Goal: Task Accomplishment & Management: Use online tool/utility

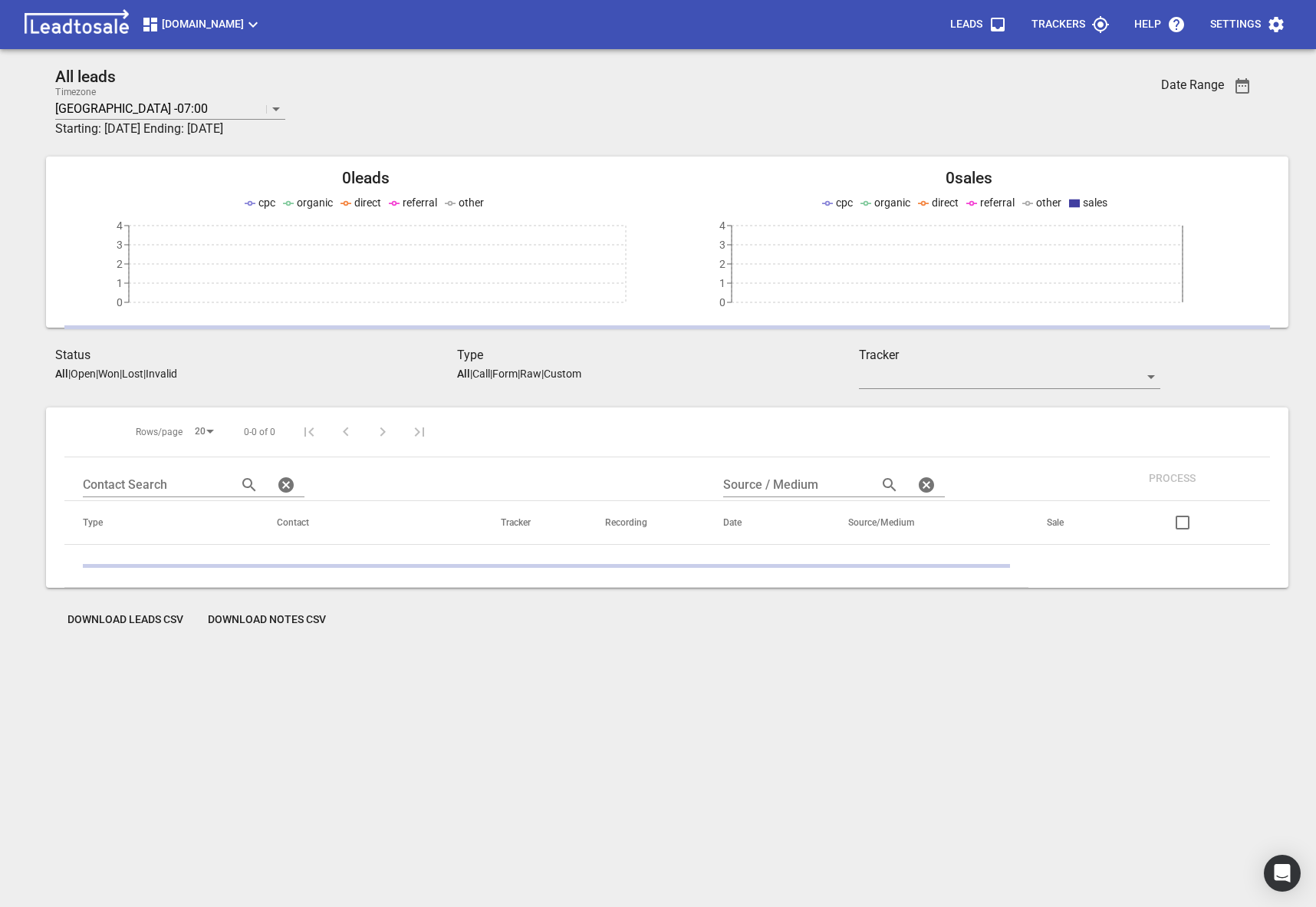
scroll to position [67, 0]
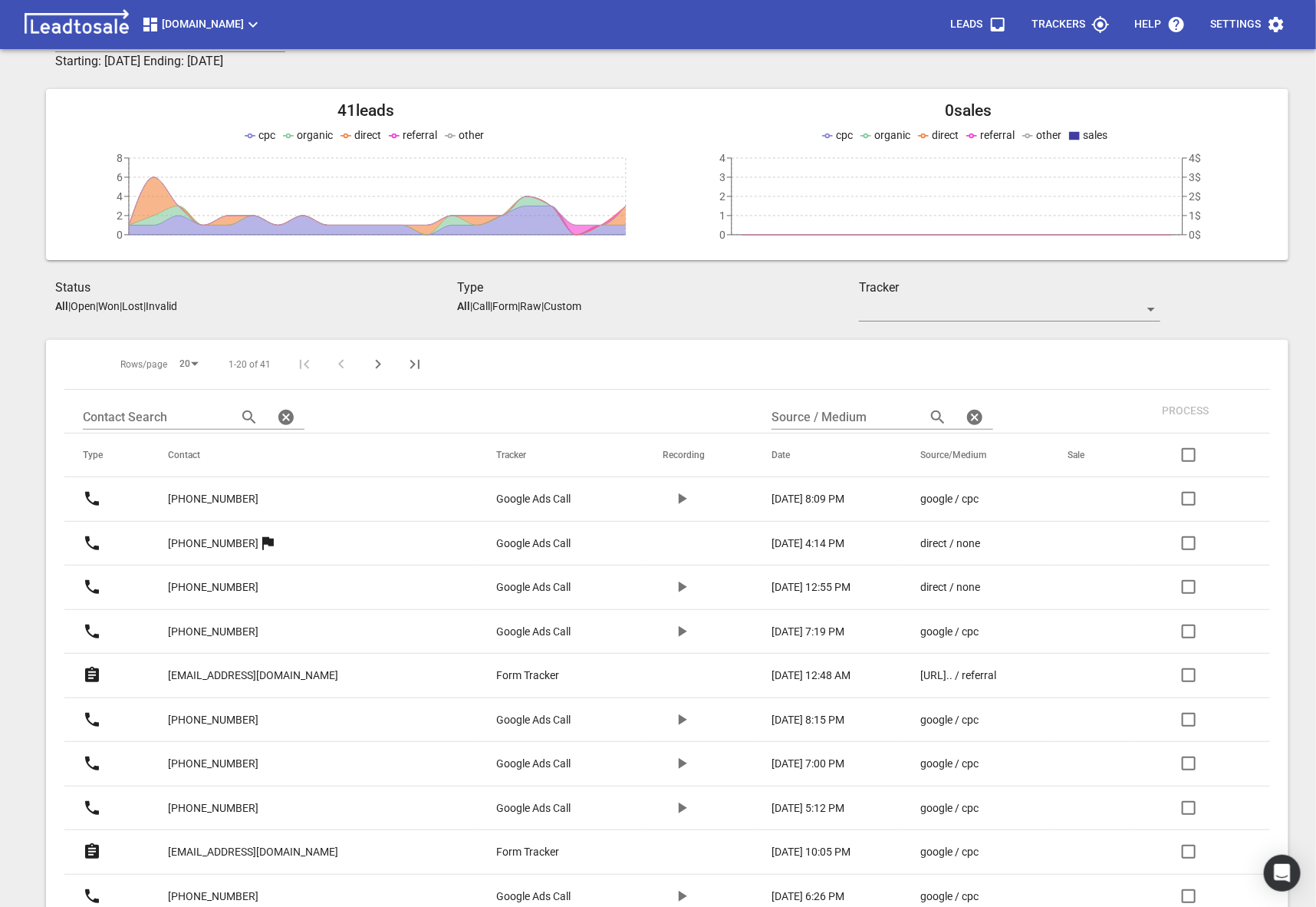
click at [263, 19] on span "Modernroofing.co.nz" at bounding box center [202, 24] width 122 height 19
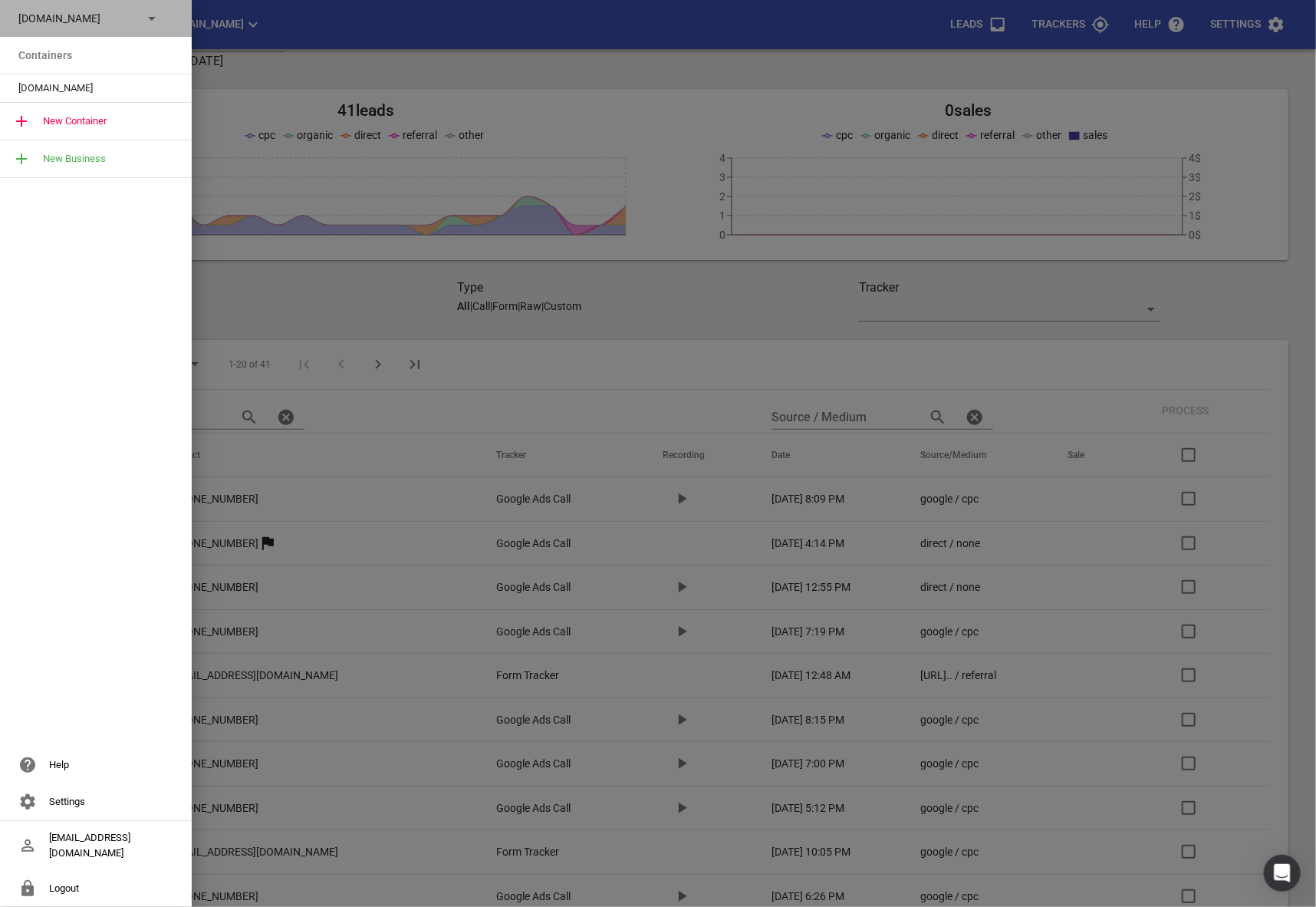
click at [118, 22] on p "Modernroofing.co.nz" at bounding box center [75, 19] width 112 height 16
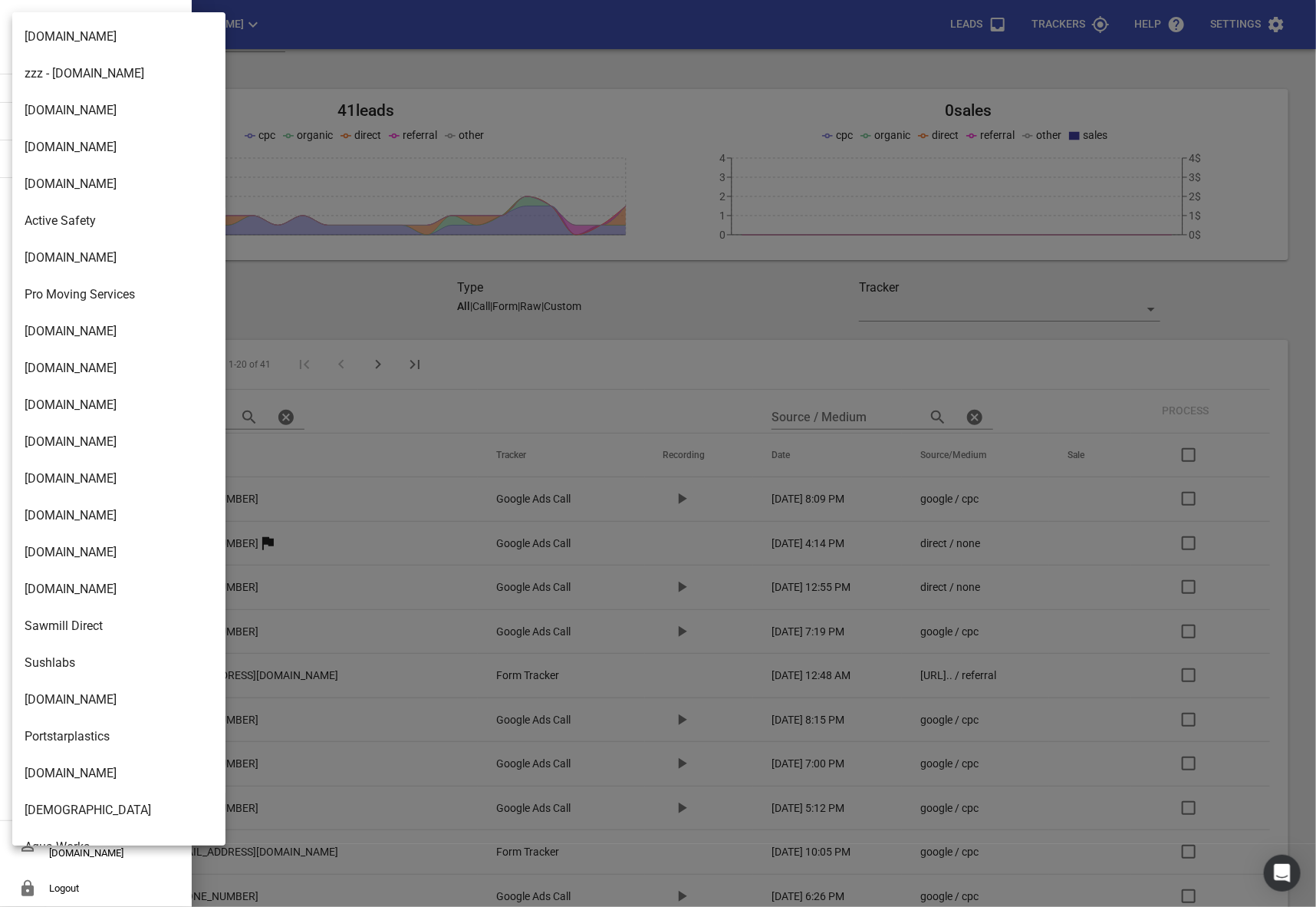
scroll to position [2419, 0]
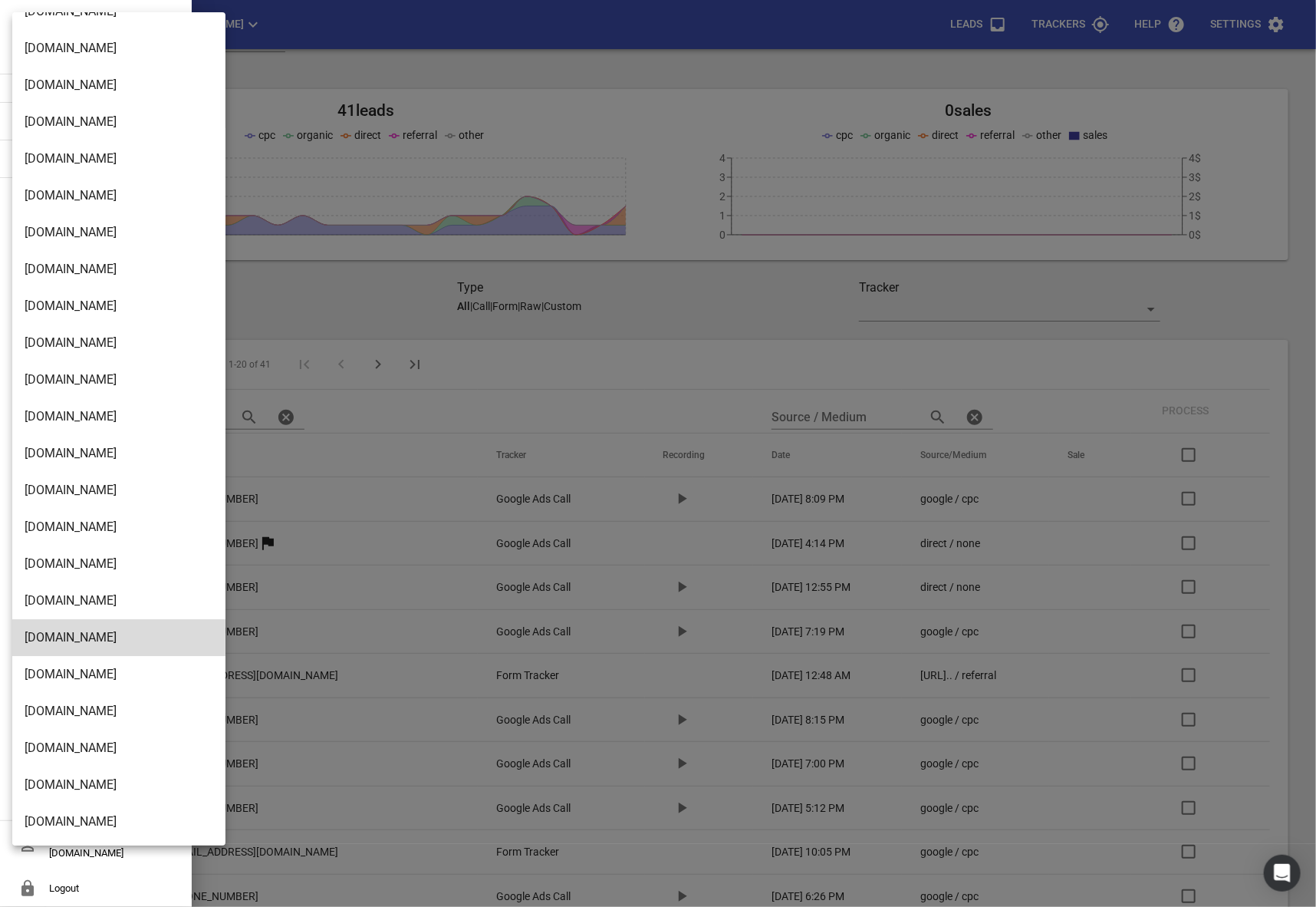
click at [106, 809] on li "[DOMAIN_NAME]" at bounding box center [118, 821] width 213 height 36
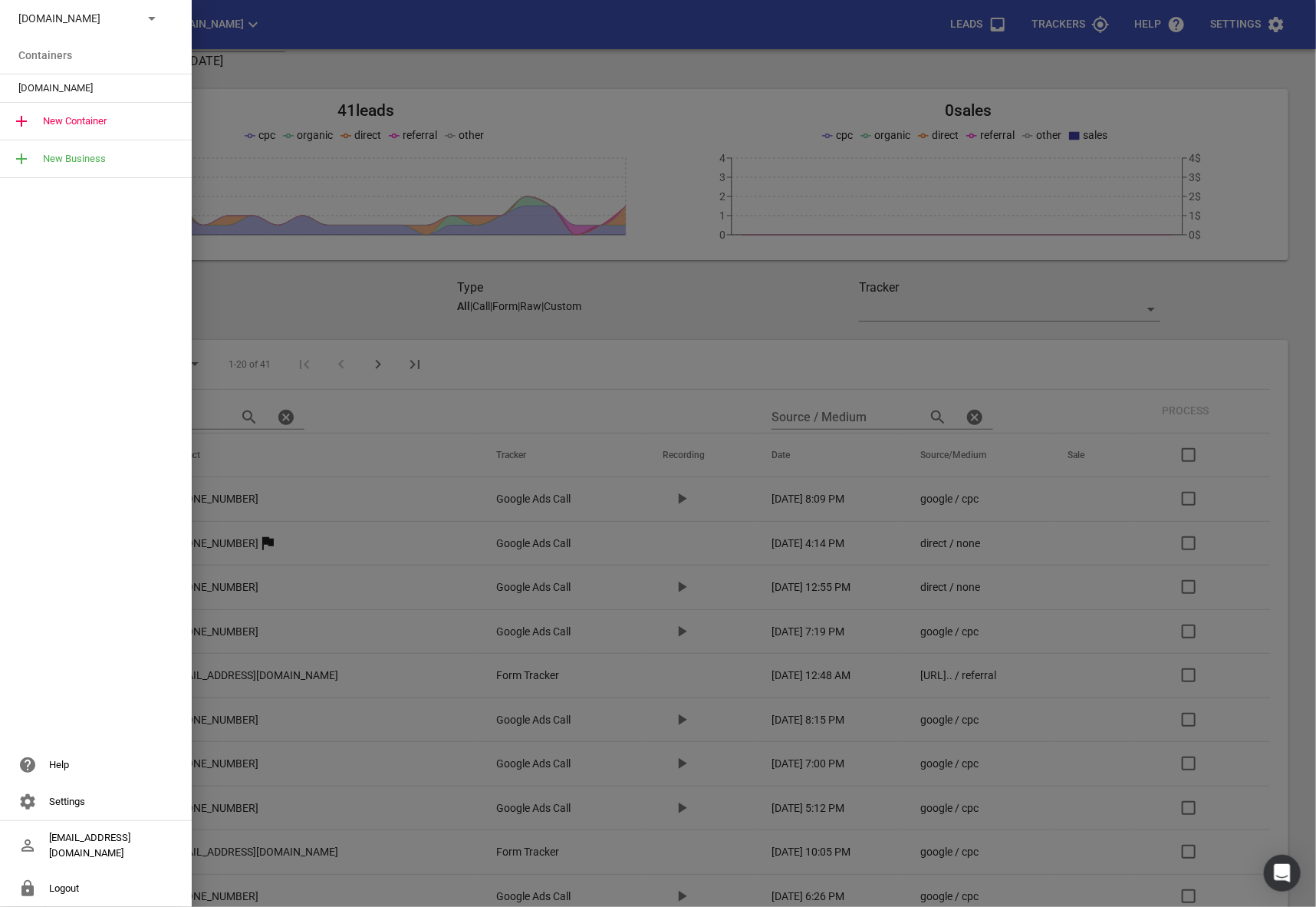
click at [66, 92] on span "[DOMAIN_NAME]" at bounding box center [90, 88] width 143 height 15
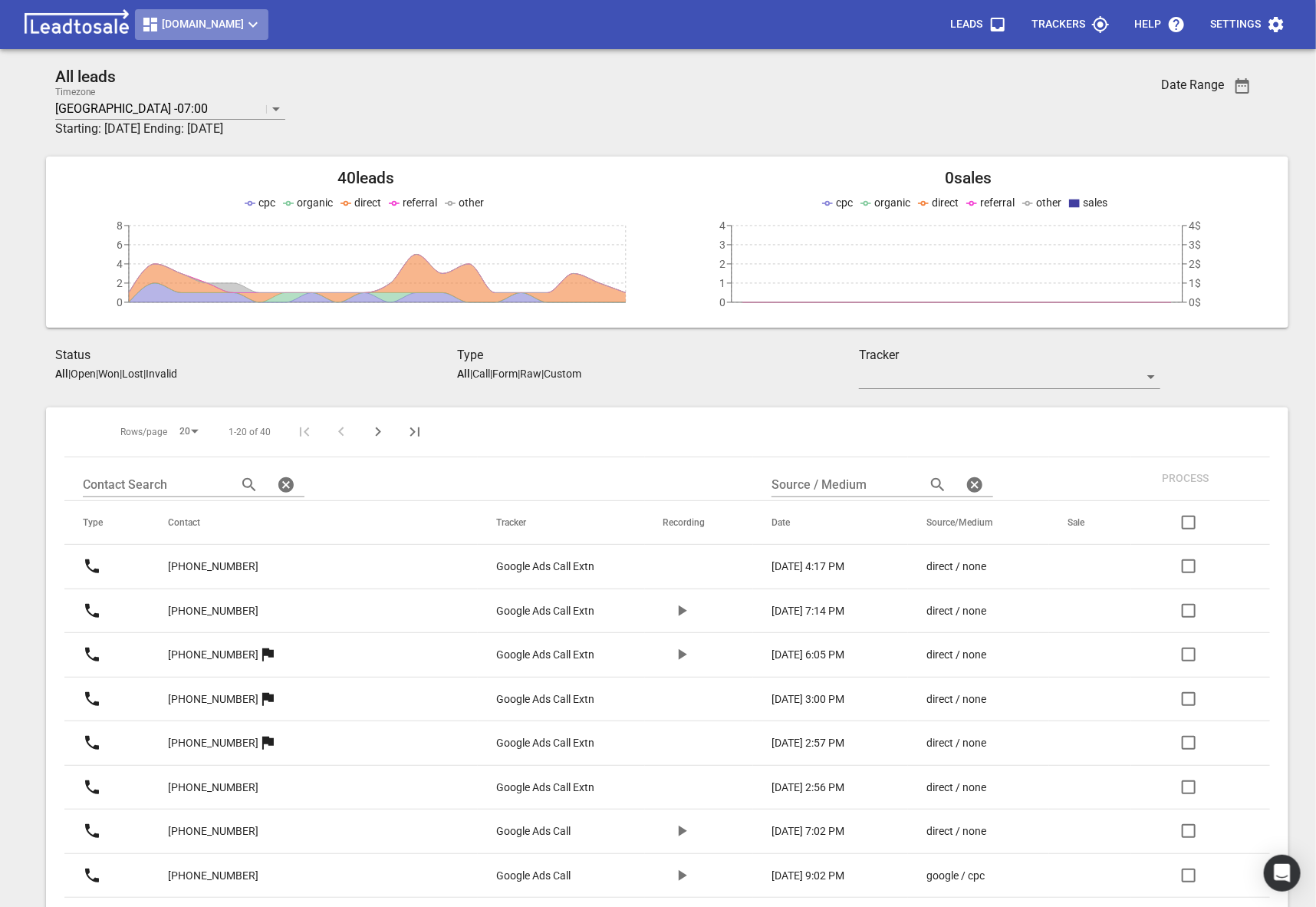
click at [226, 15] on span "Truckrepairsauckland.co.nz" at bounding box center [202, 24] width 122 height 19
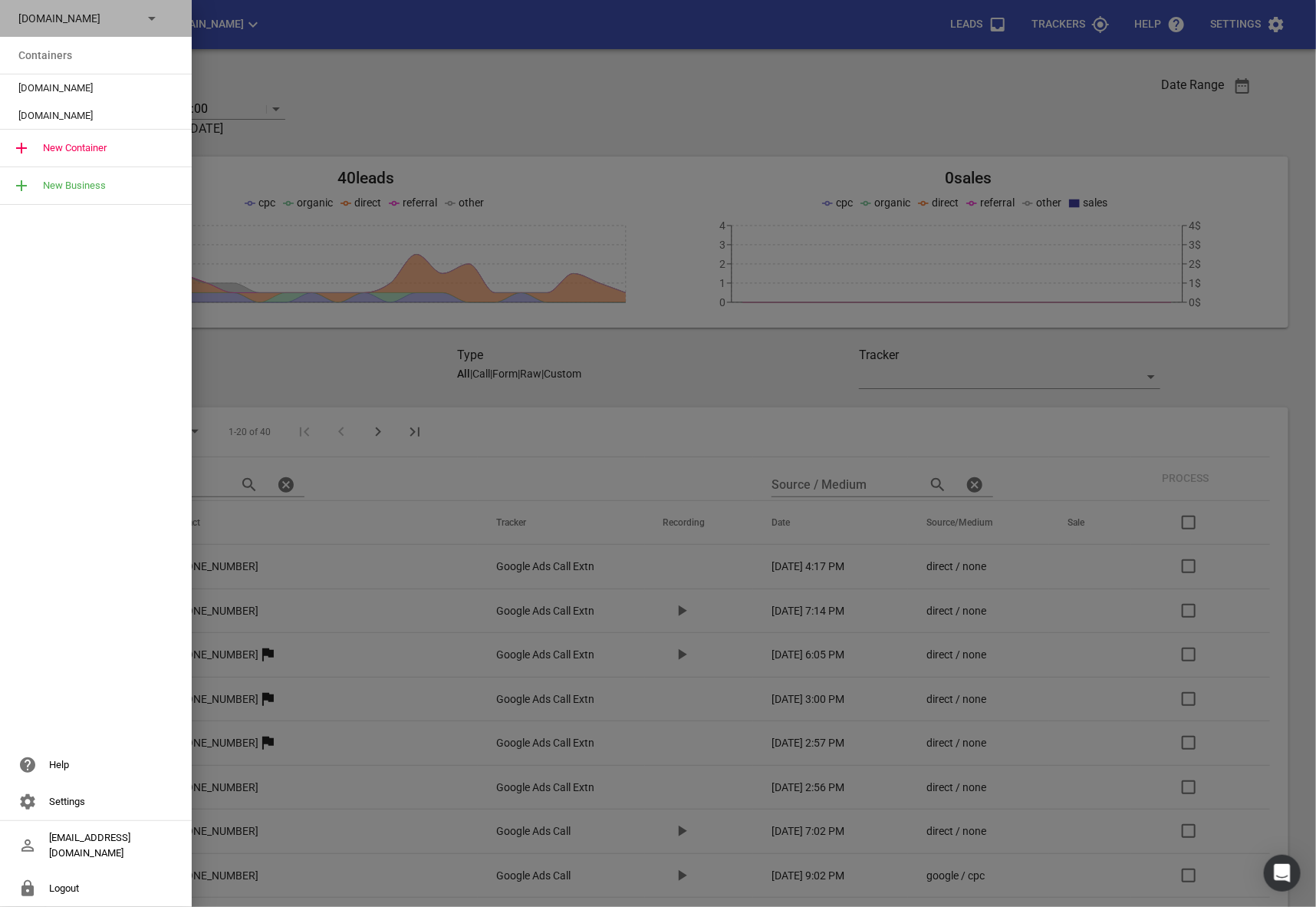
click at [108, 13] on p "Truckrepairsauckland.co.nz" at bounding box center [75, 19] width 112 height 16
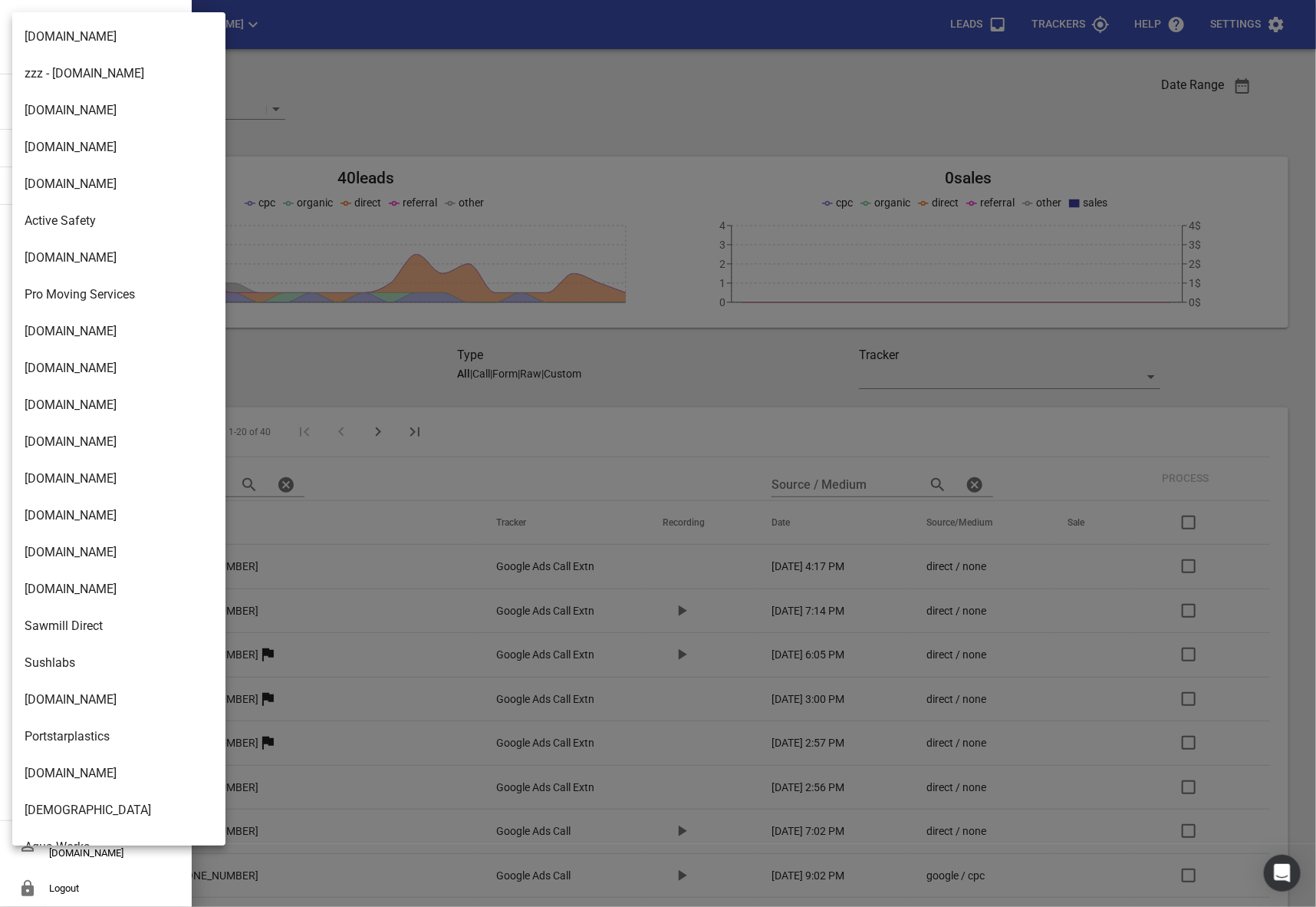
scroll to position [2419, 0]
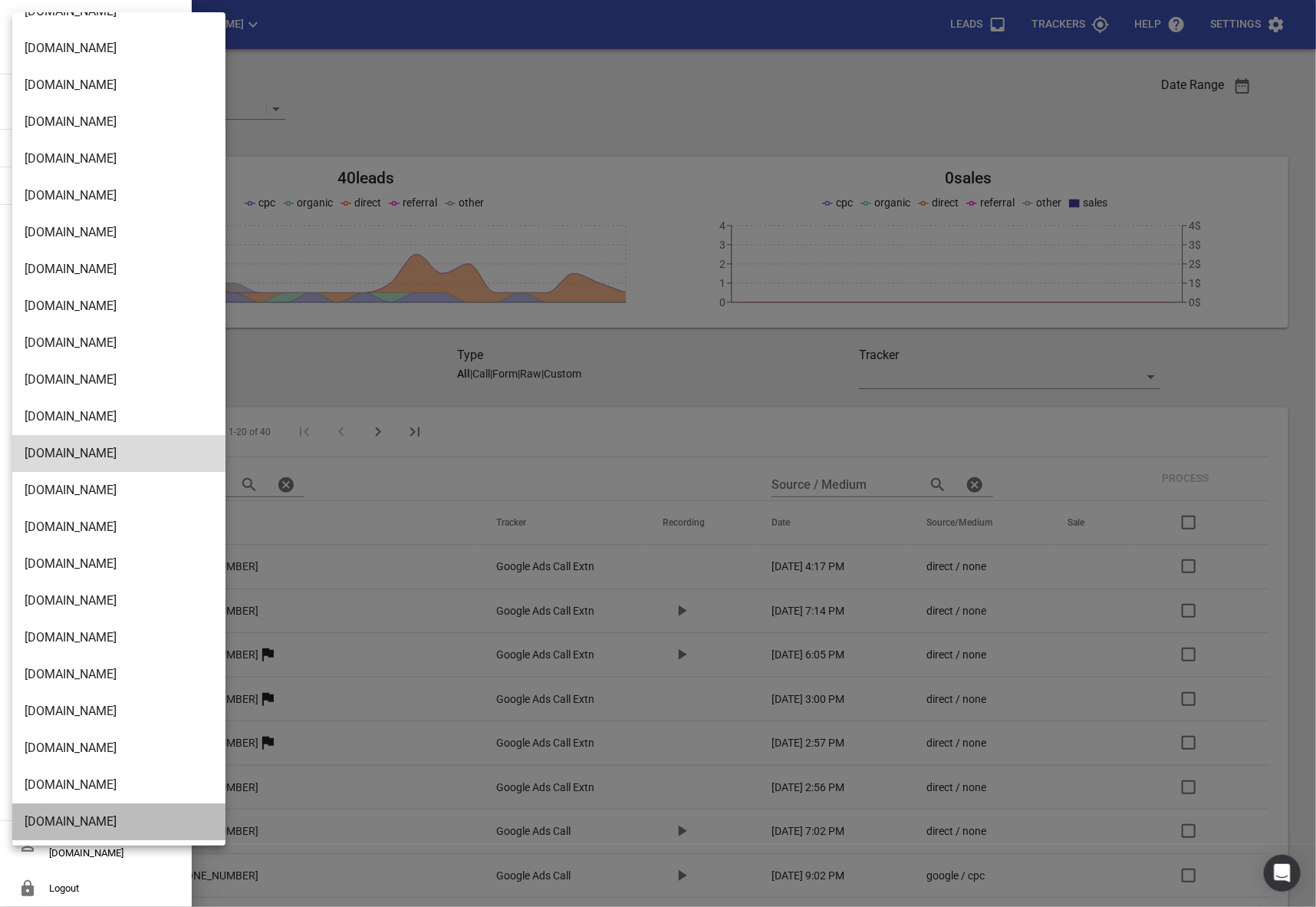
click at [95, 830] on li "Streamline.kiwi" at bounding box center [118, 821] width 213 height 36
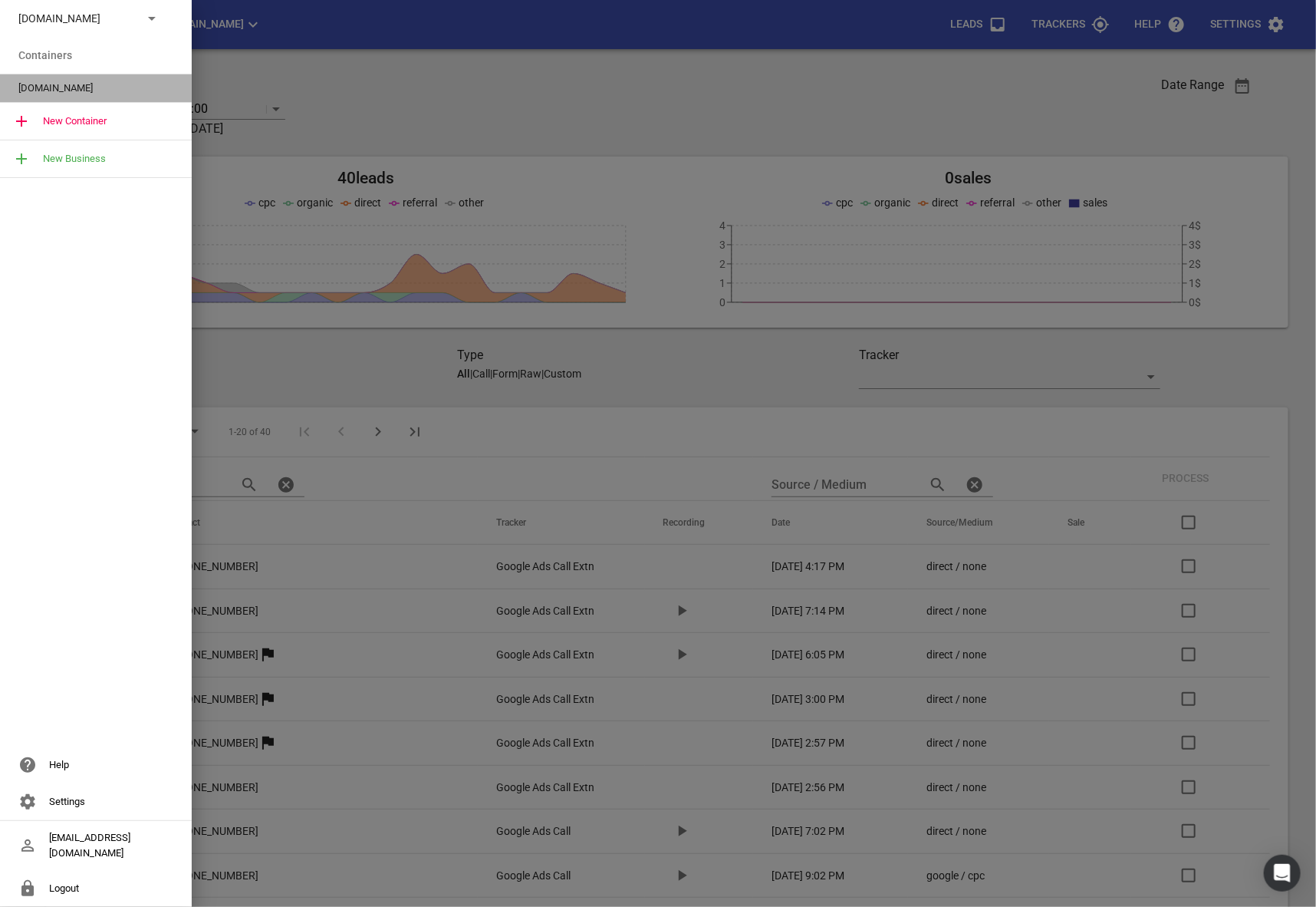
click at [76, 96] on div "[DOMAIN_NAME]" at bounding box center [96, 88] width 192 height 28
click at [73, 96] on div "[DOMAIN_NAME]" at bounding box center [96, 88] width 192 height 28
click at [130, 22] on p "[DOMAIN_NAME]" at bounding box center [75, 19] width 112 height 16
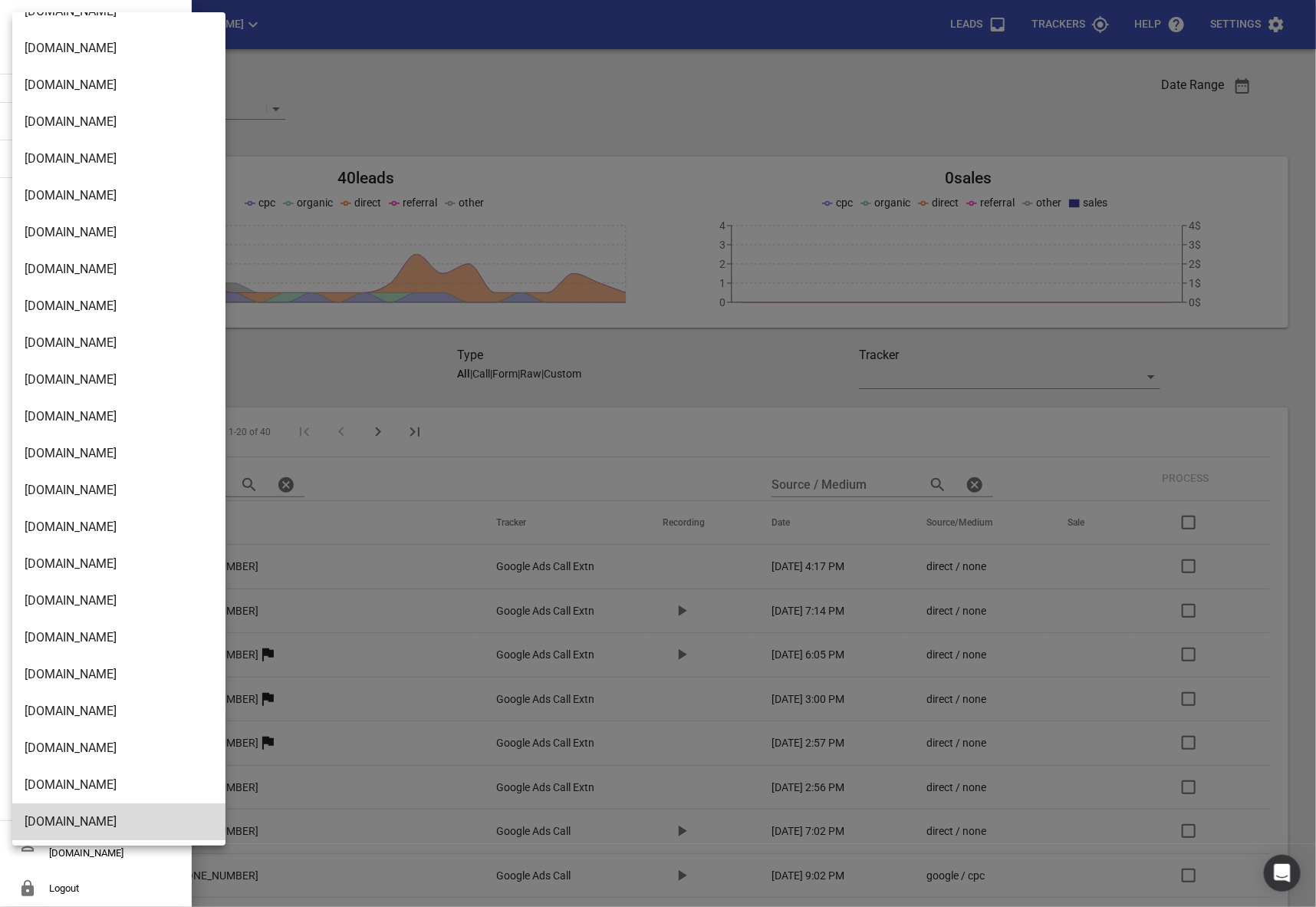
click at [84, 825] on li "[DOMAIN_NAME]" at bounding box center [118, 821] width 213 height 36
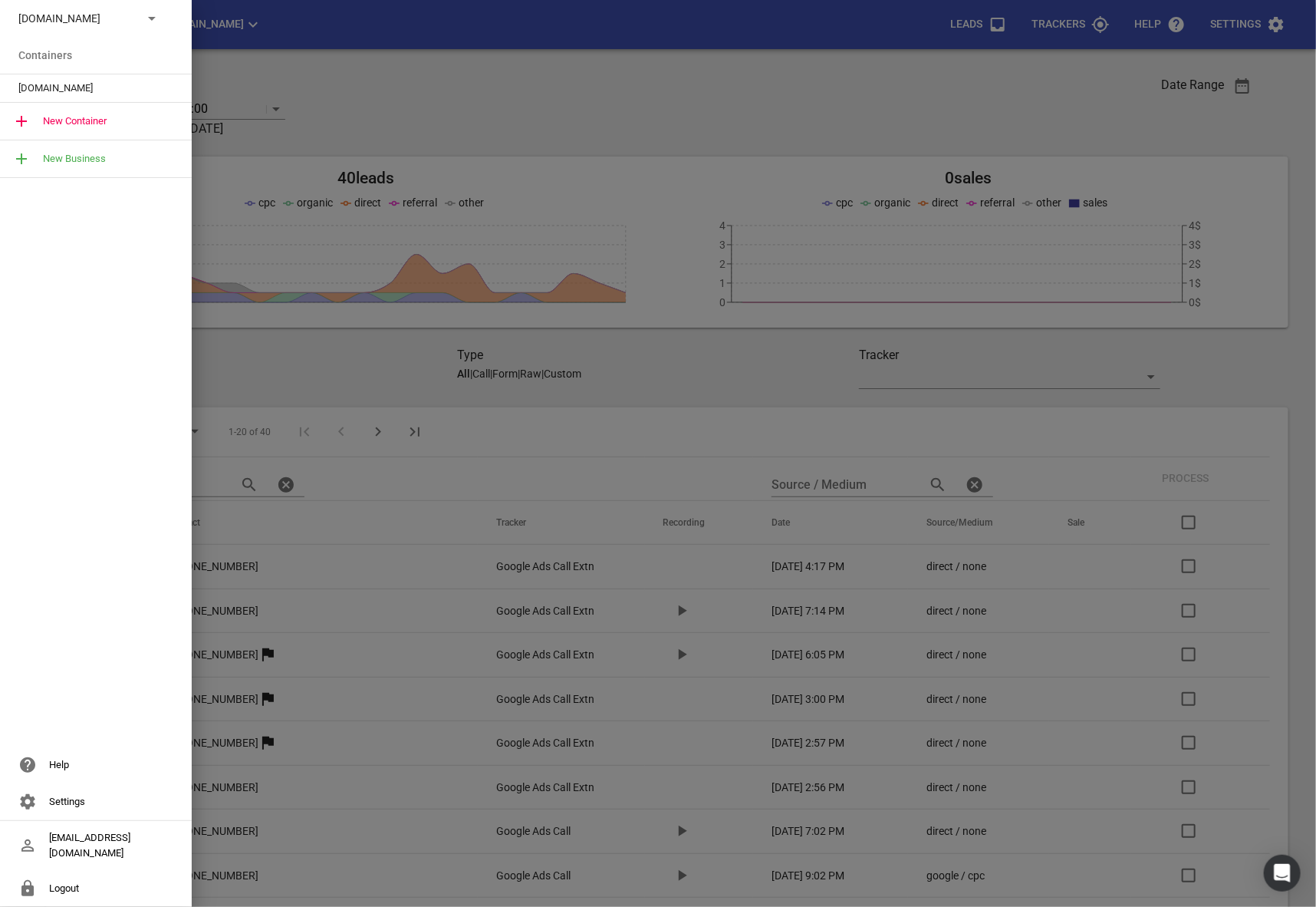
click at [55, 68] on li "Containers" at bounding box center [96, 54] width 192 height 36
click at [49, 75] on div "[DOMAIN_NAME]" at bounding box center [96, 88] width 192 height 28
click at [45, 82] on span "[DOMAIN_NAME]" at bounding box center [90, 88] width 143 height 15
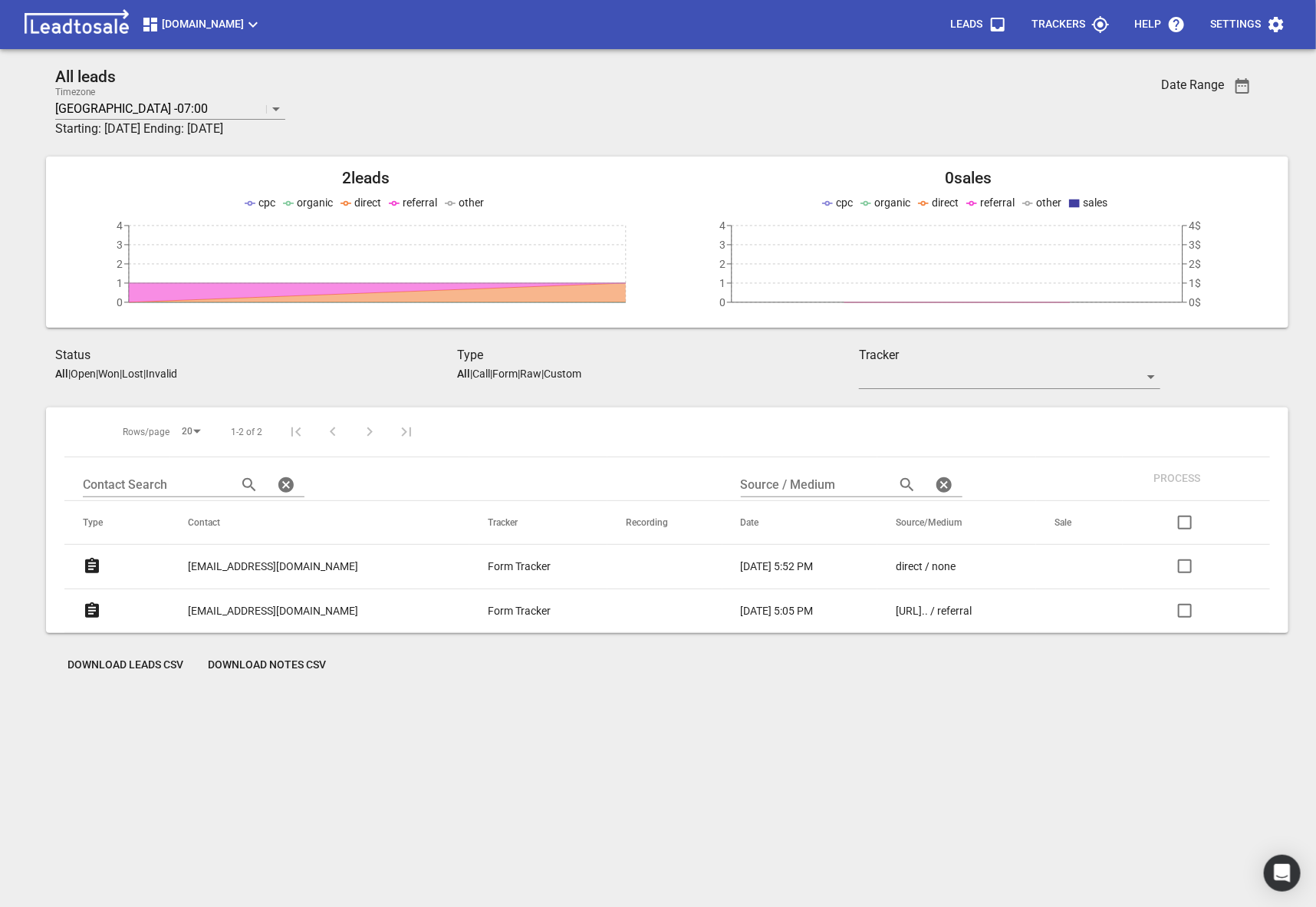
click at [142, 795] on div "All leads Timezone Vancouver -07:00 Starting: 2025-08-23 Ending: 2025-09-20 Dat…" at bounding box center [658, 520] width 1304 height 907
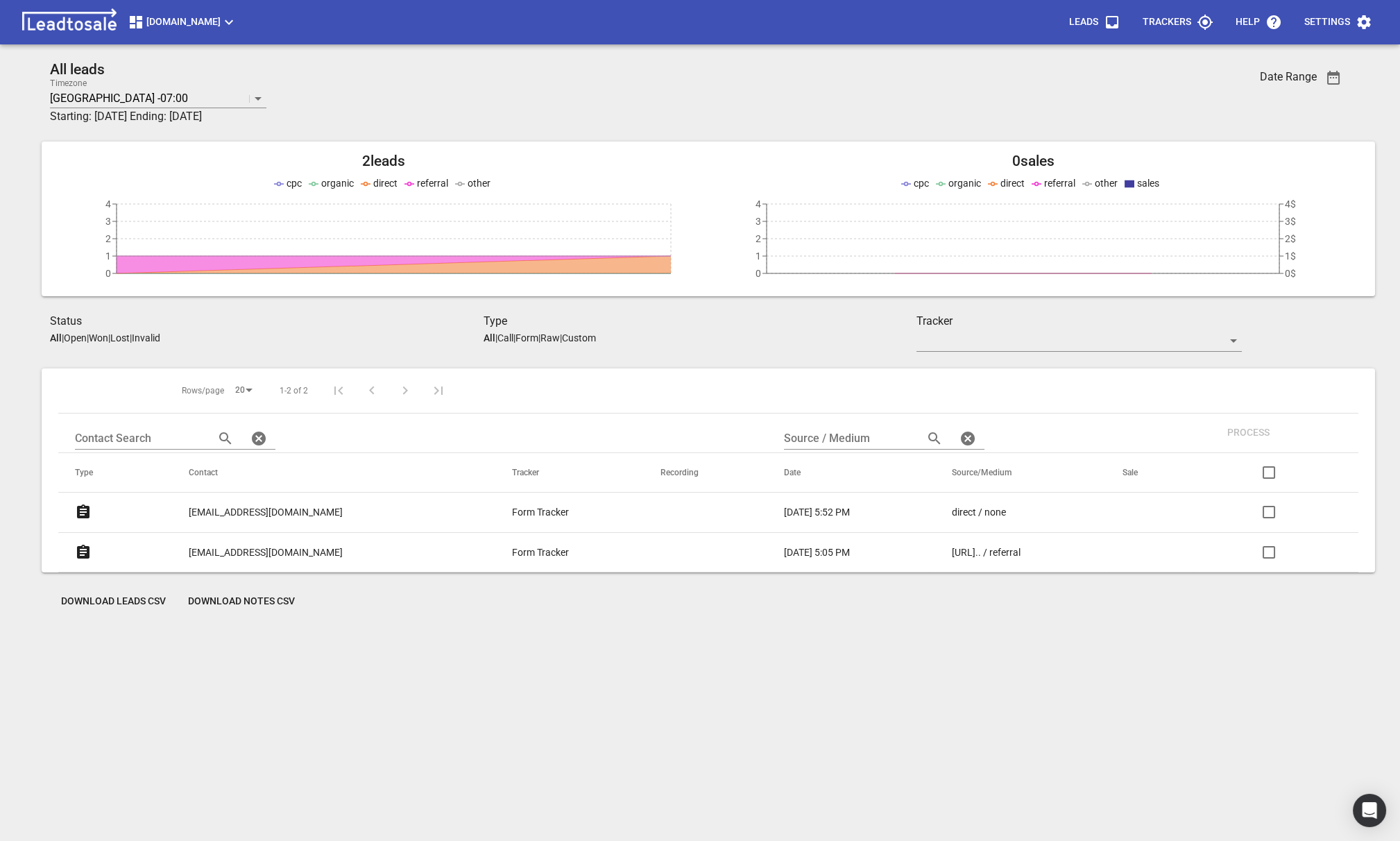
click at [274, 558] on p "[EMAIL_ADDRESS][DOMAIN_NAME]" at bounding box center [265, 553] width 154 height 15
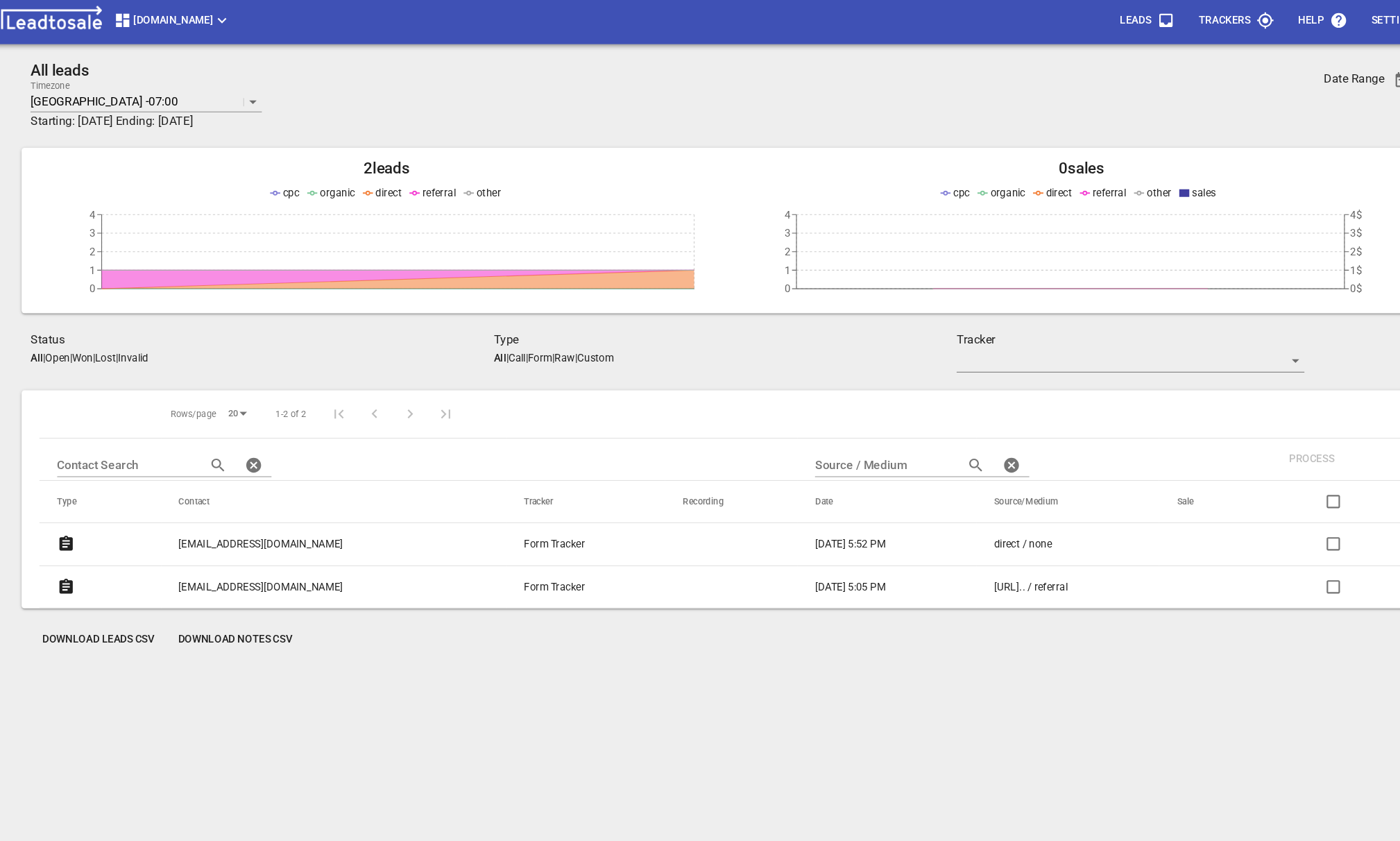
click at [252, 551] on p "[EMAIL_ADDRESS][DOMAIN_NAME]" at bounding box center [265, 553] width 154 height 15
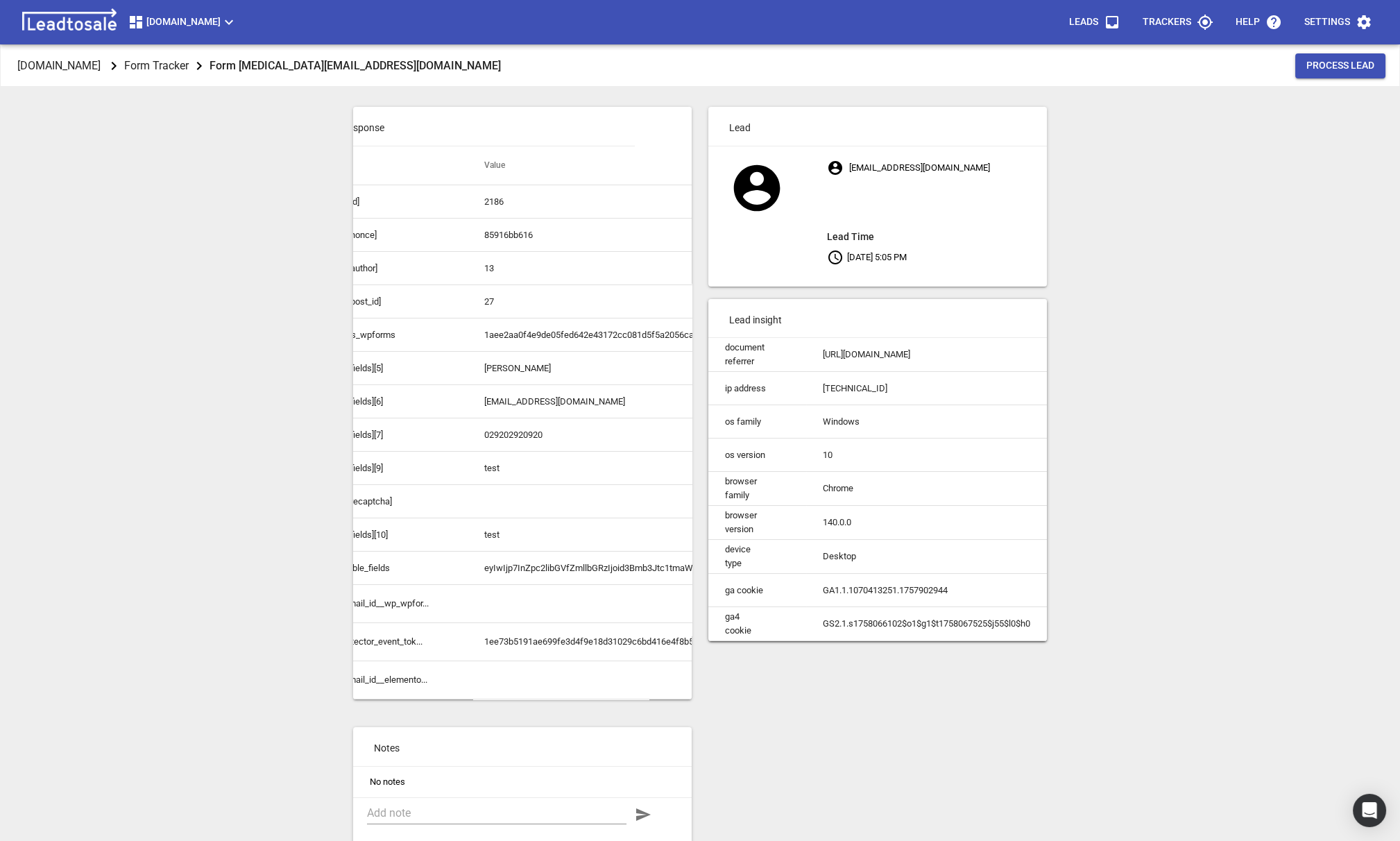
scroll to position [0, 6]
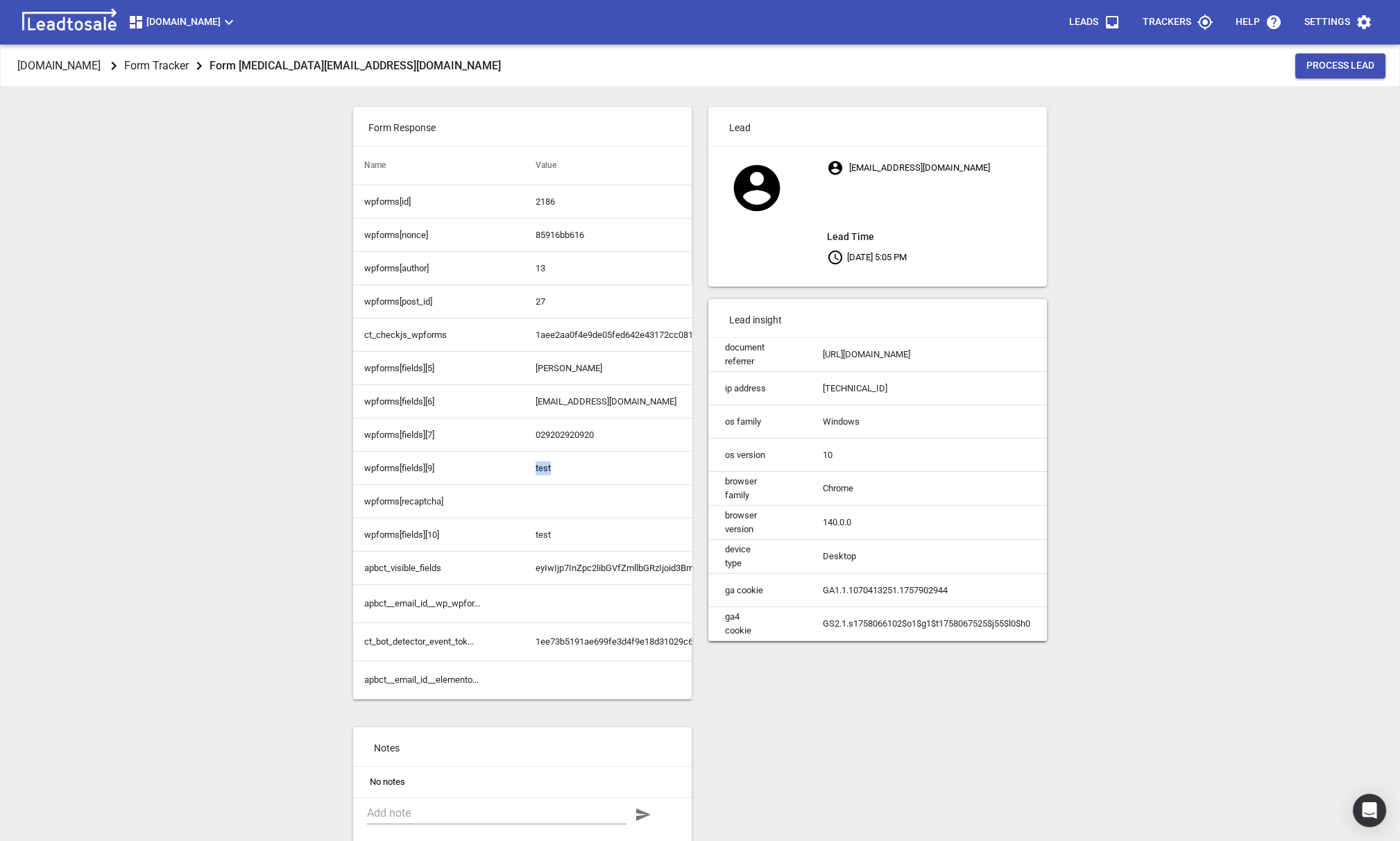
drag, startPoint x: 567, startPoint y: 465, endPoint x: 511, endPoint y: 463, distance: 56.0
drag, startPoint x: 572, startPoint y: 523, endPoint x: 539, endPoint y: 466, distance: 65.9
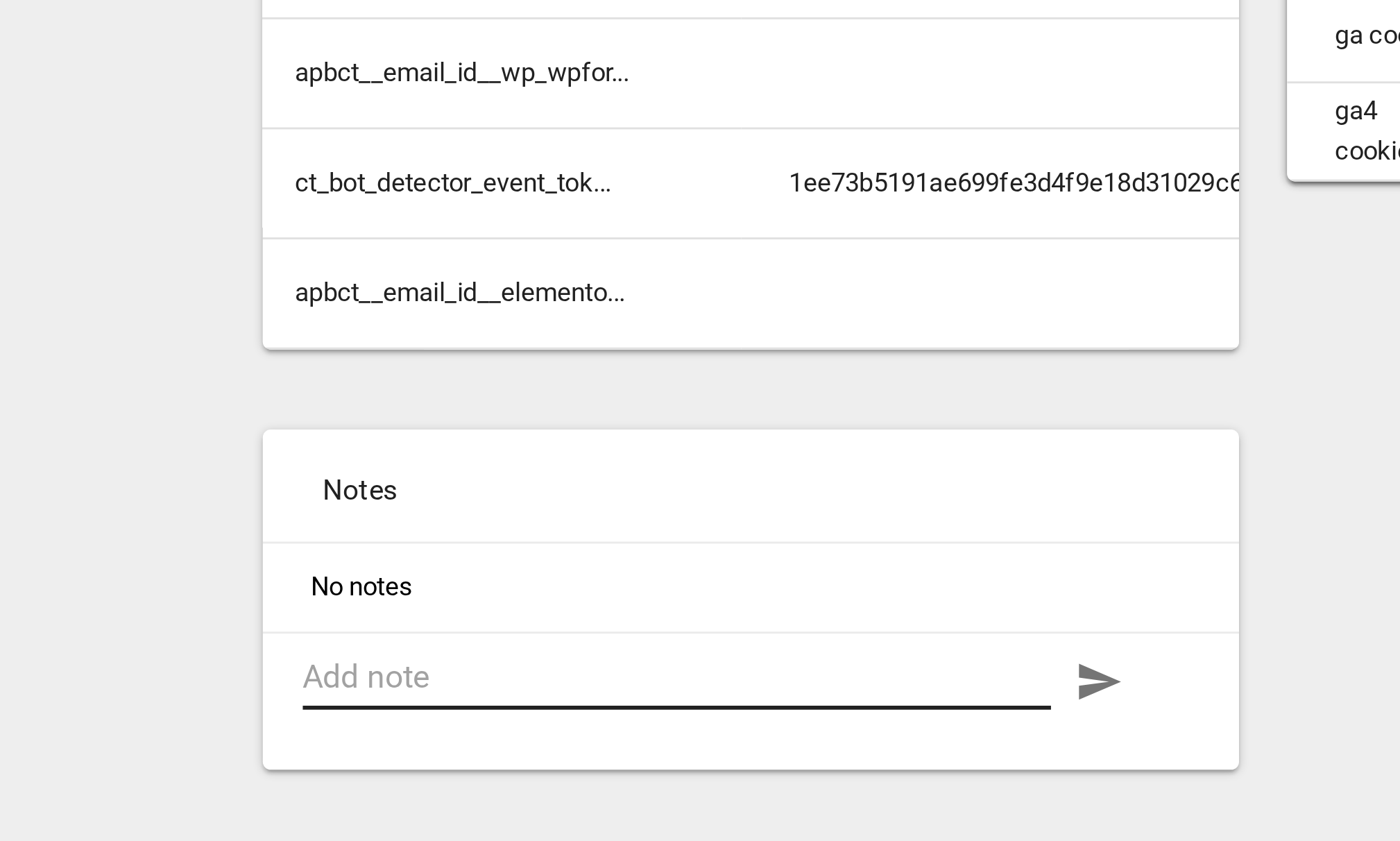
scroll to position [45, 0]
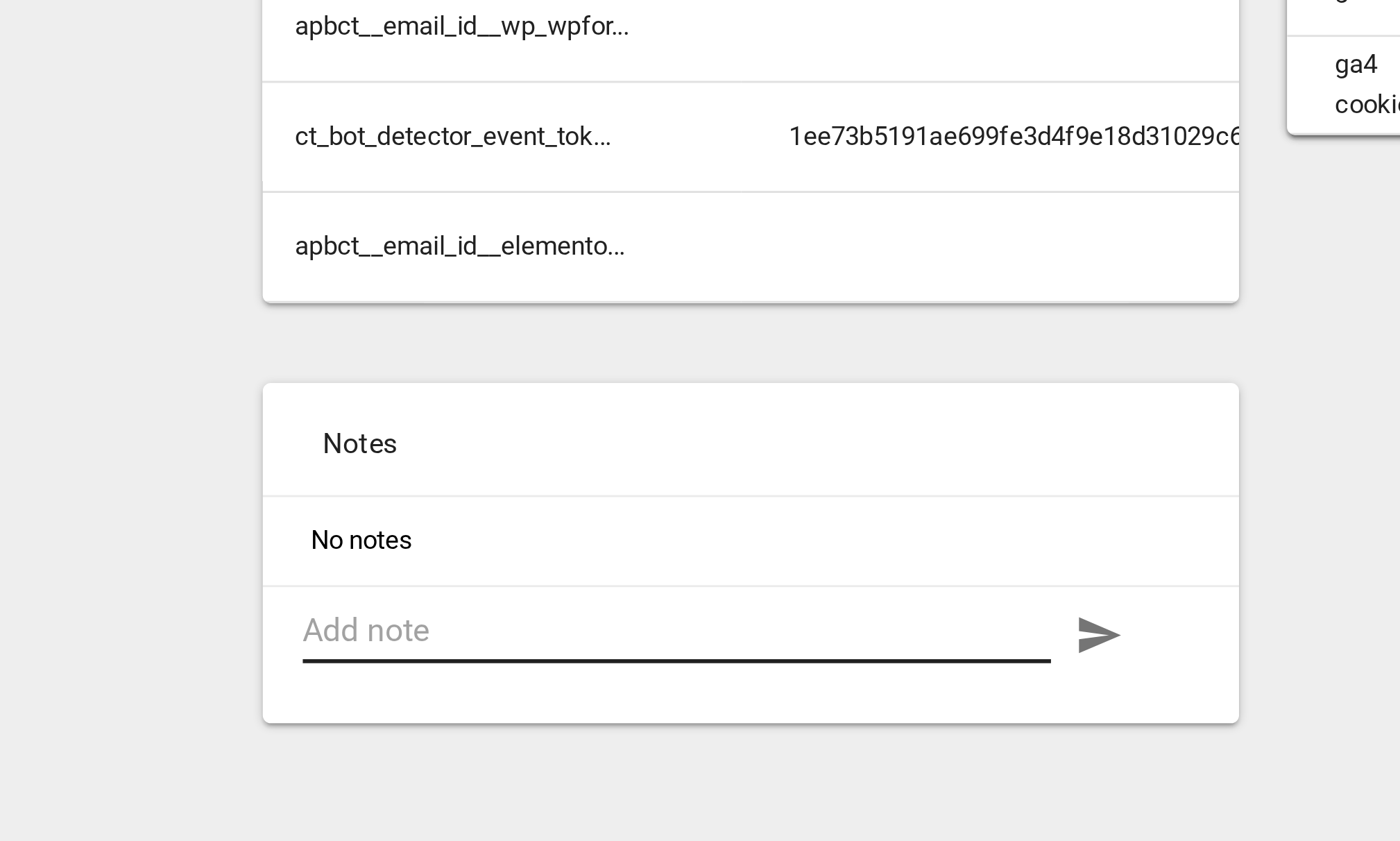
click at [388, 771] on textarea at bounding box center [497, 768] width 259 height 13
type textarea "B"
type textarea "Bo"
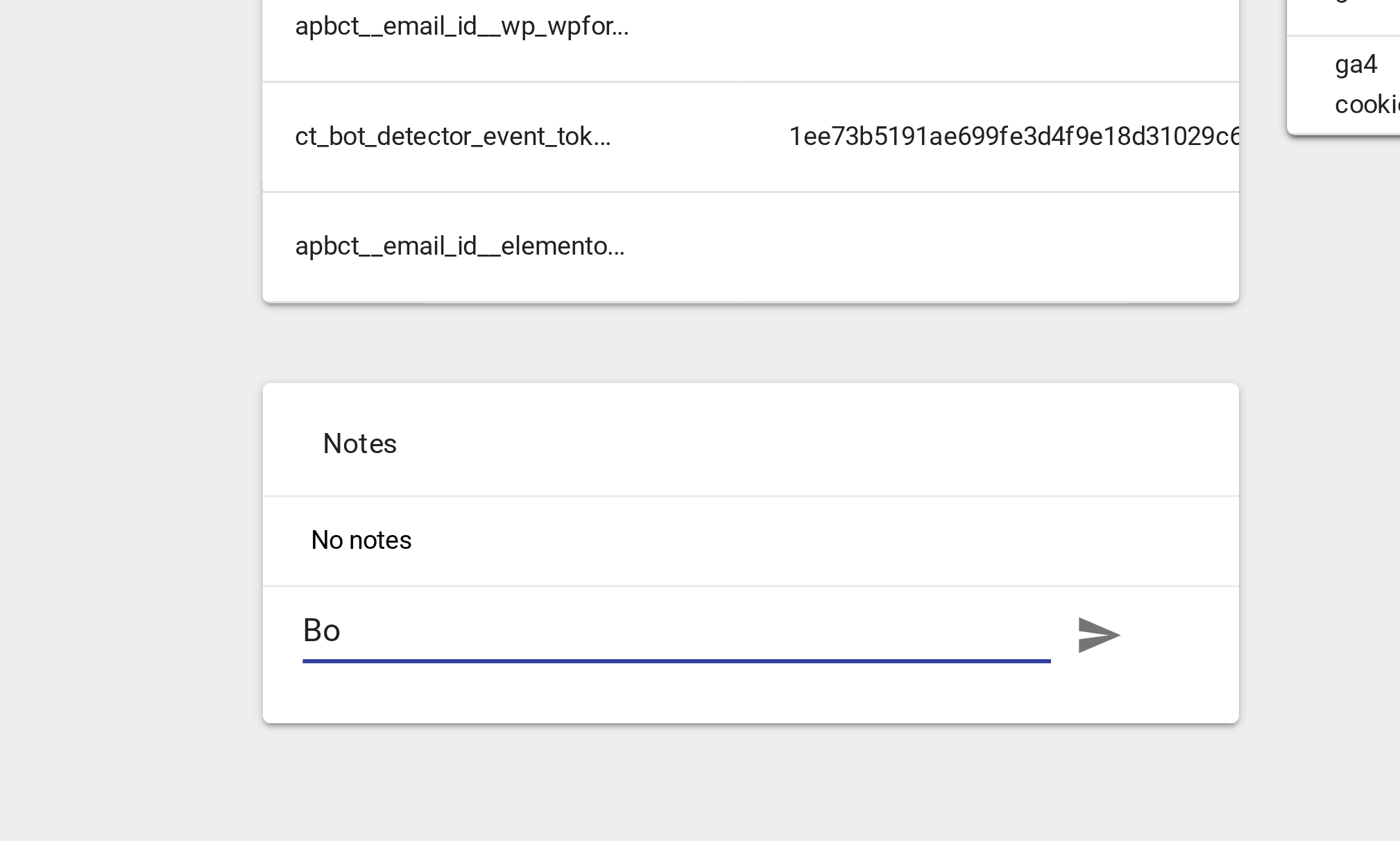
type textarea "Boo"
type textarea "Book"
type textarea "Booke"
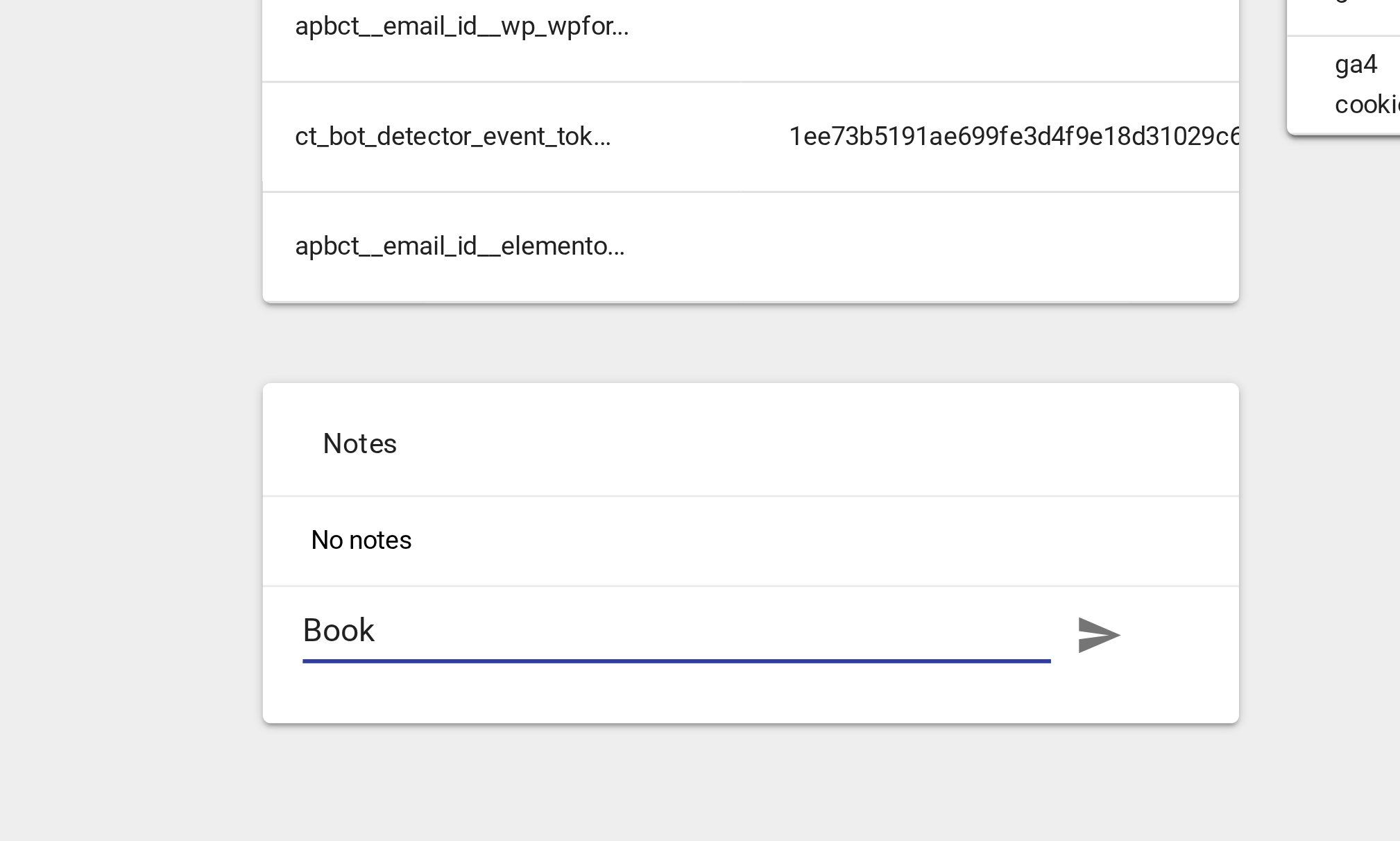
type textarea "Booke"
type textarea "Booked"
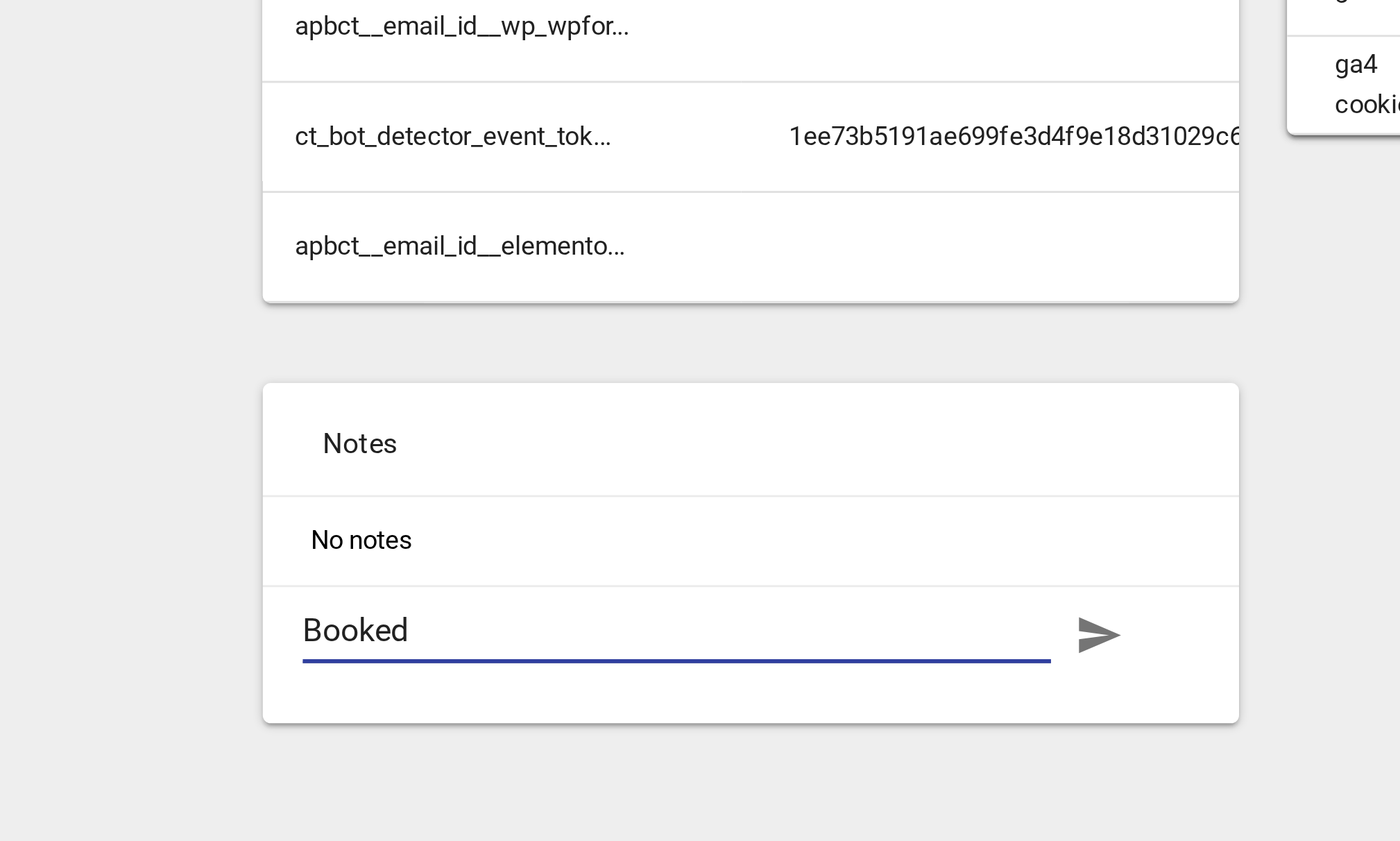
type textarea "Booked a"
type textarea "Booked a s"
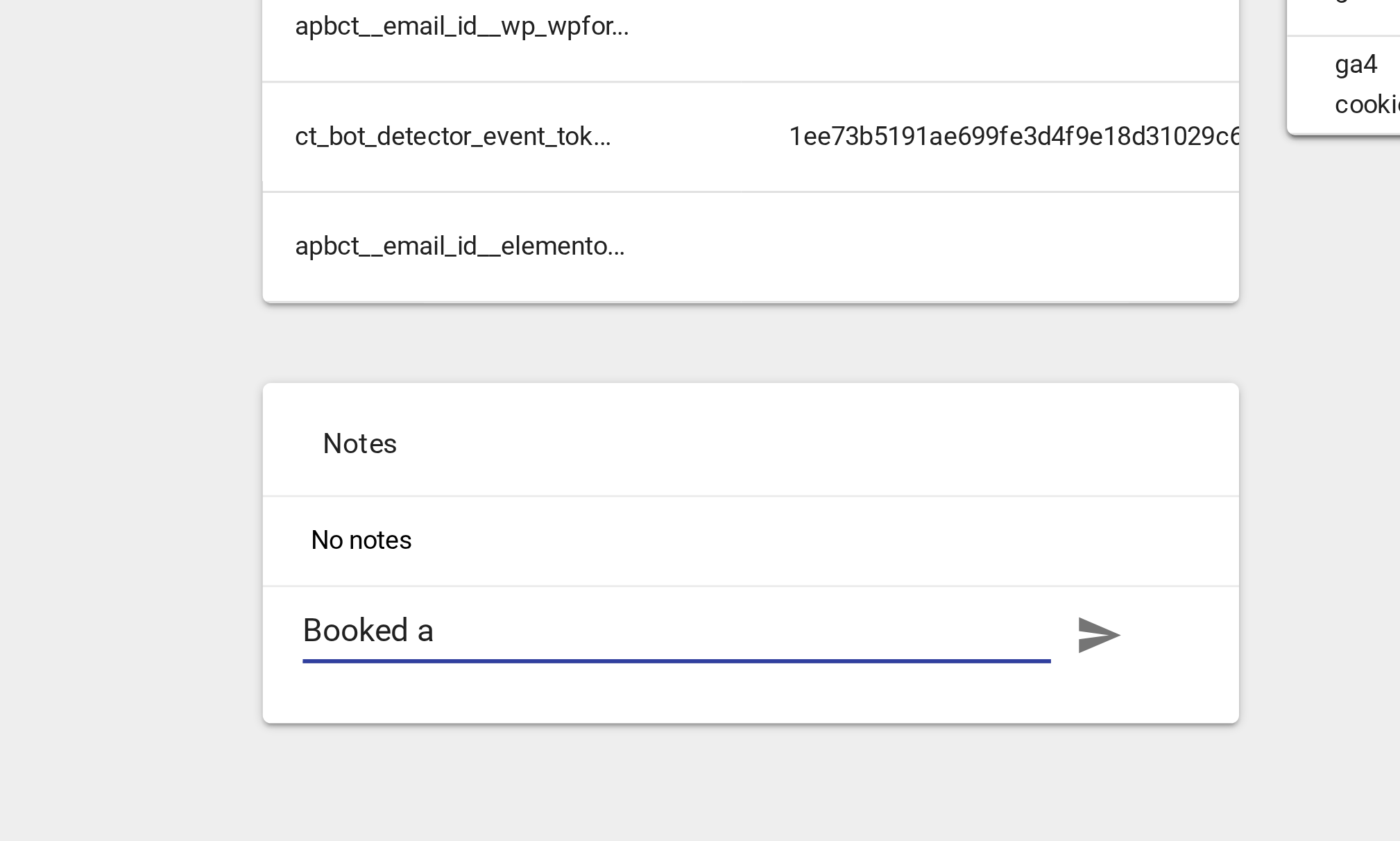
type textarea "Booked a s"
type textarea "Booked a si"
type textarea "Booked a sit"
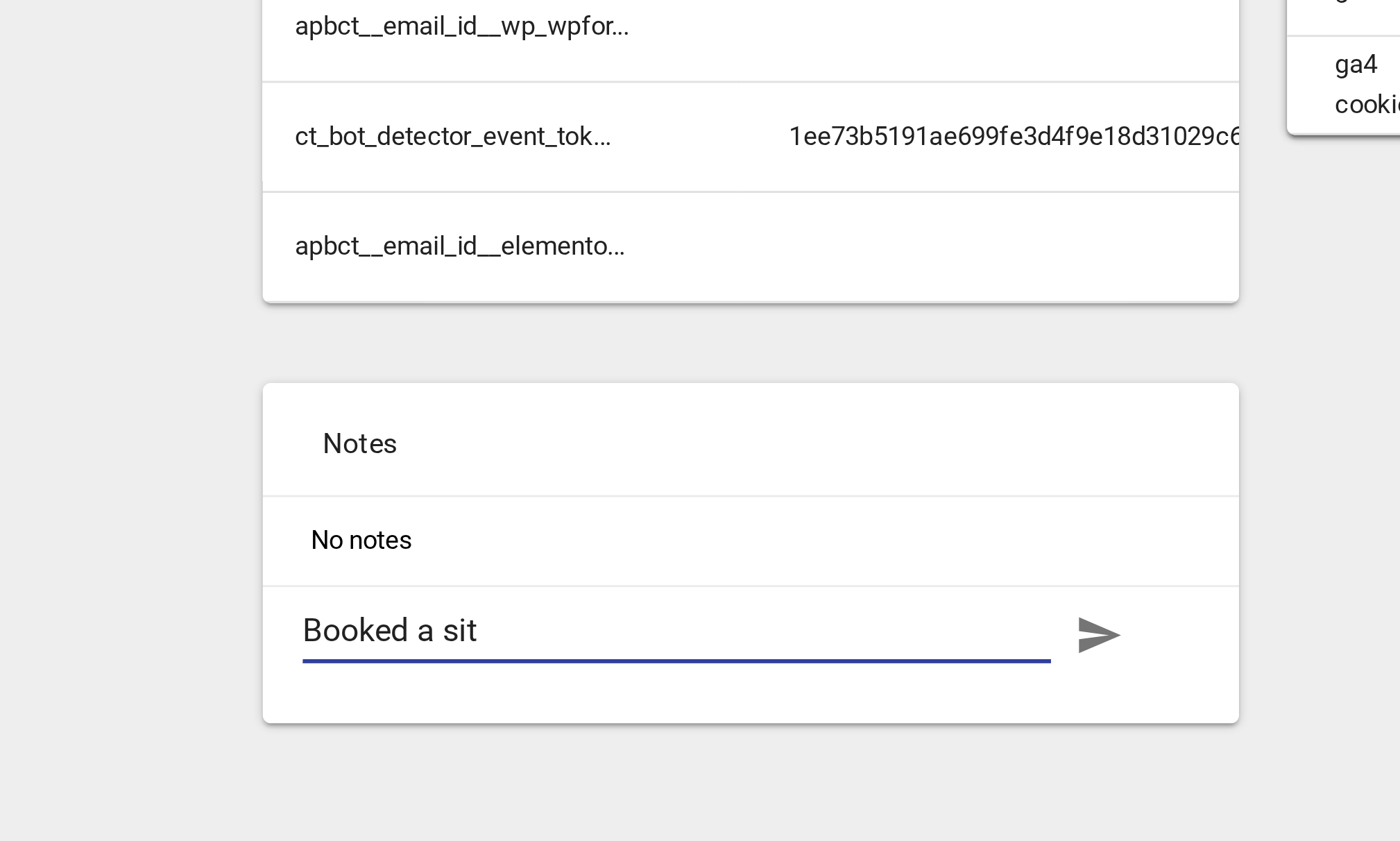
type textarea "Booked a site"
type textarea "Booked a site v"
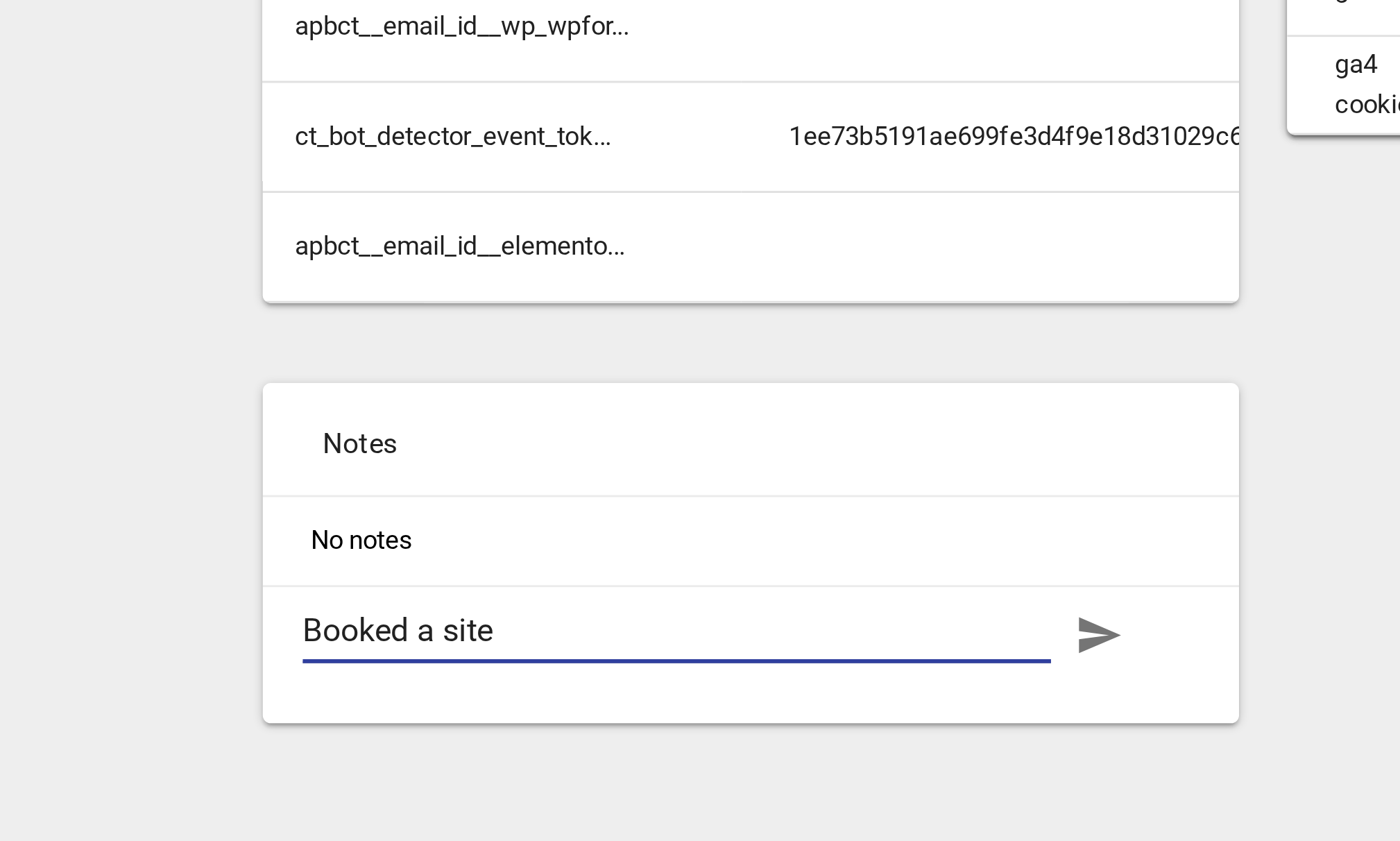
type textarea "Booked a site v"
type textarea "Booked a site vi"
type textarea "Booked a site vit"
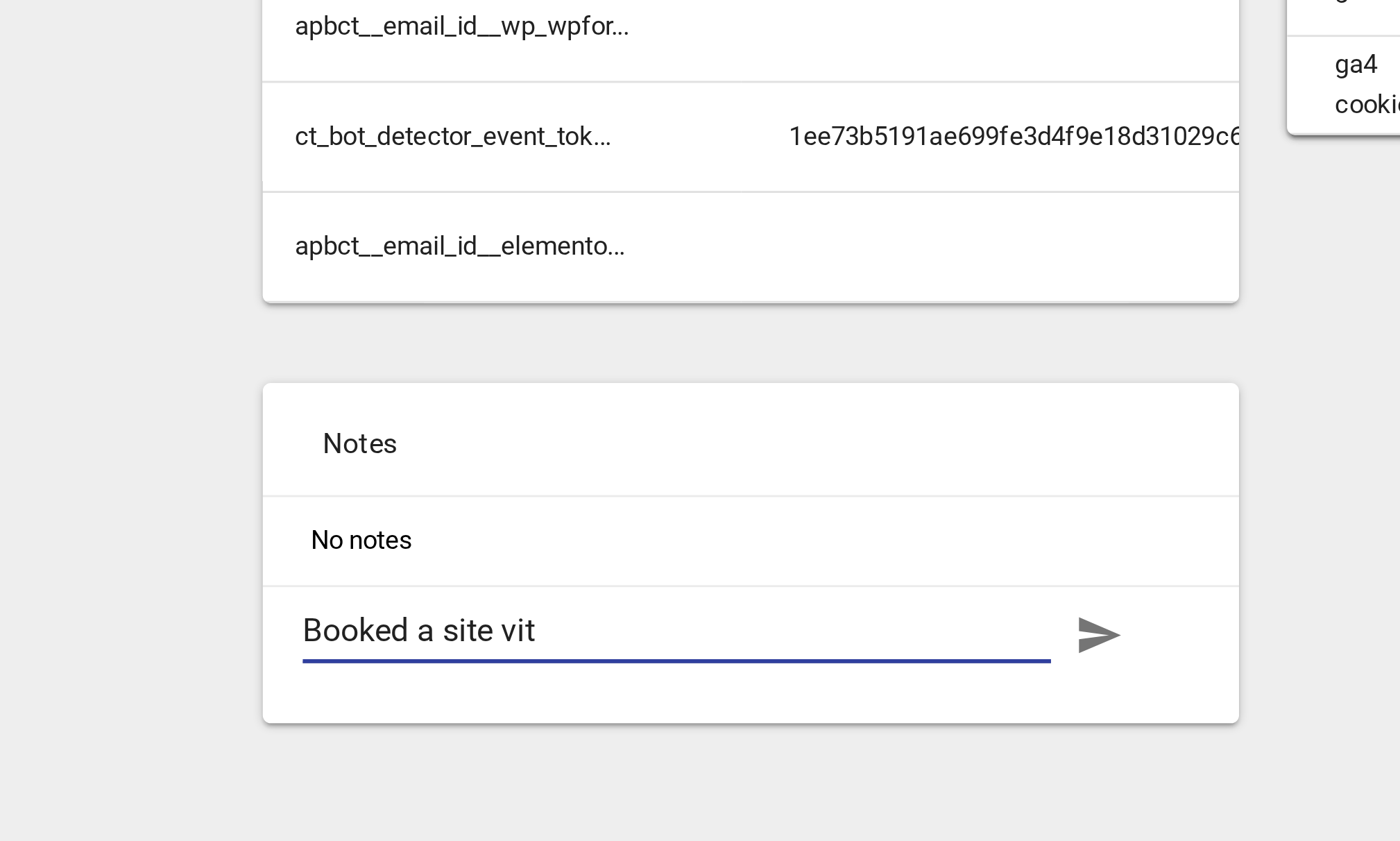
type textarea "Booked a site vi"
type textarea "Booked a site vii"
type textarea "Booked a site viis"
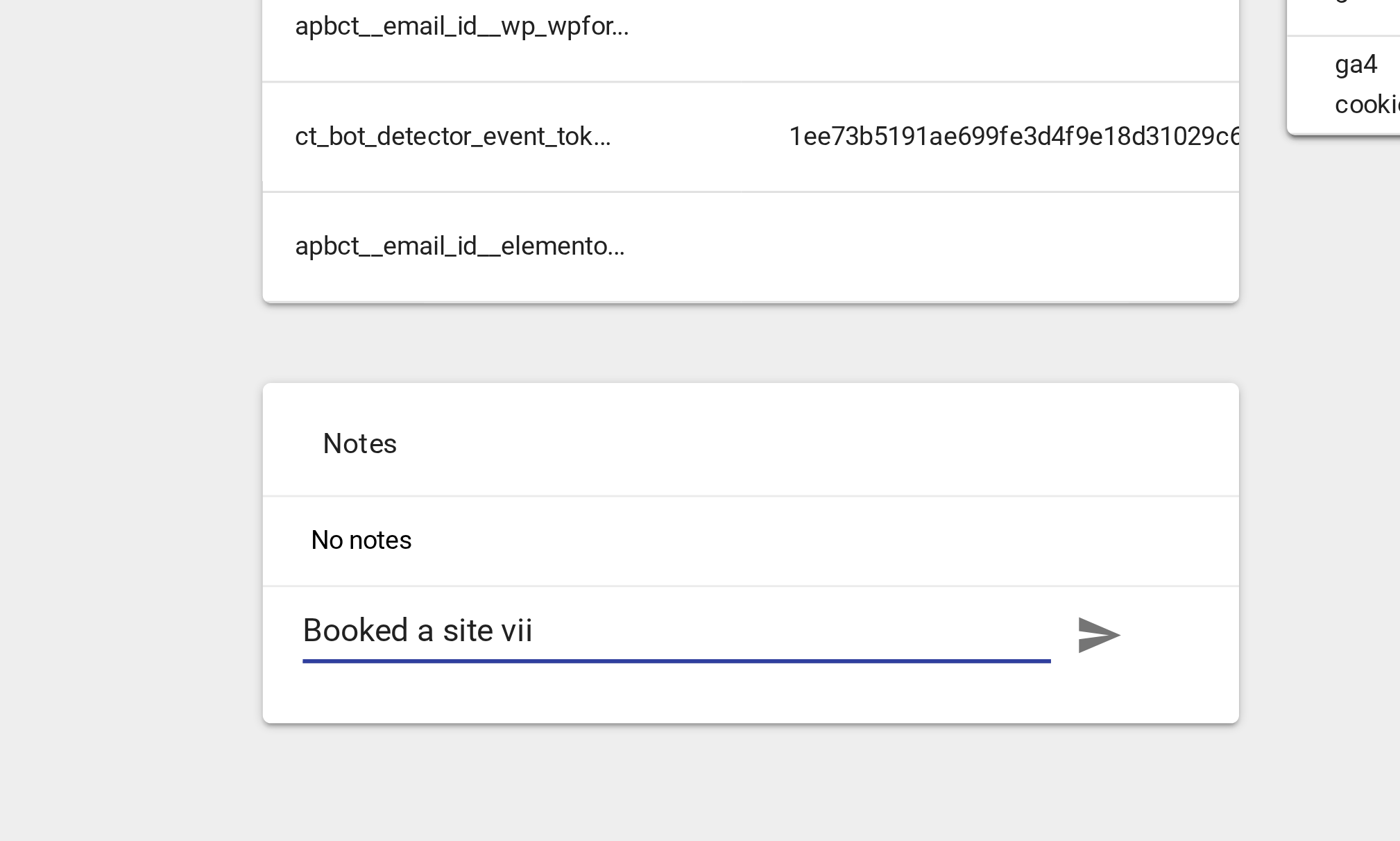
type textarea "Booked a site viis"
type textarea "Booked a site viist"
type textarea "Booked a site viis"
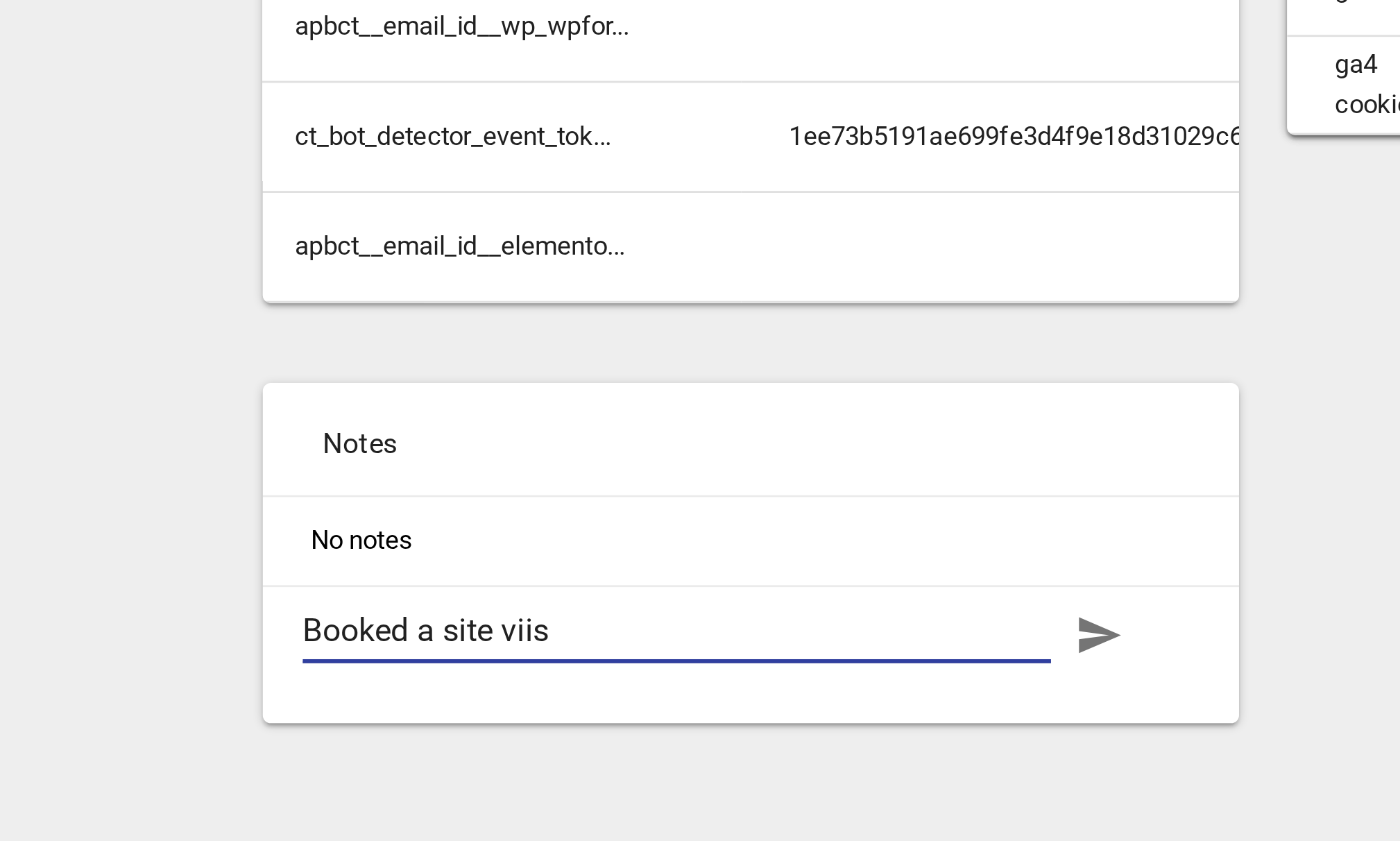
type textarea "Booked a site vii"
type textarea "Booked a site vi"
type textarea "Booked a site vis"
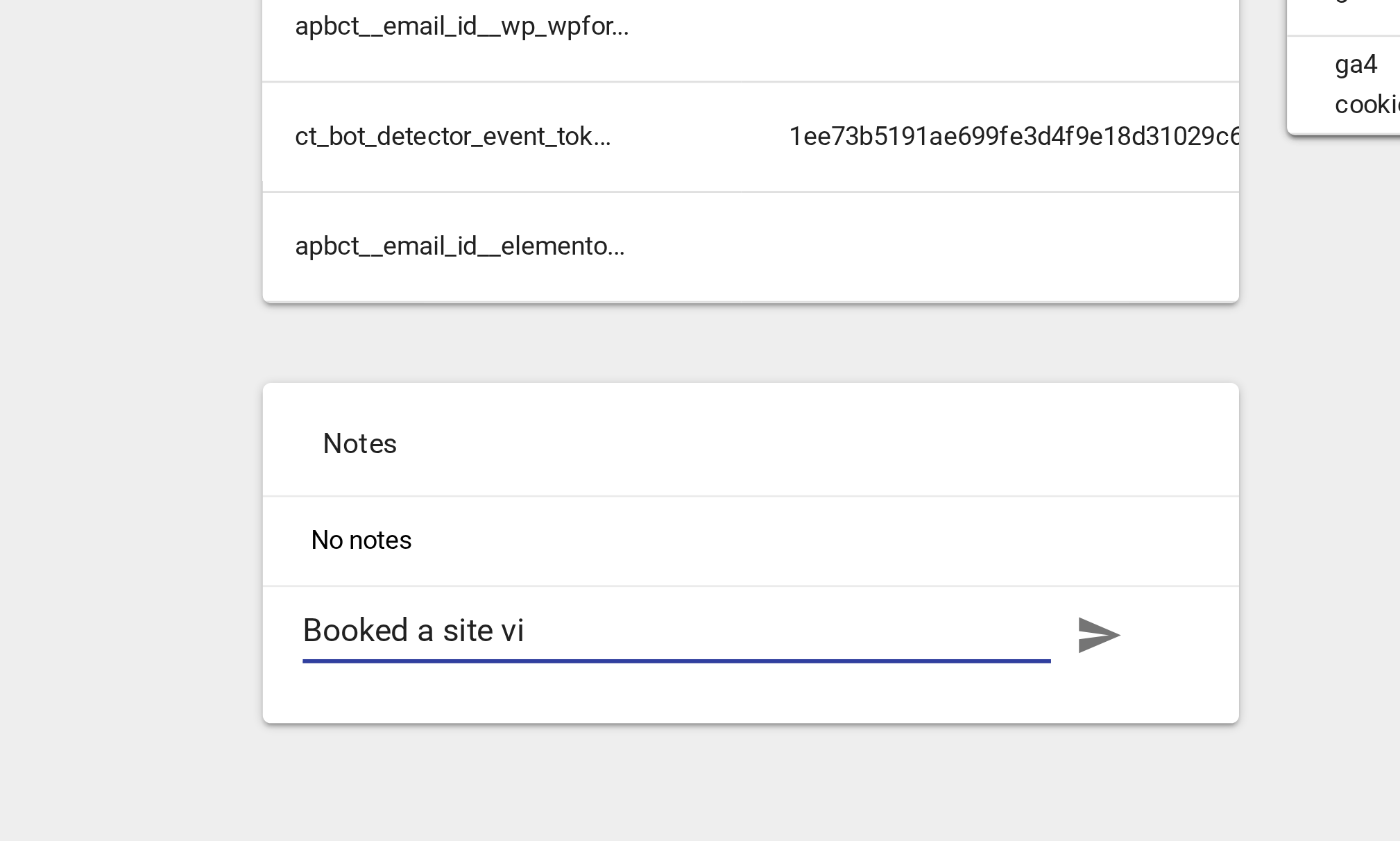
type textarea "Booked a site vis"
type textarea "Booked a site vist"
type textarea "Booked a site visti"
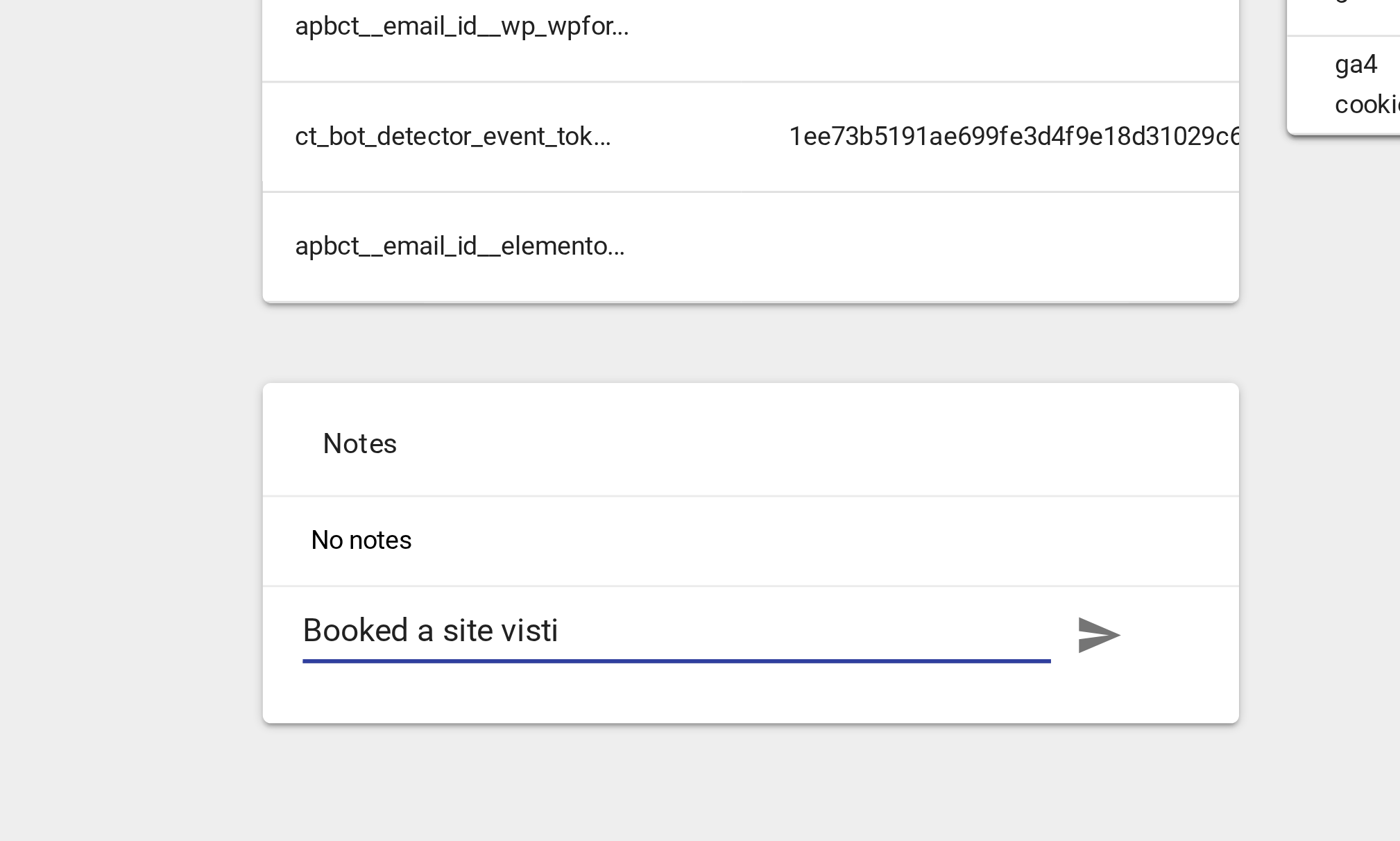
type textarea "E"
type textarea "En"
type textarea "E"
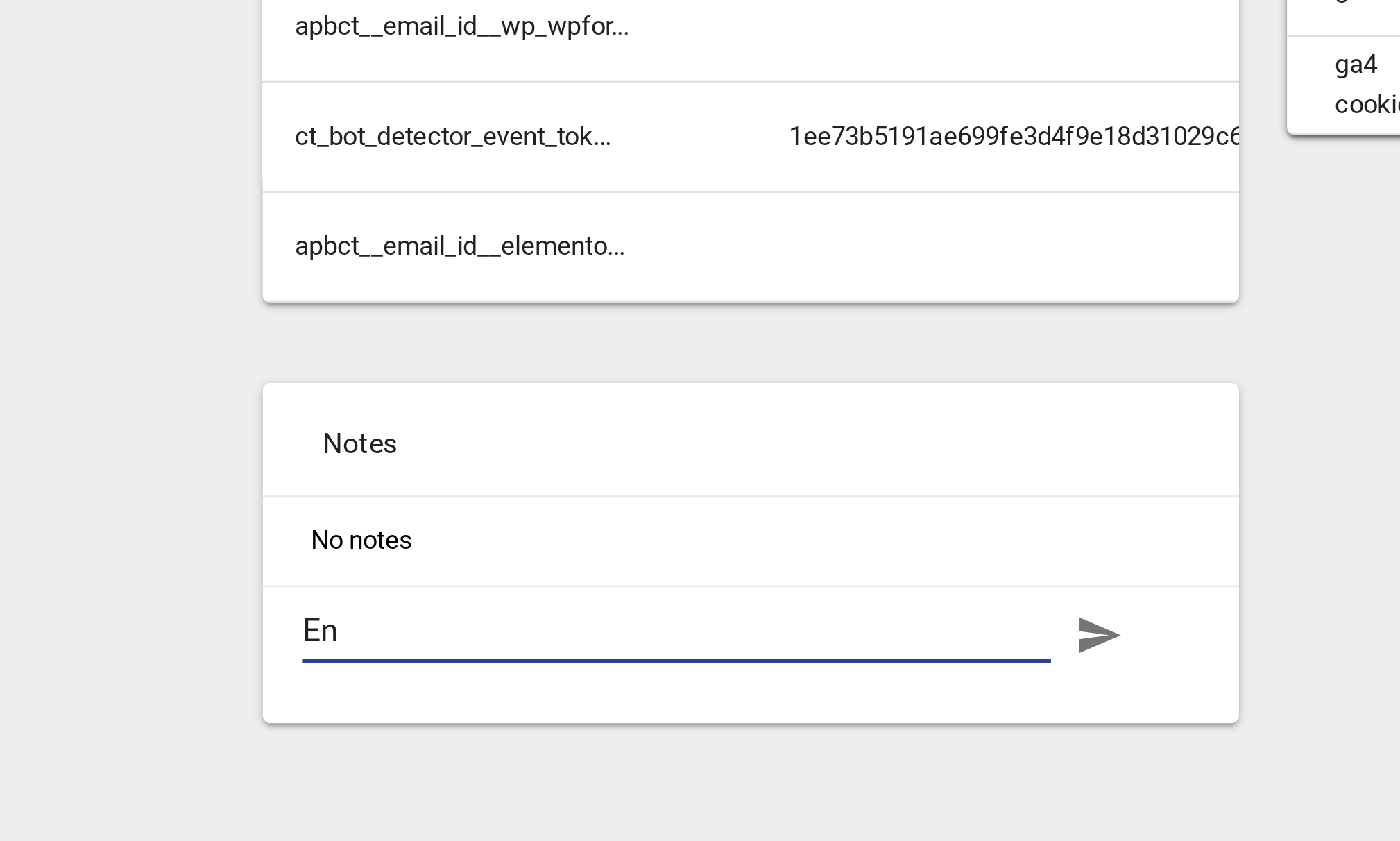
type textarea "E"
type textarea "Q"
type textarea "Qu"
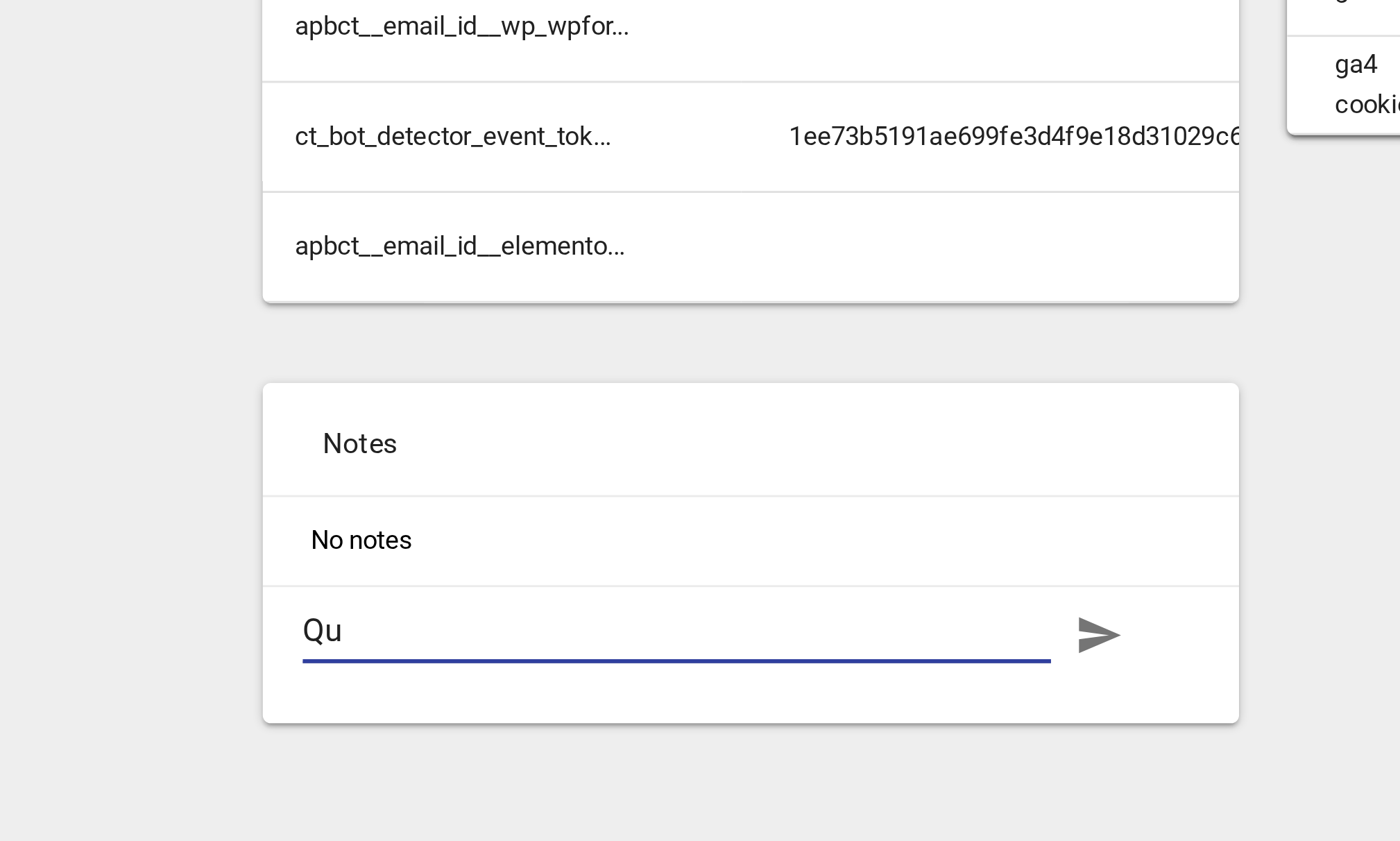
type textarea "Quo"
type textarea "Quot"
type textarea "Quote"
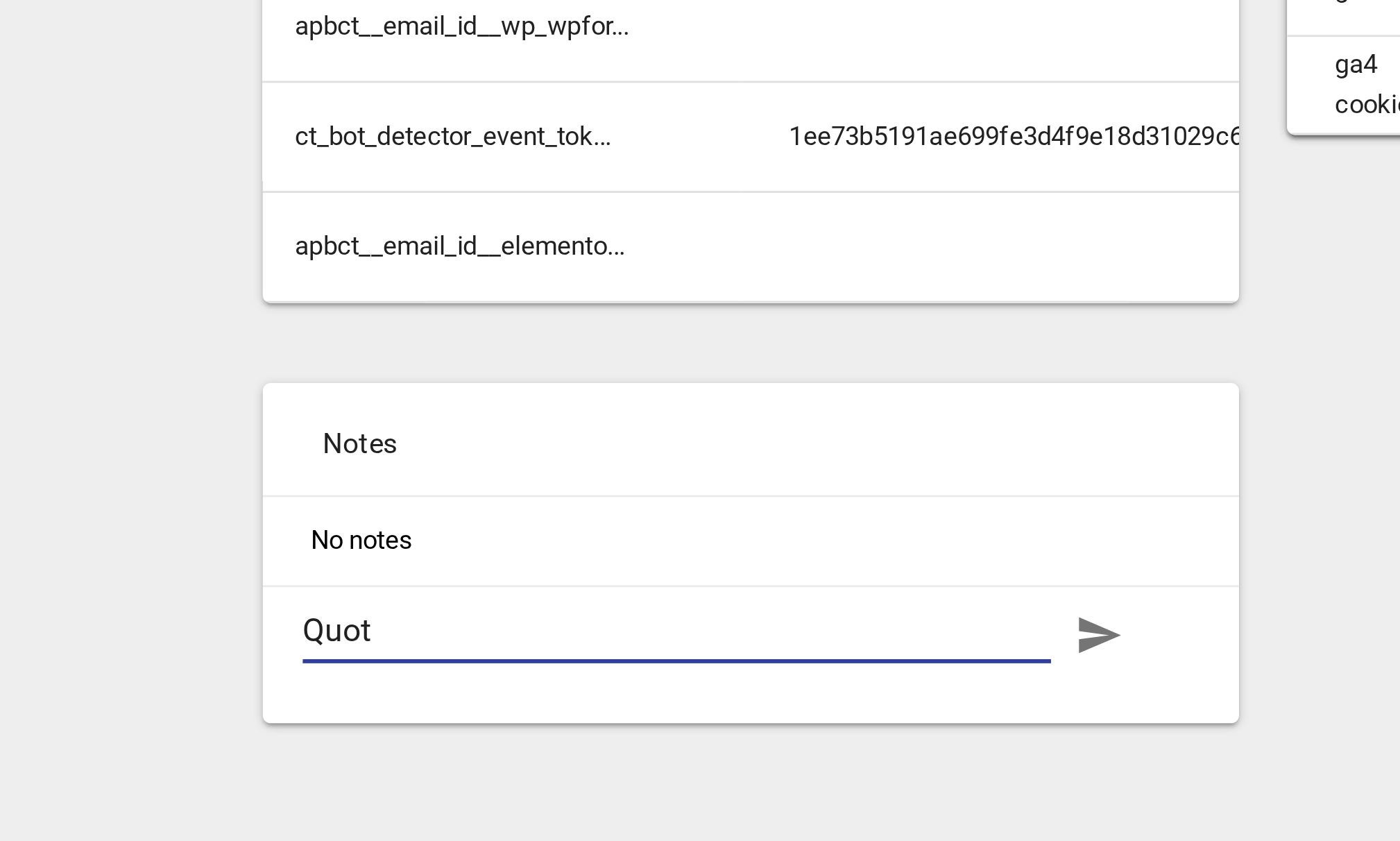
type textarea "Quote"
type textarea "Quoted"
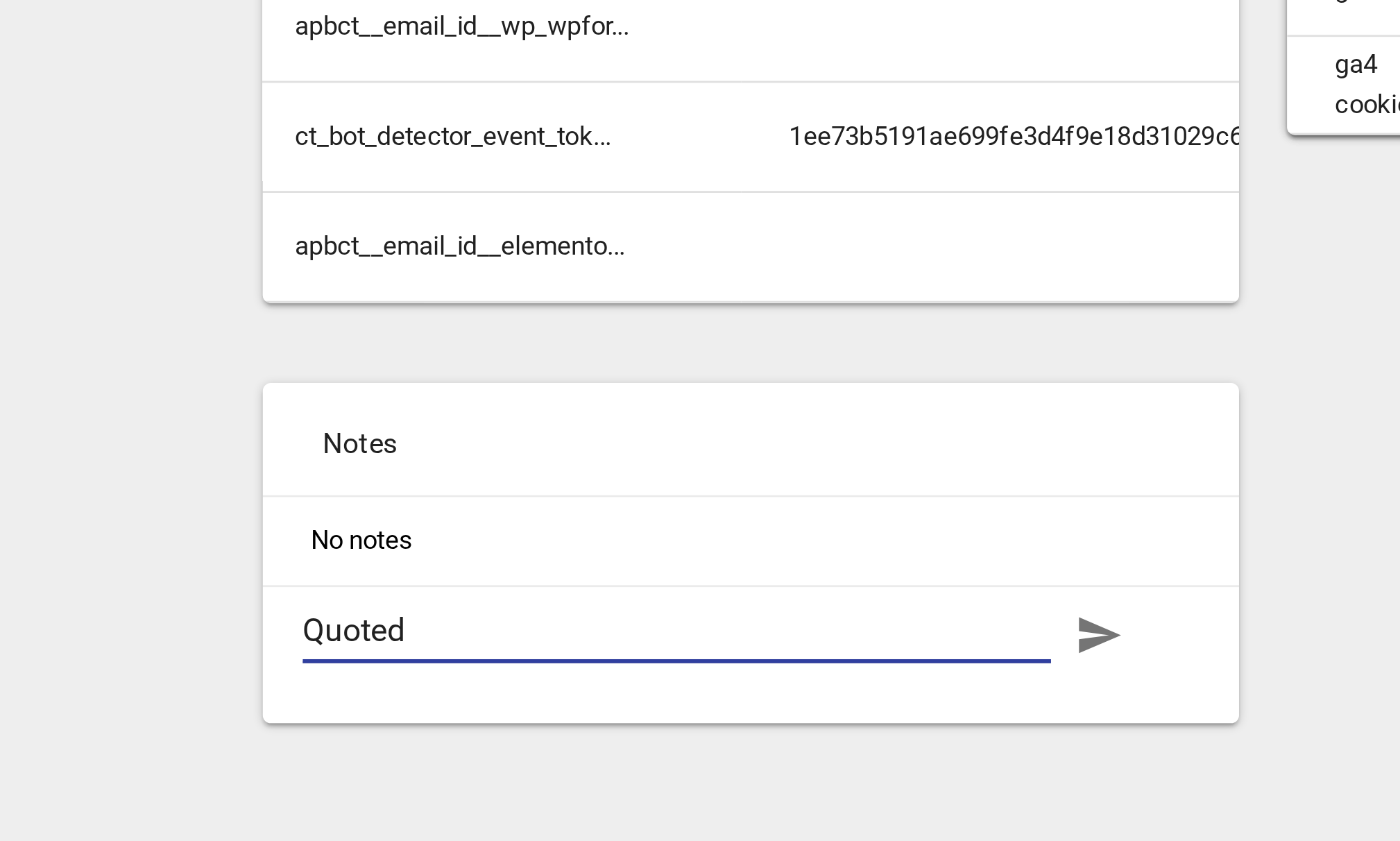
type textarea "Quoted $"
type textarea "Quoted $4"
type textarea "Quoted $40"
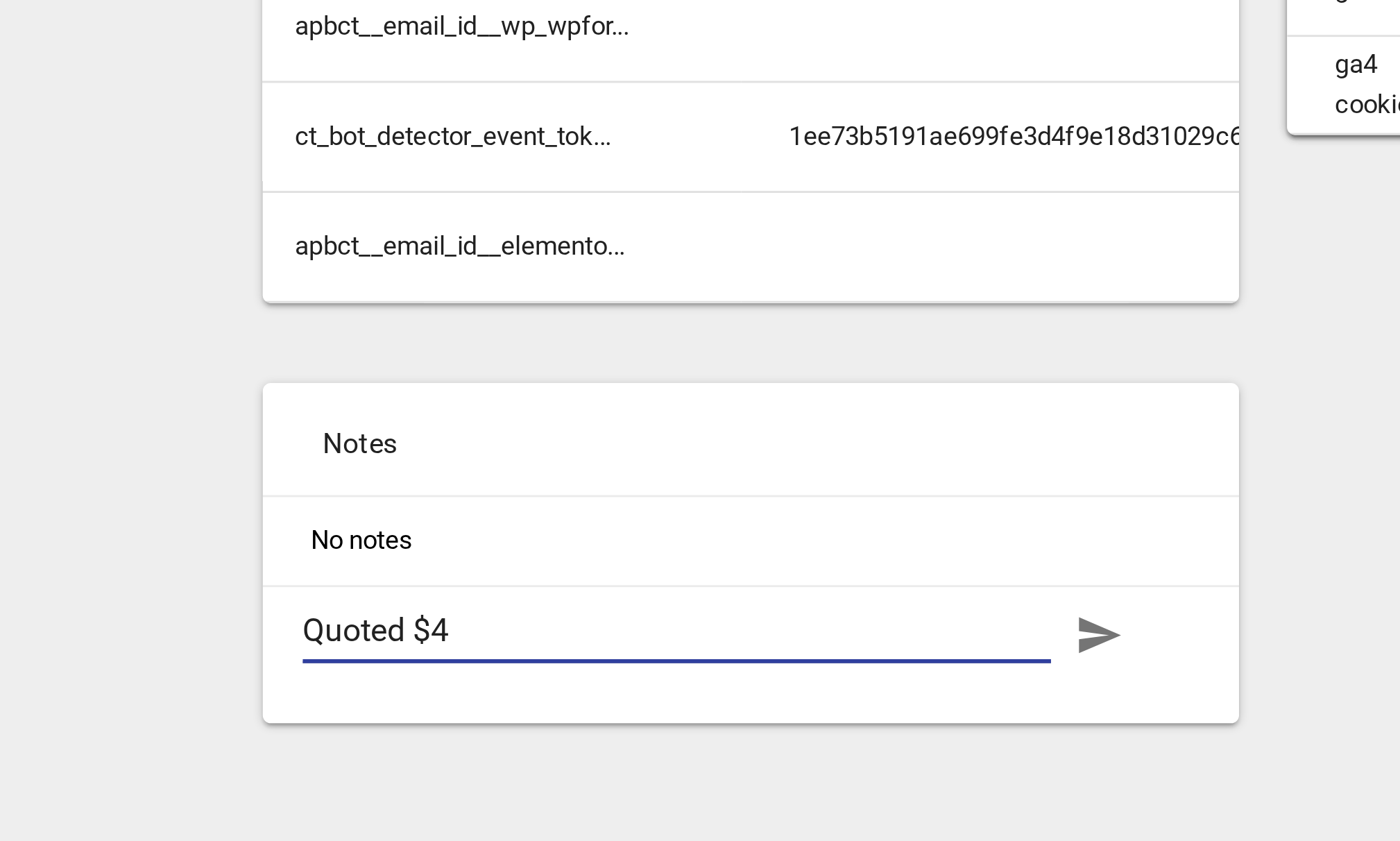
type textarea "Quoted $40"
type textarea "Quoted $40k"
type textarea "Quoted $40"
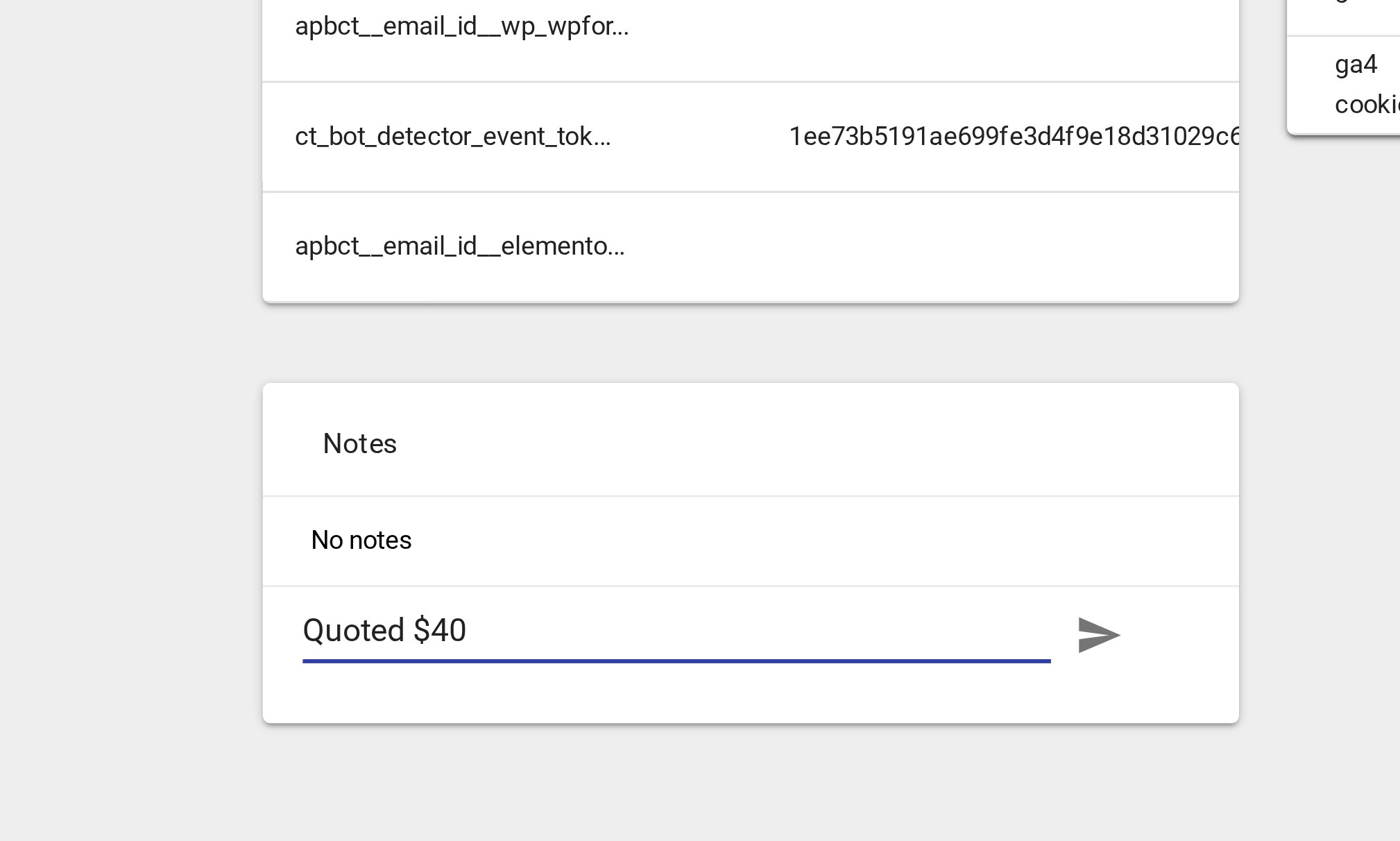
type textarea "B"
type textarea "Bo"
type textarea "Boo"
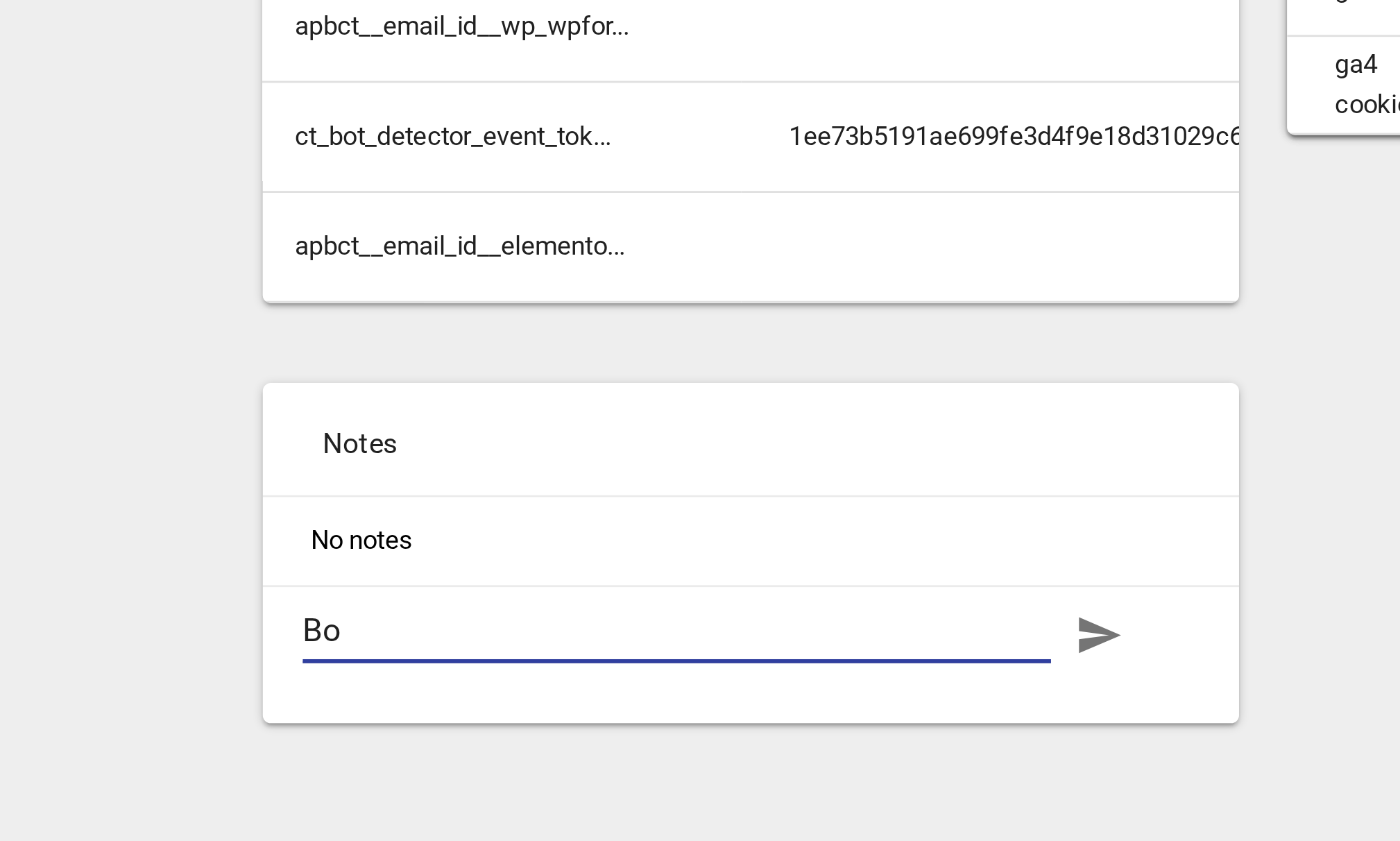
type textarea "Boo"
type textarea "Book"
type textarea "Booke"
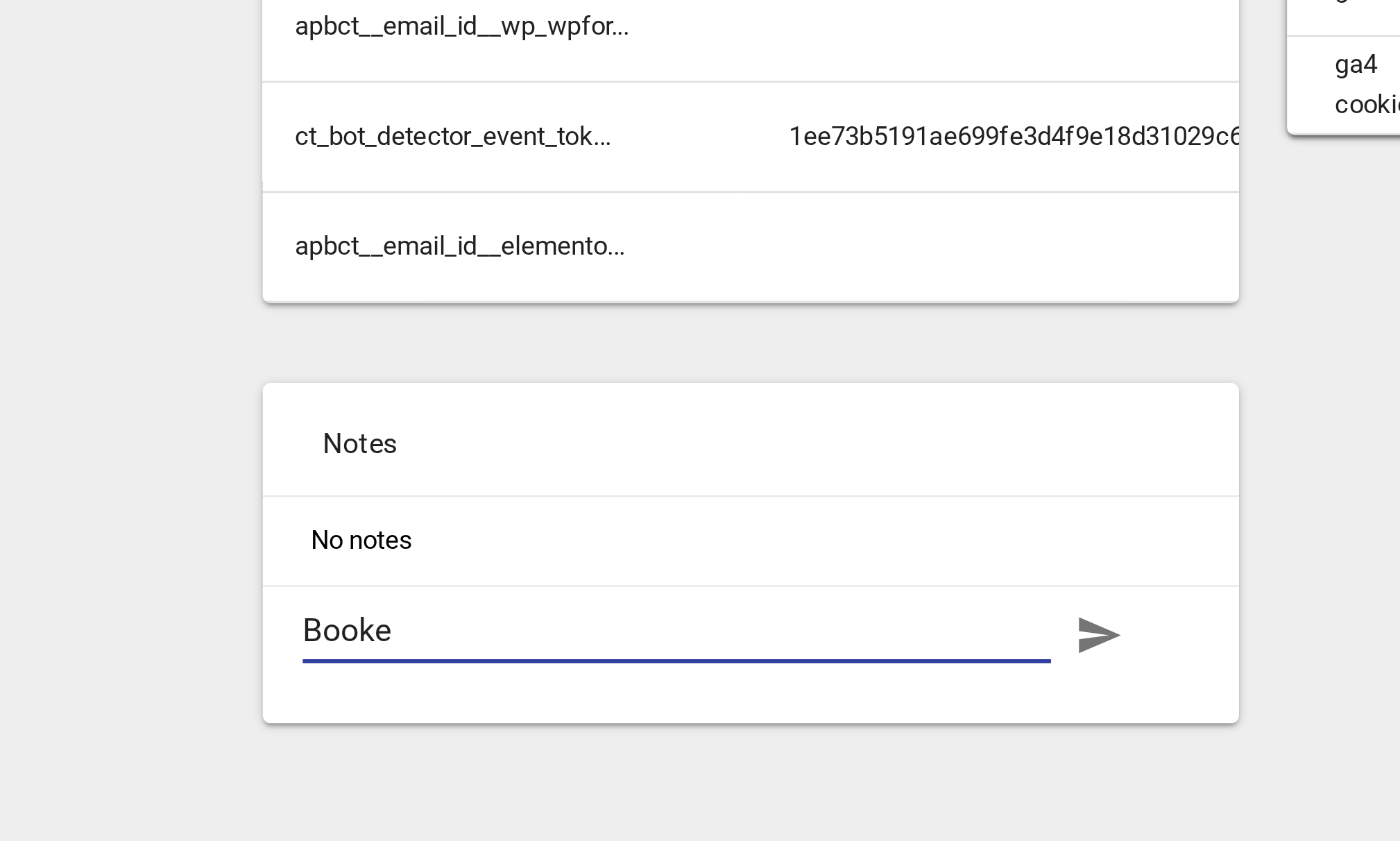
type textarea "Booked"
type textarea "Booked a"
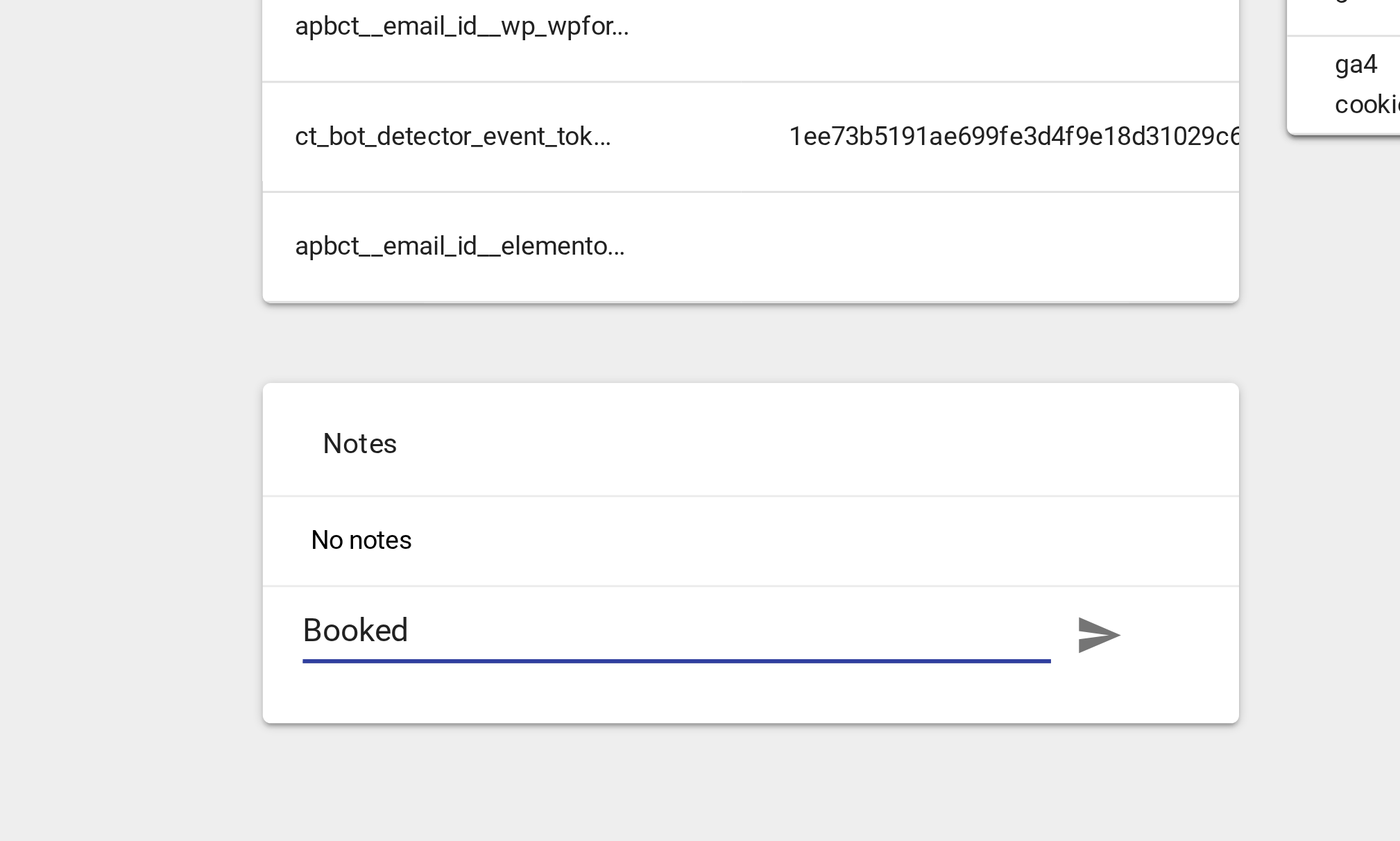
type textarea "Booked a"
type textarea "Booked a s"
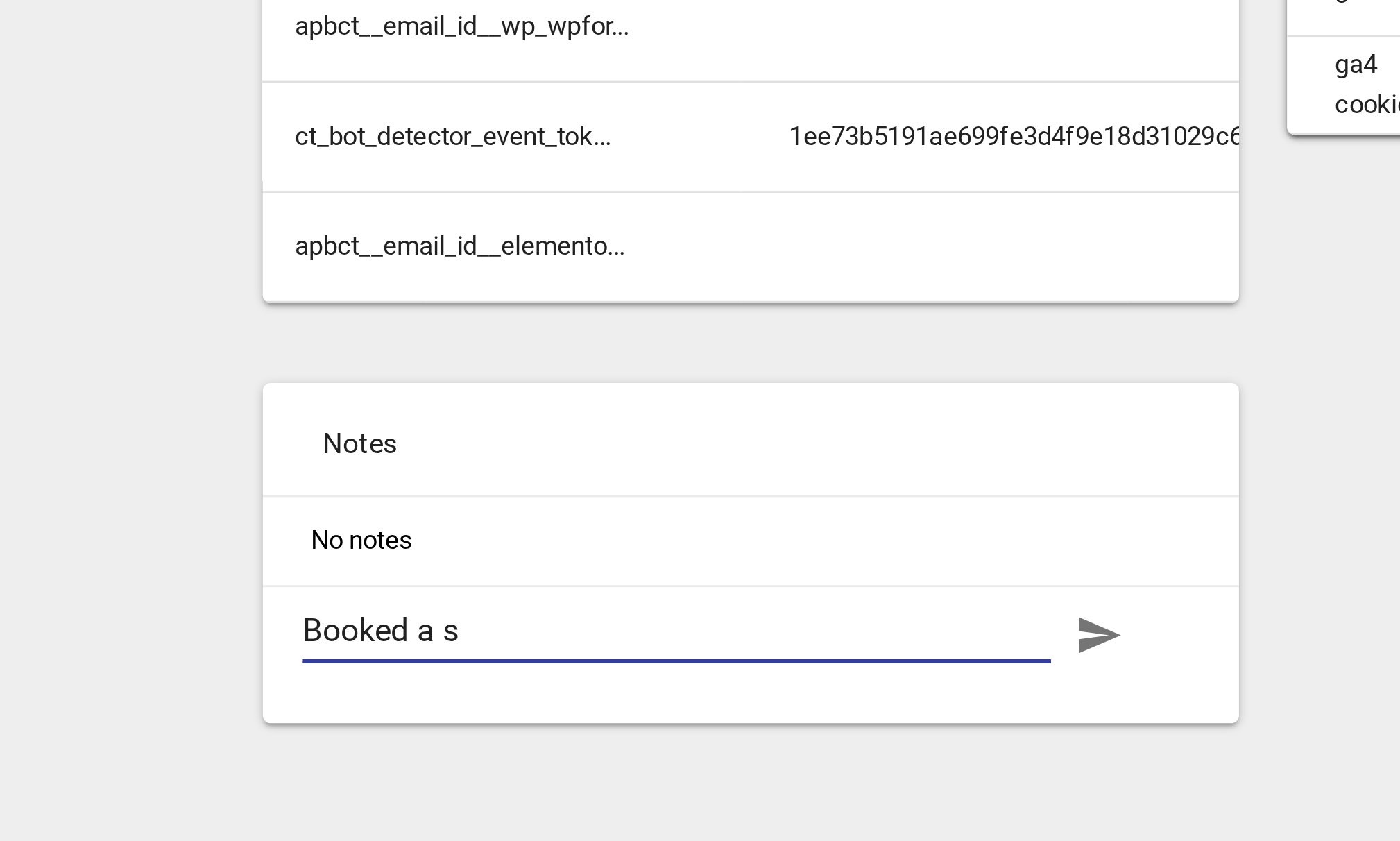
type textarea "Booked a si"
type textarea "Booked a sit"
type textarea "Booked a site"
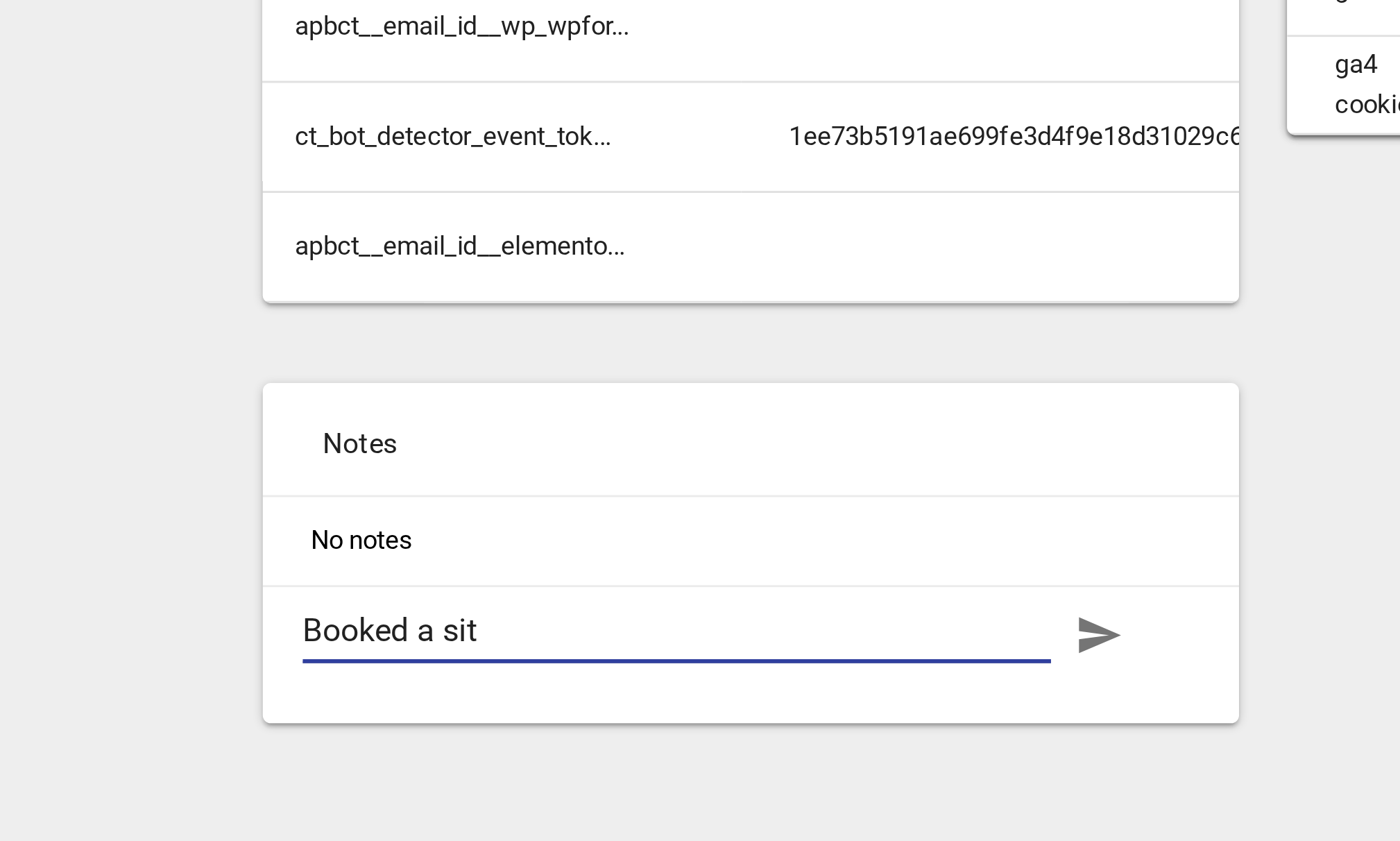
type textarea "Booked a site"
type textarea "Booked a site v"
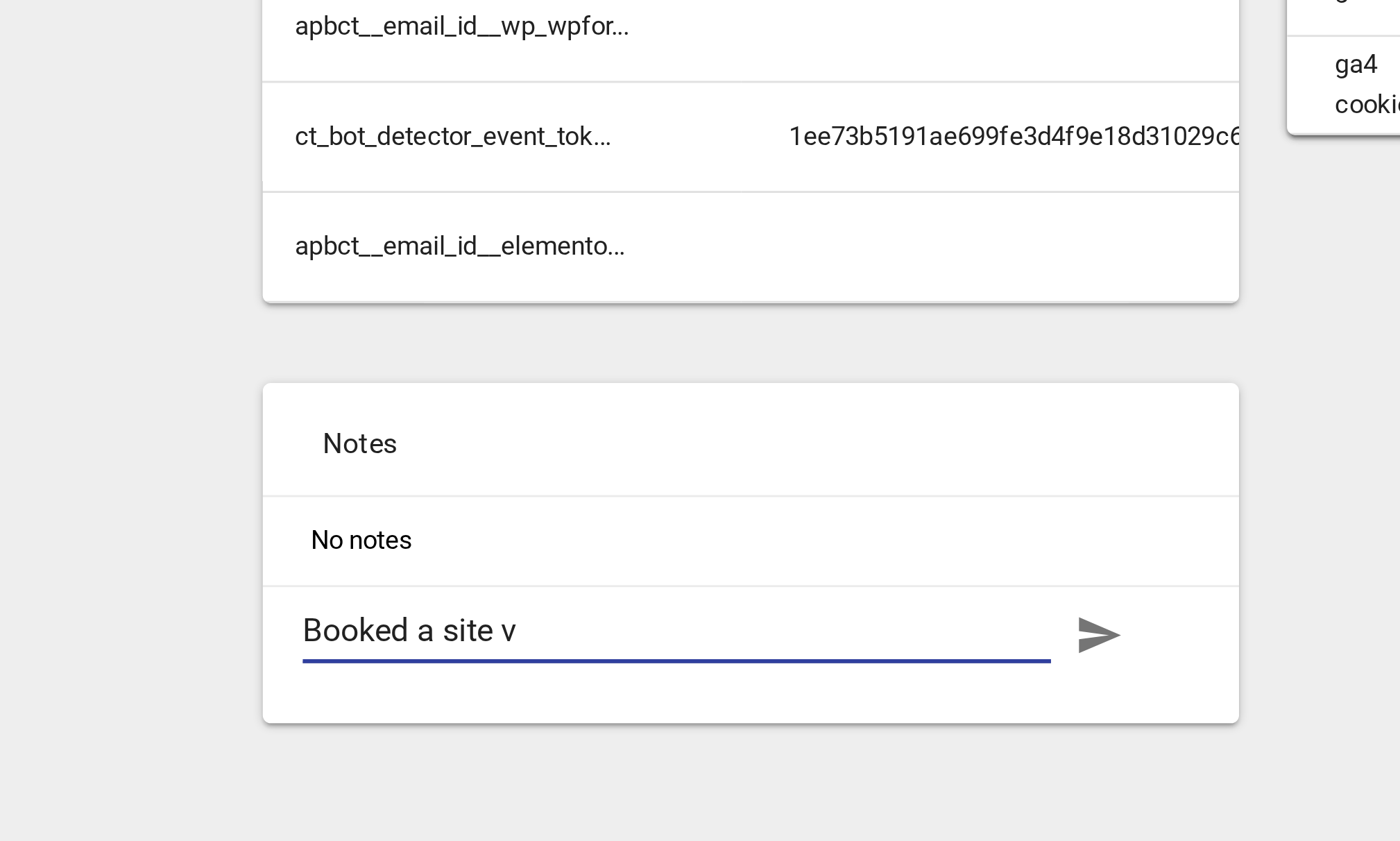
type textarea "Booked a site vi"
type textarea "Booked a site vis"
type textarea "Booked a site visi"
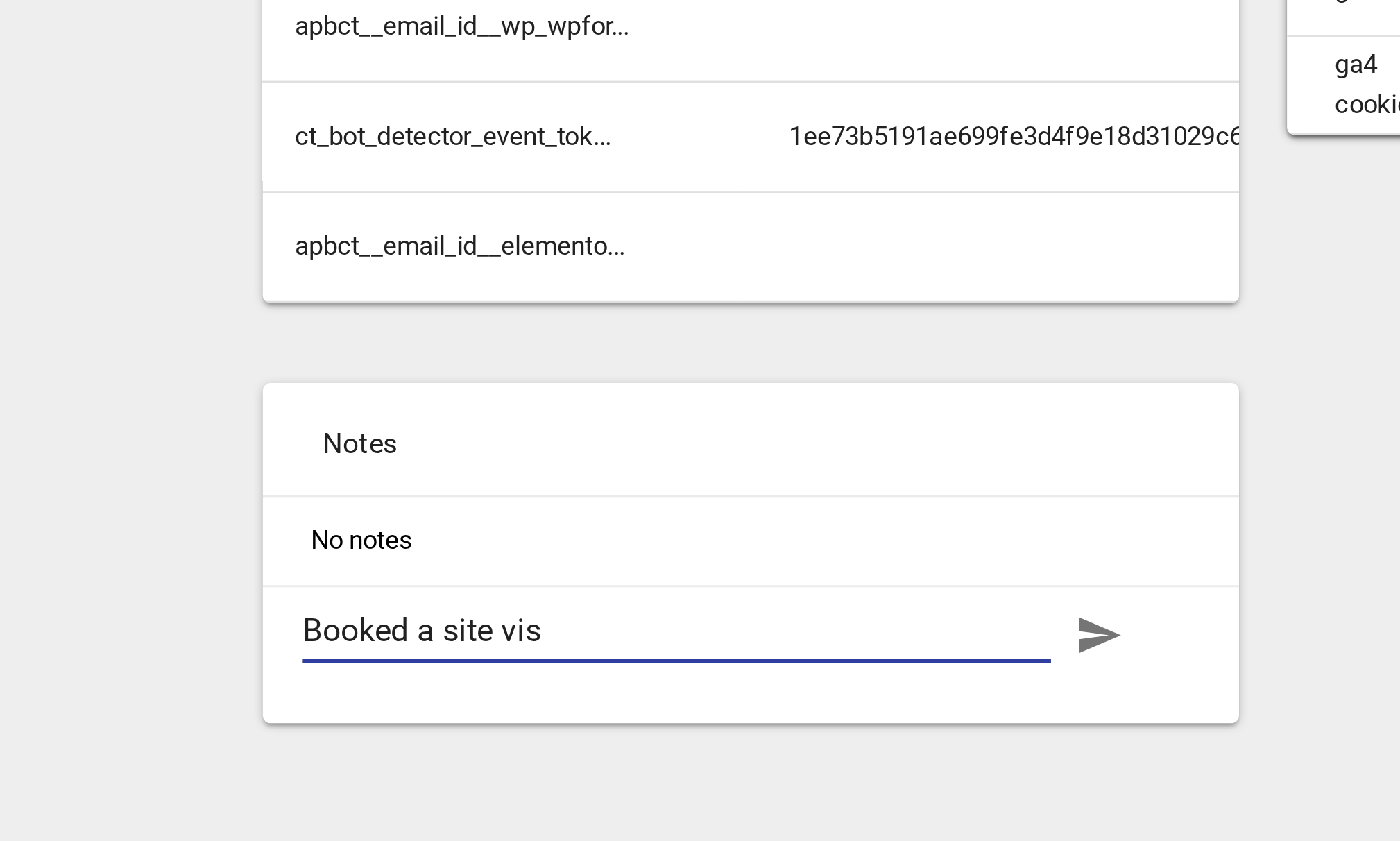
type textarea "Booked a site visi"
type textarea "Booked a site visit"
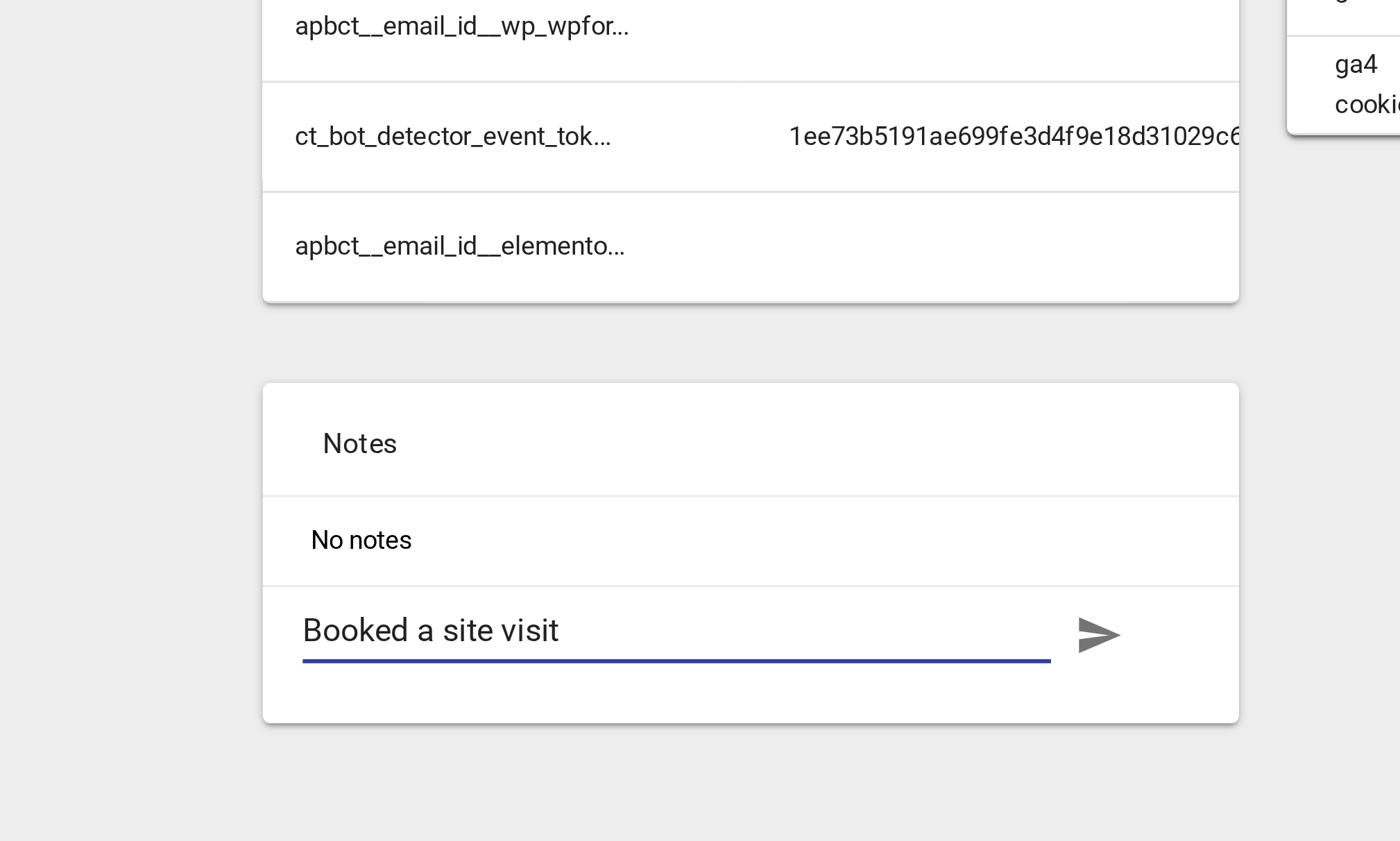
type textarea "Booked a site visit ("
type textarea "Booked a site visit (t"
type textarea "Booked a site visit (te"
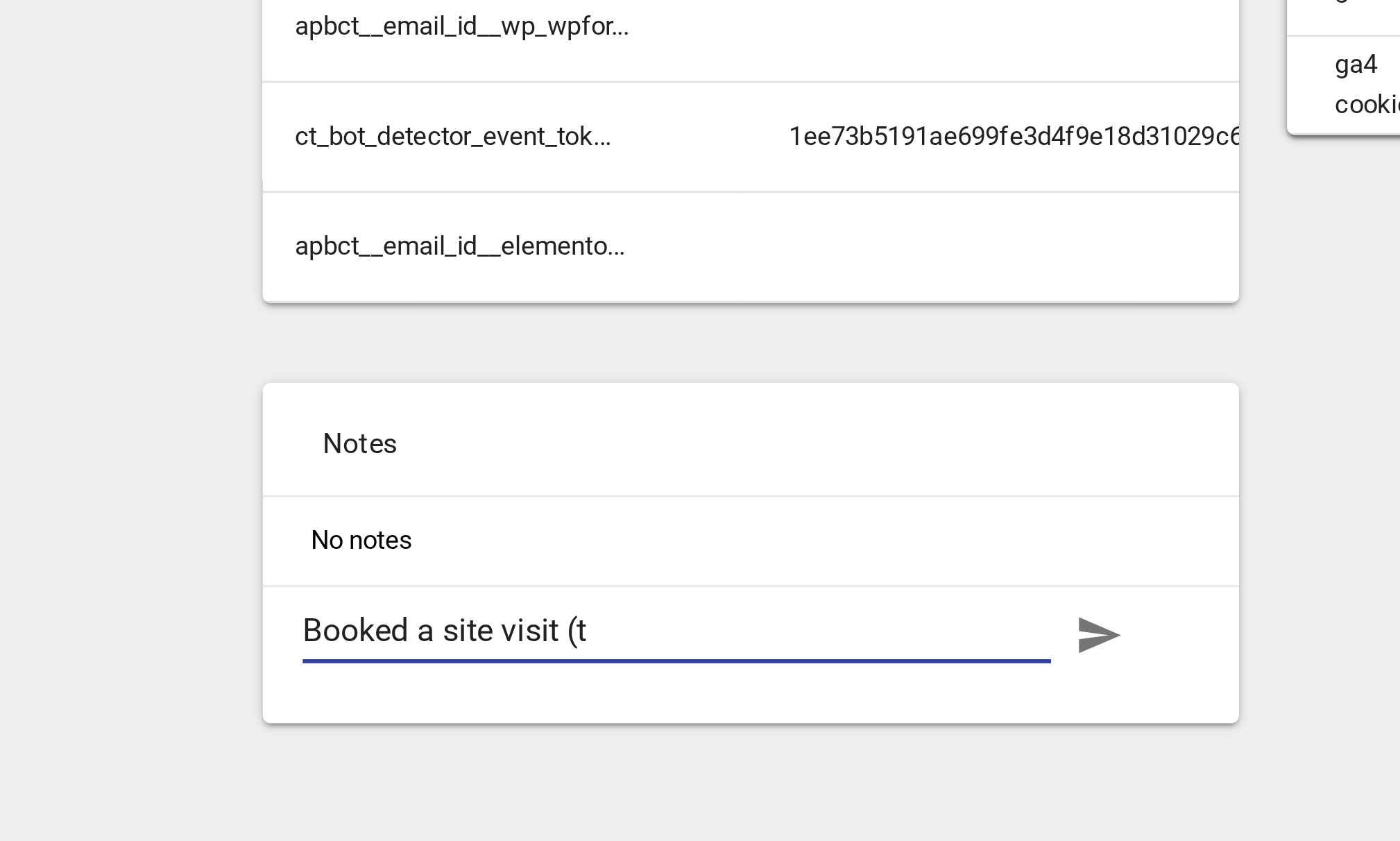
type textarea "Booked a site visit (te"
type textarea "Booked a site visit (tes"
type textarea "Booked a site visit (test"
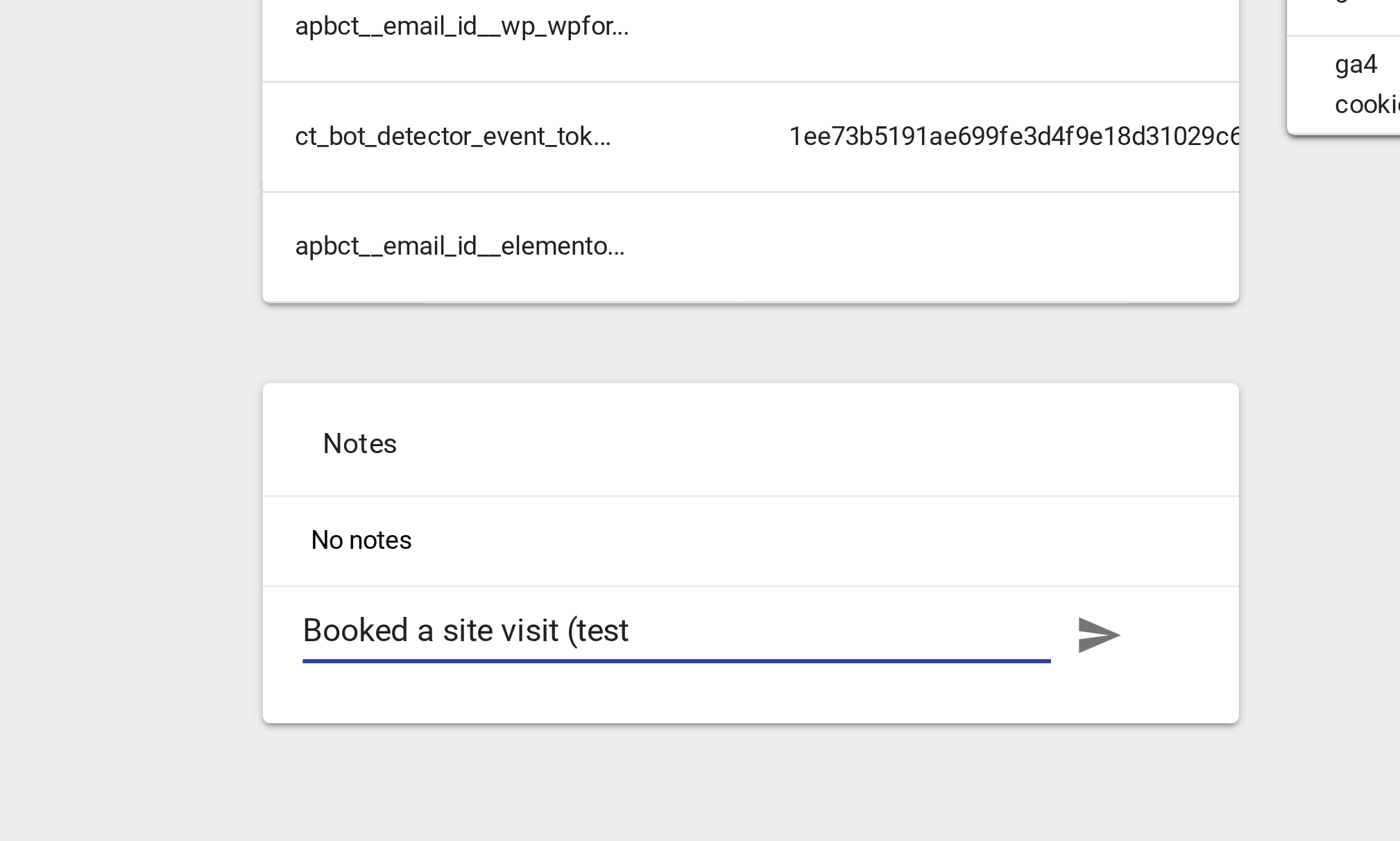
type textarea "Booked a site visit (test)"
click at [647, 768] on icon "button" at bounding box center [644, 769] width 15 height 12
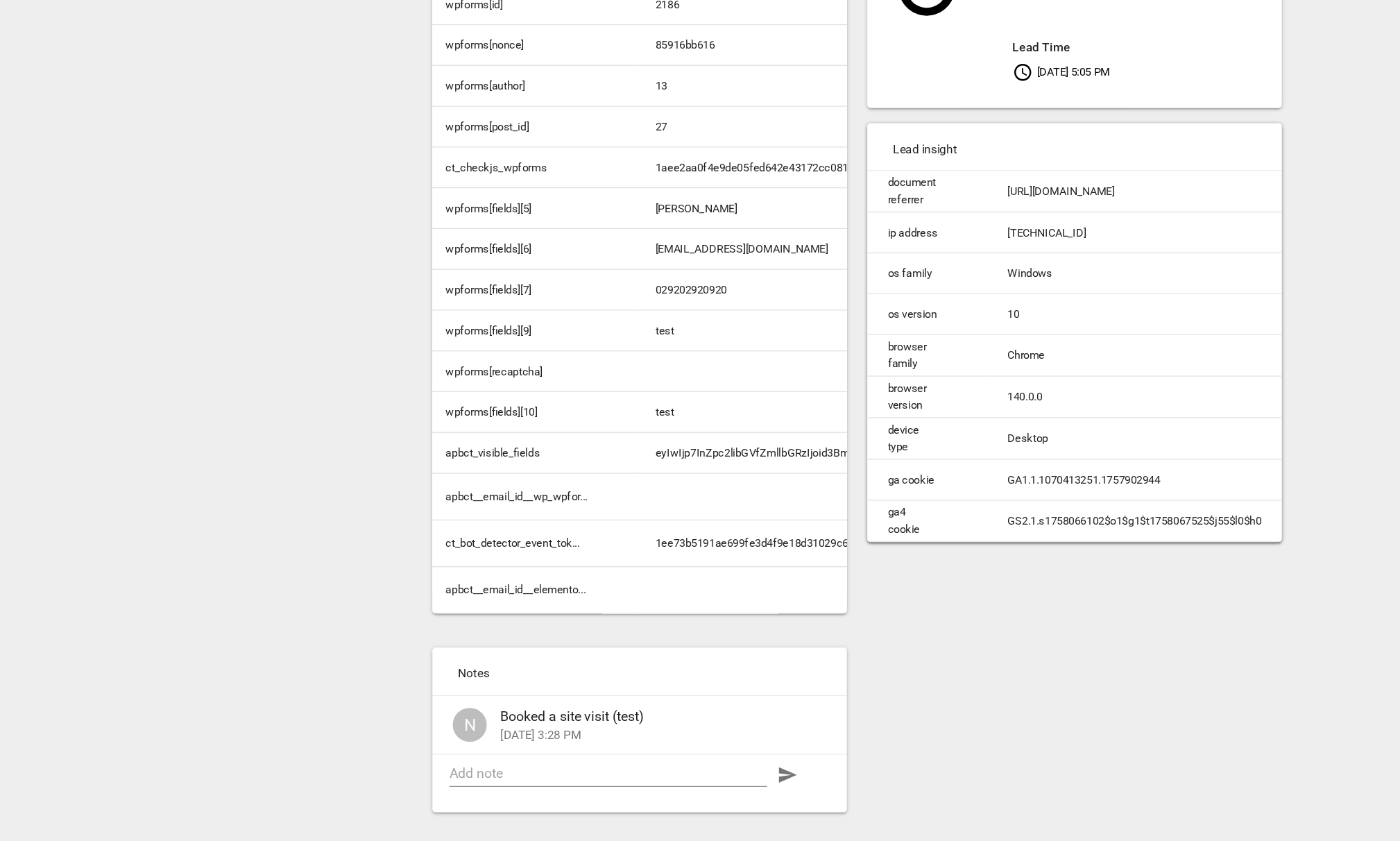
scroll to position [0, 0]
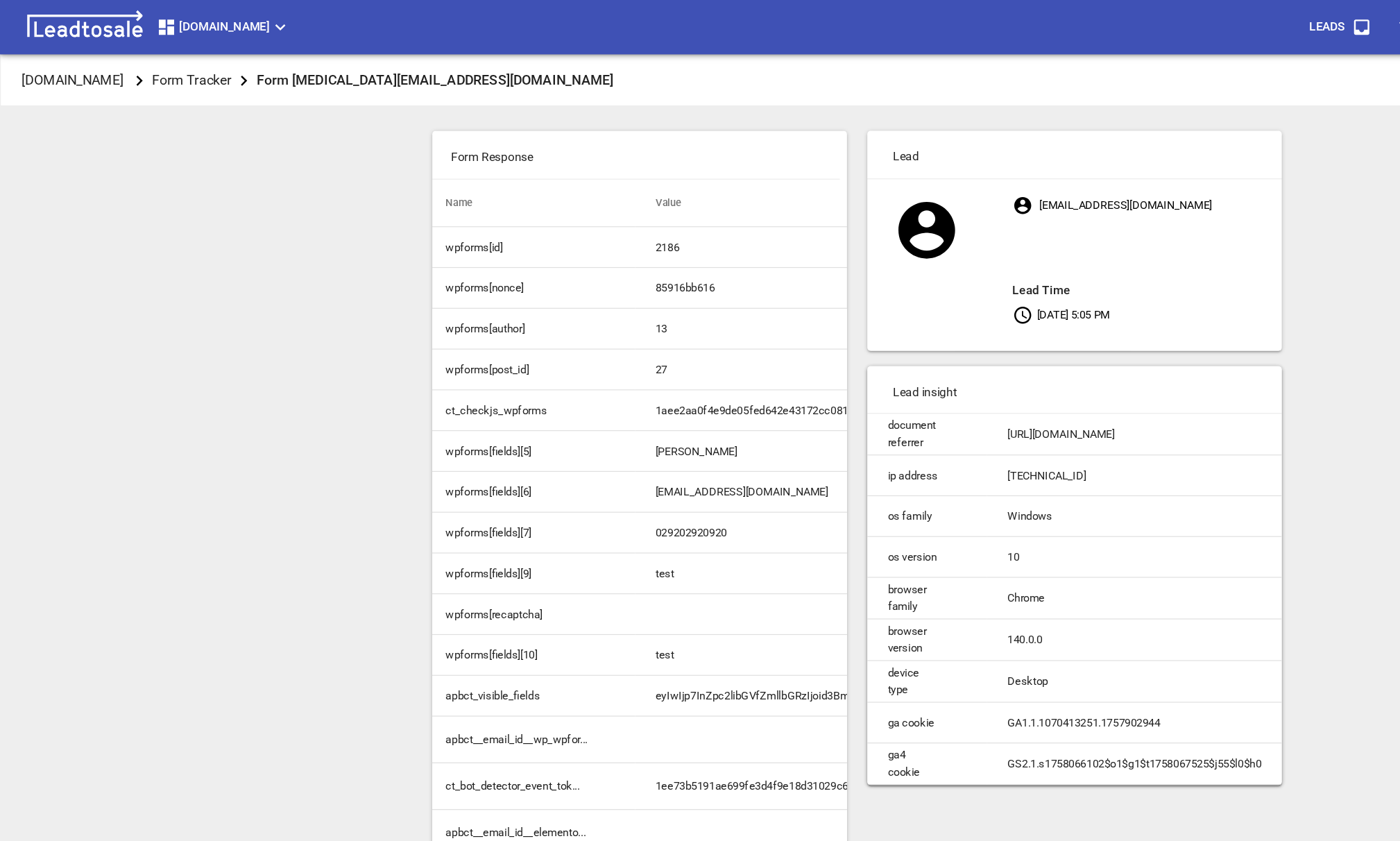
click at [195, 241] on div "Streamline.kiwi Form Tracker Form Lead: test@test.com Process Lead Form Respons…" at bounding box center [700, 466] width 1389 height 841
click at [81, 71] on p "[DOMAIN_NAME]" at bounding box center [59, 66] width 84 height 16
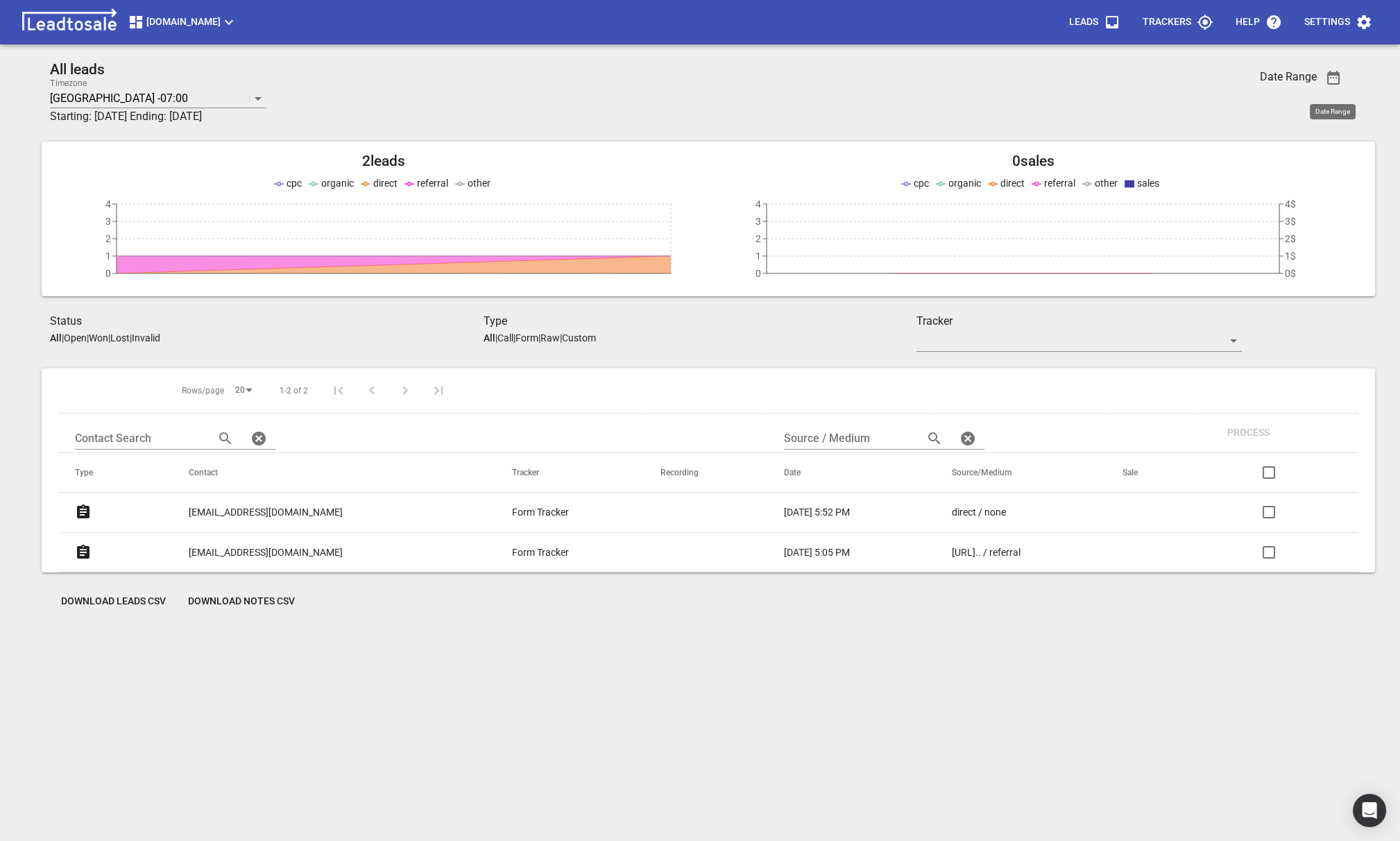
click at [1331, 84] on icon "button" at bounding box center [1333, 78] width 12 height 14
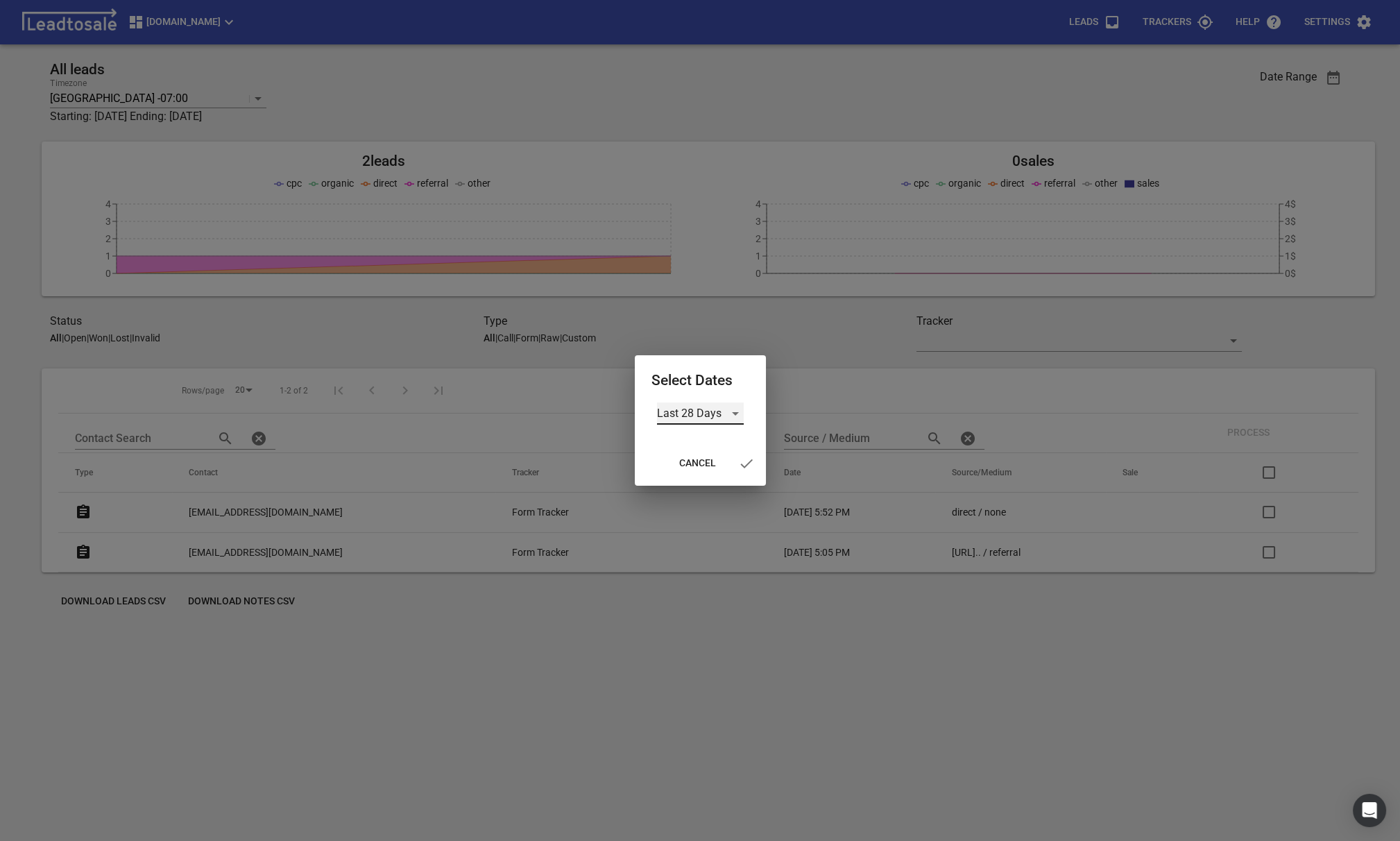
click at [719, 414] on div "Last 28 Days" at bounding box center [700, 414] width 86 height 22
click at [684, 481] on li "All Time" at bounding box center [700, 480] width 86 height 33
click at [743, 461] on icon "button" at bounding box center [738, 463] width 17 height 17
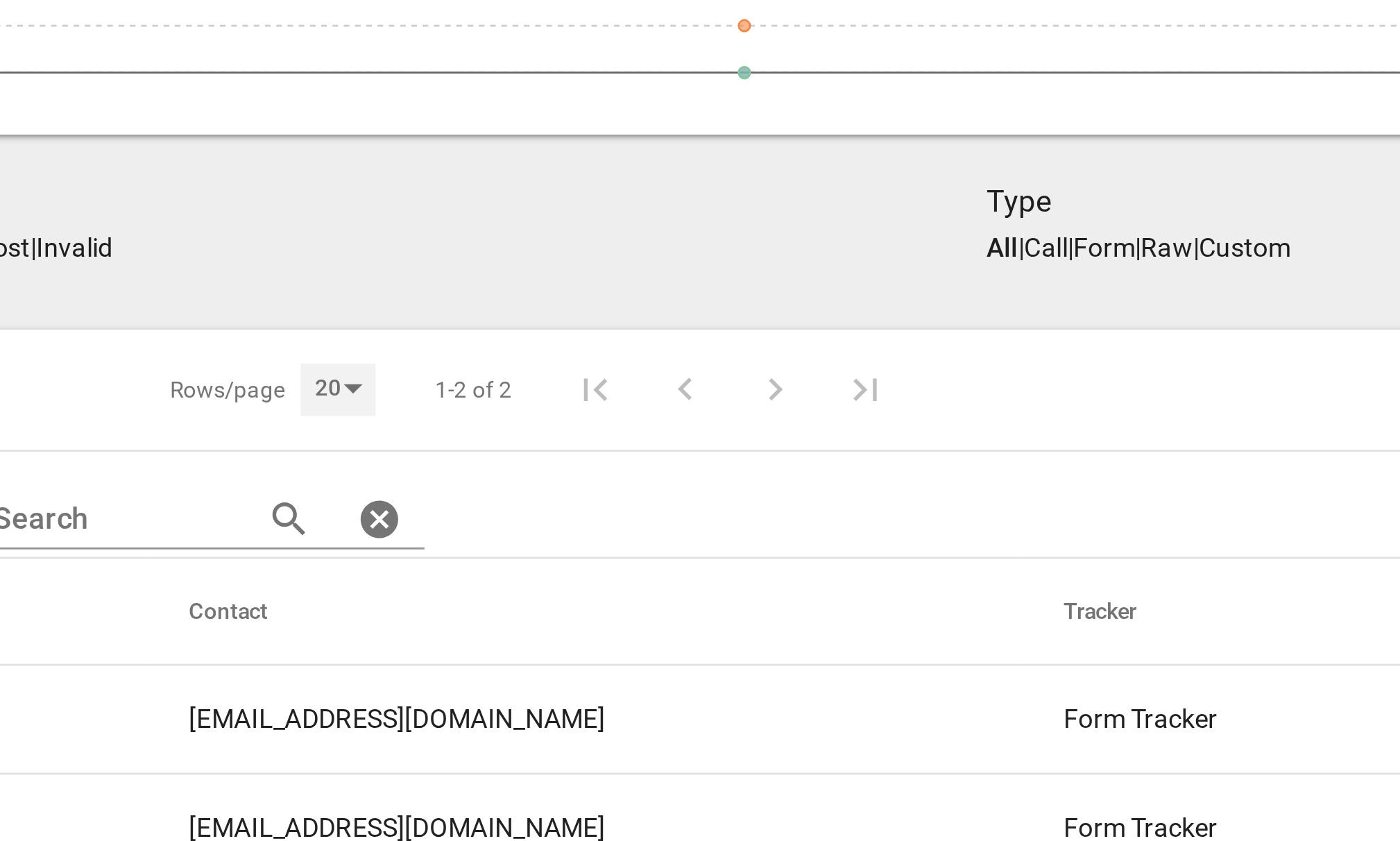
click at [229, 389] on div "20" at bounding box center [243, 391] width 28 height 19
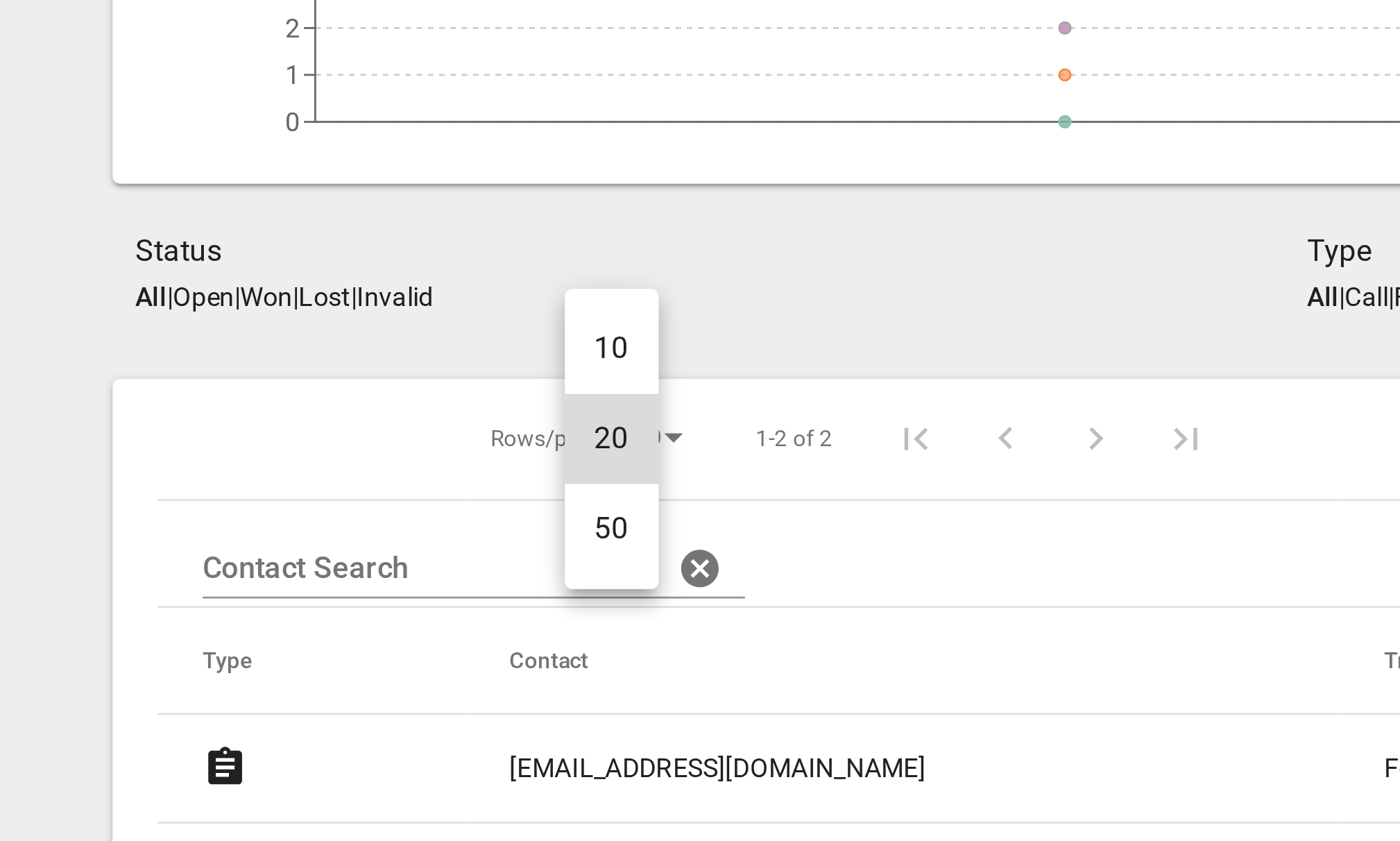
click at [225, 433] on li "50" at bounding box center [226, 424] width 34 height 33
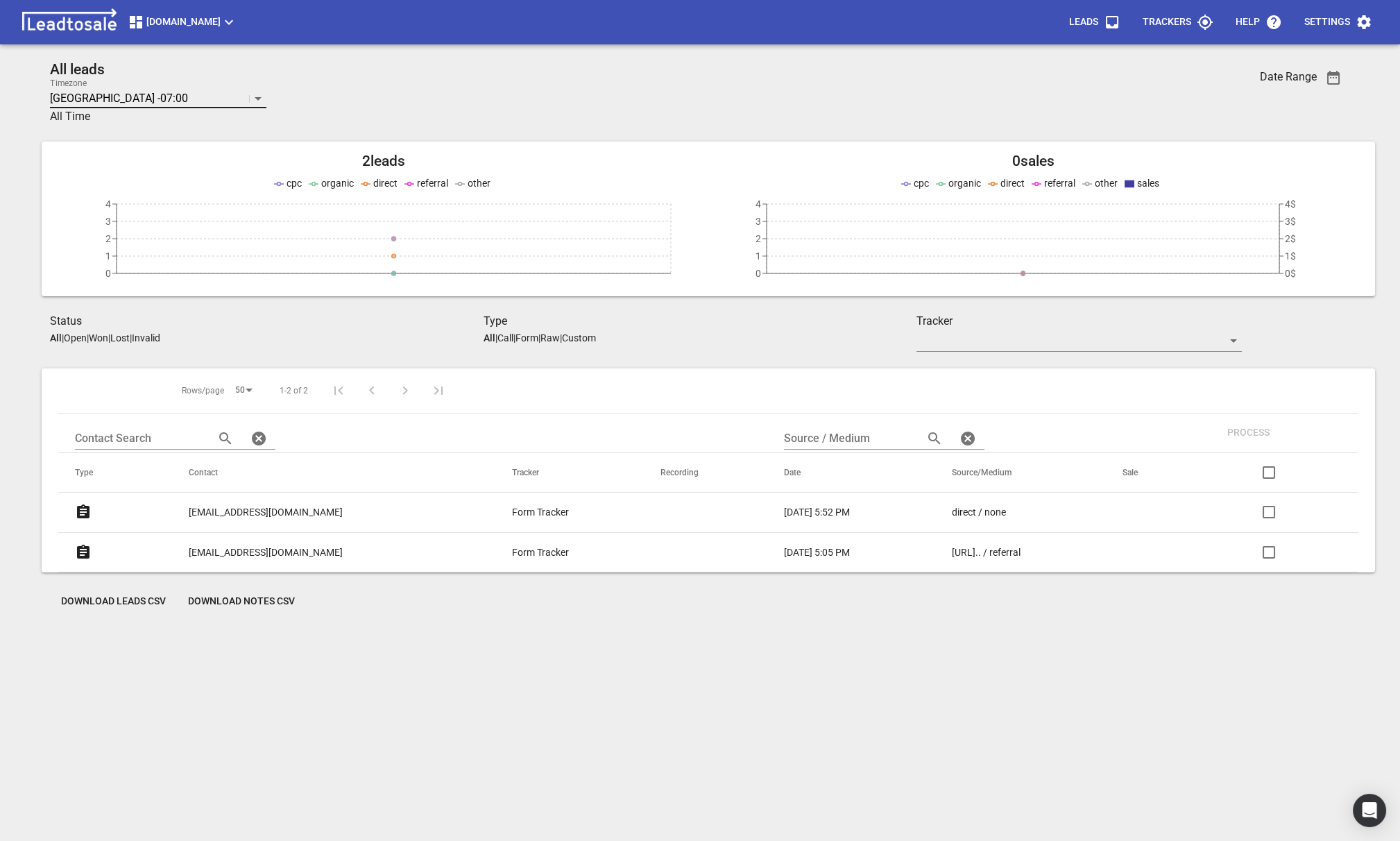
click at [103, 92] on p "[GEOGRAPHIC_DATA] -07:00" at bounding box center [119, 98] width 138 height 16
type input "auck"
click at [103, 119] on div "Auckland +12:00" at bounding box center [158, 133] width 216 height 33
click at [256, 551] on p "[EMAIL_ADDRESS][DOMAIN_NAME]" at bounding box center [265, 553] width 154 height 15
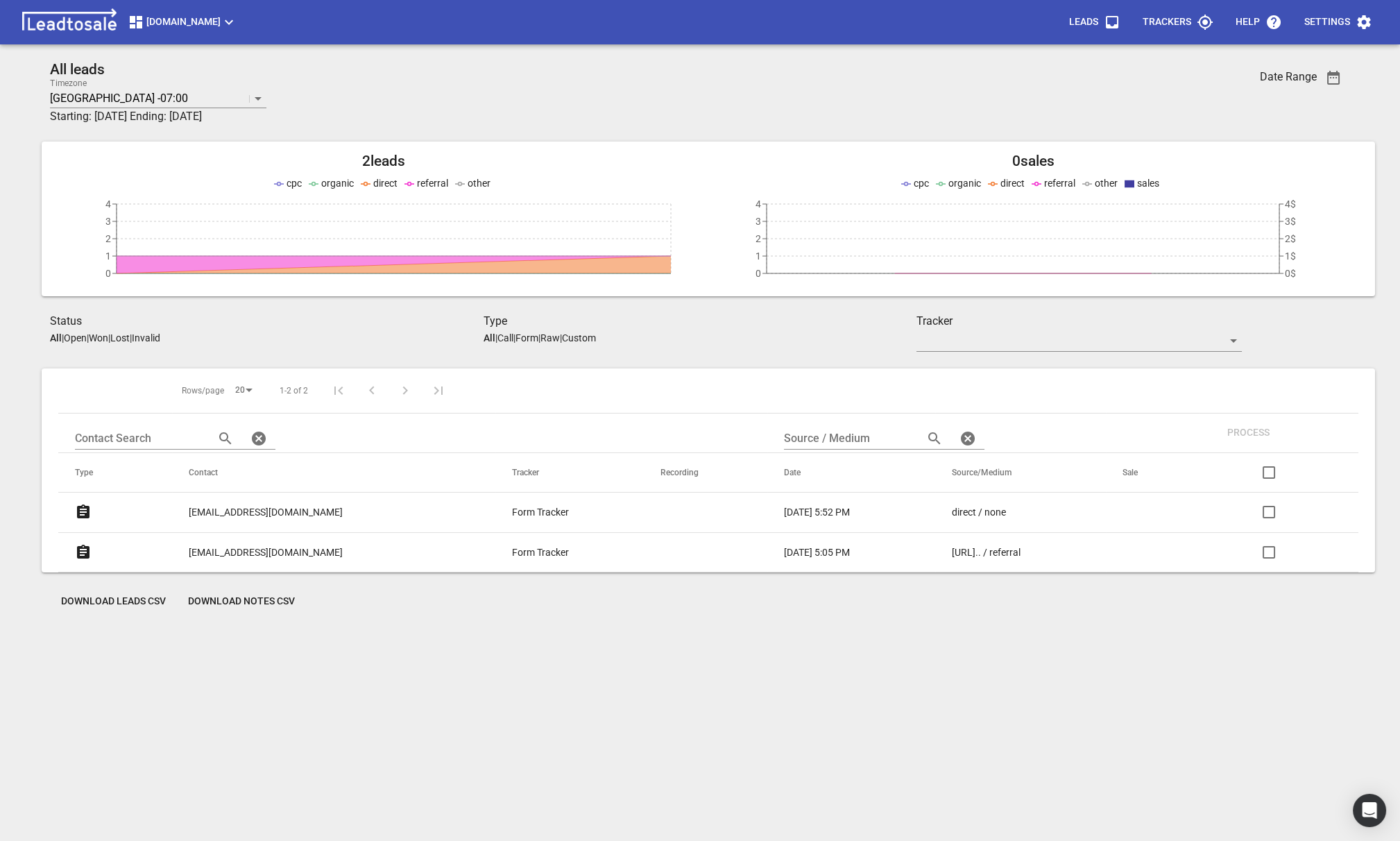
click at [255, 511] on p "[EMAIL_ADDRESS][DOMAIN_NAME]" at bounding box center [265, 513] width 154 height 15
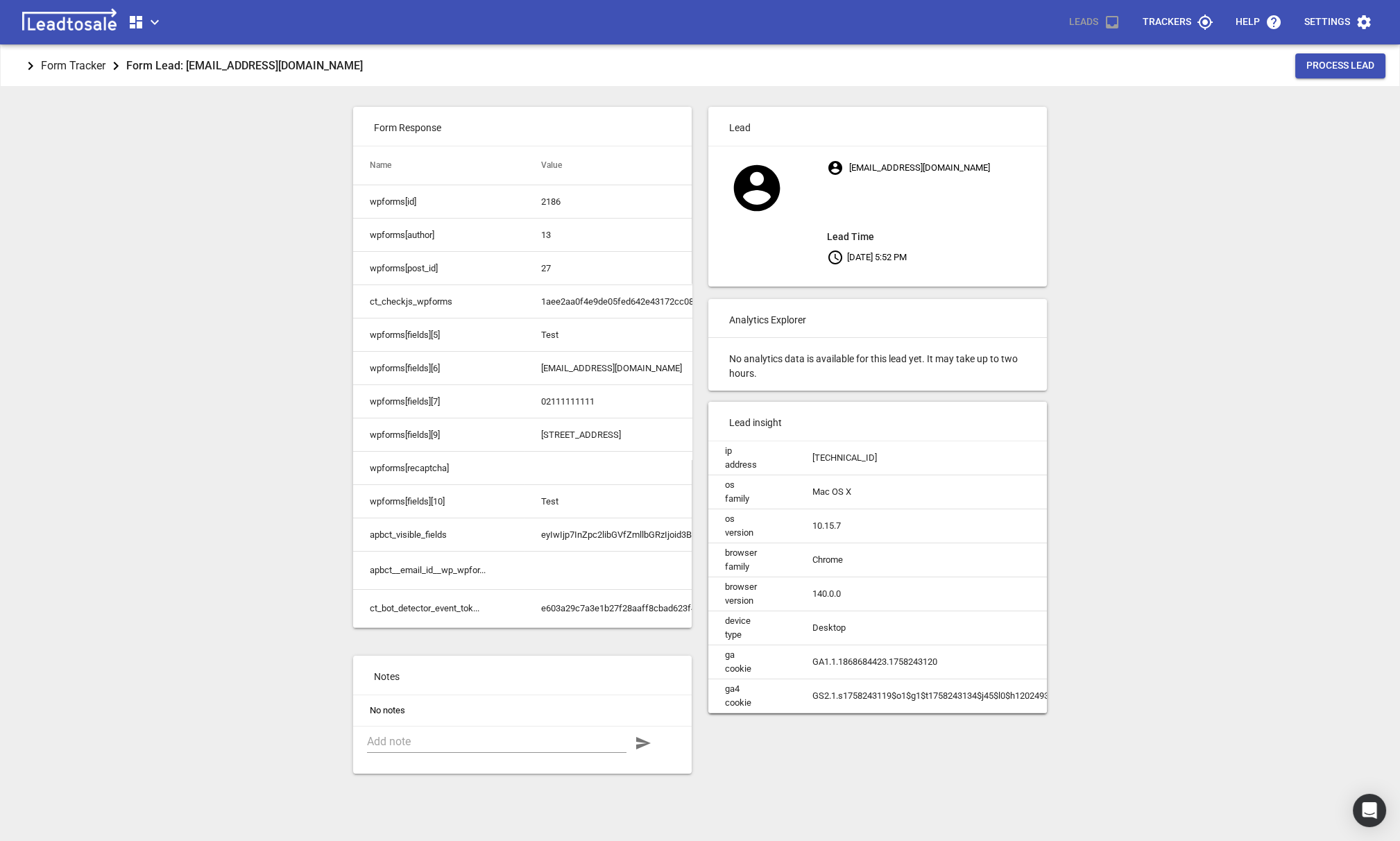
scroll to position [45, 0]
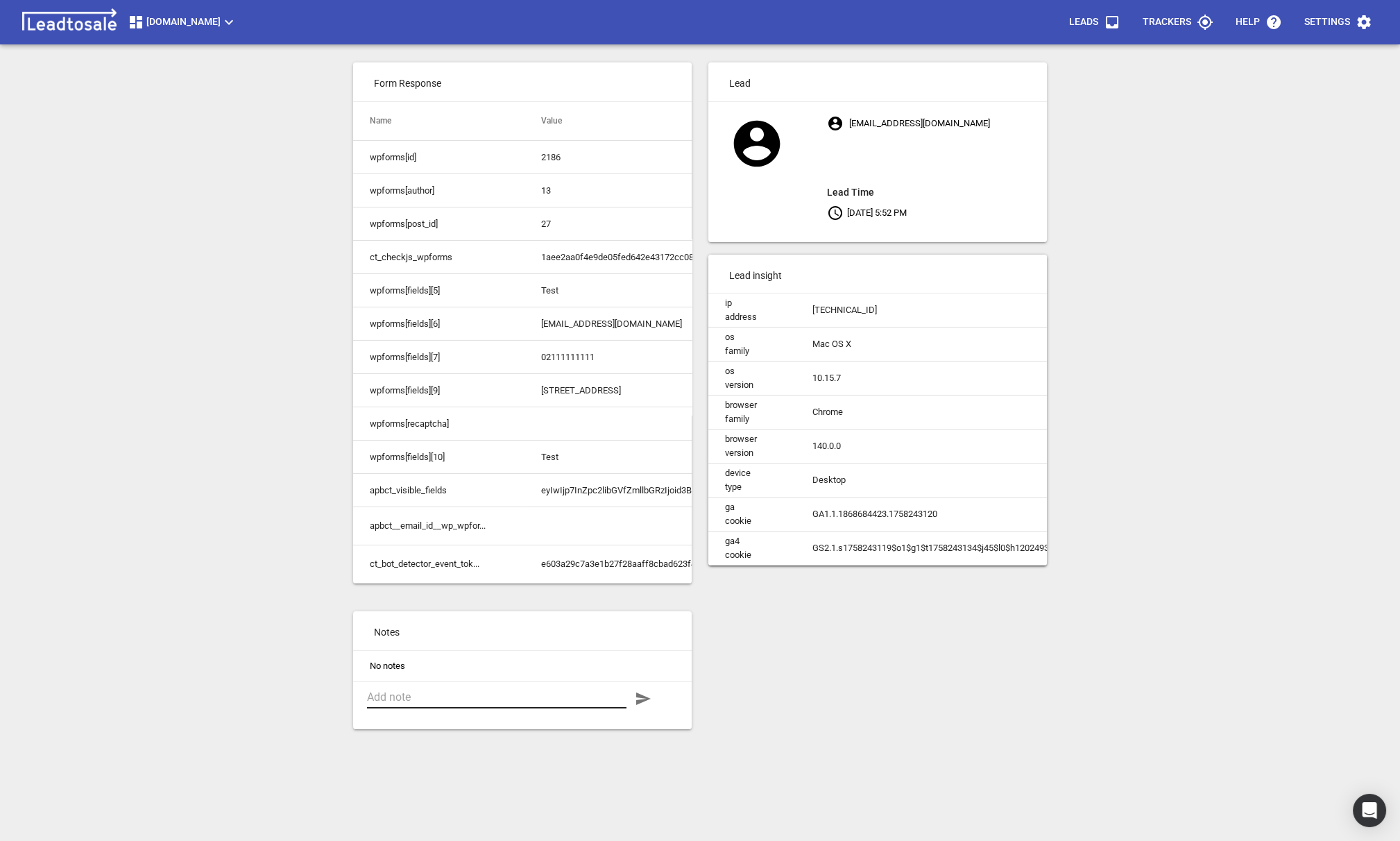
click at [437, 702] on textarea at bounding box center [497, 697] width 259 height 13
type textarea "Q"
type textarea "Qu"
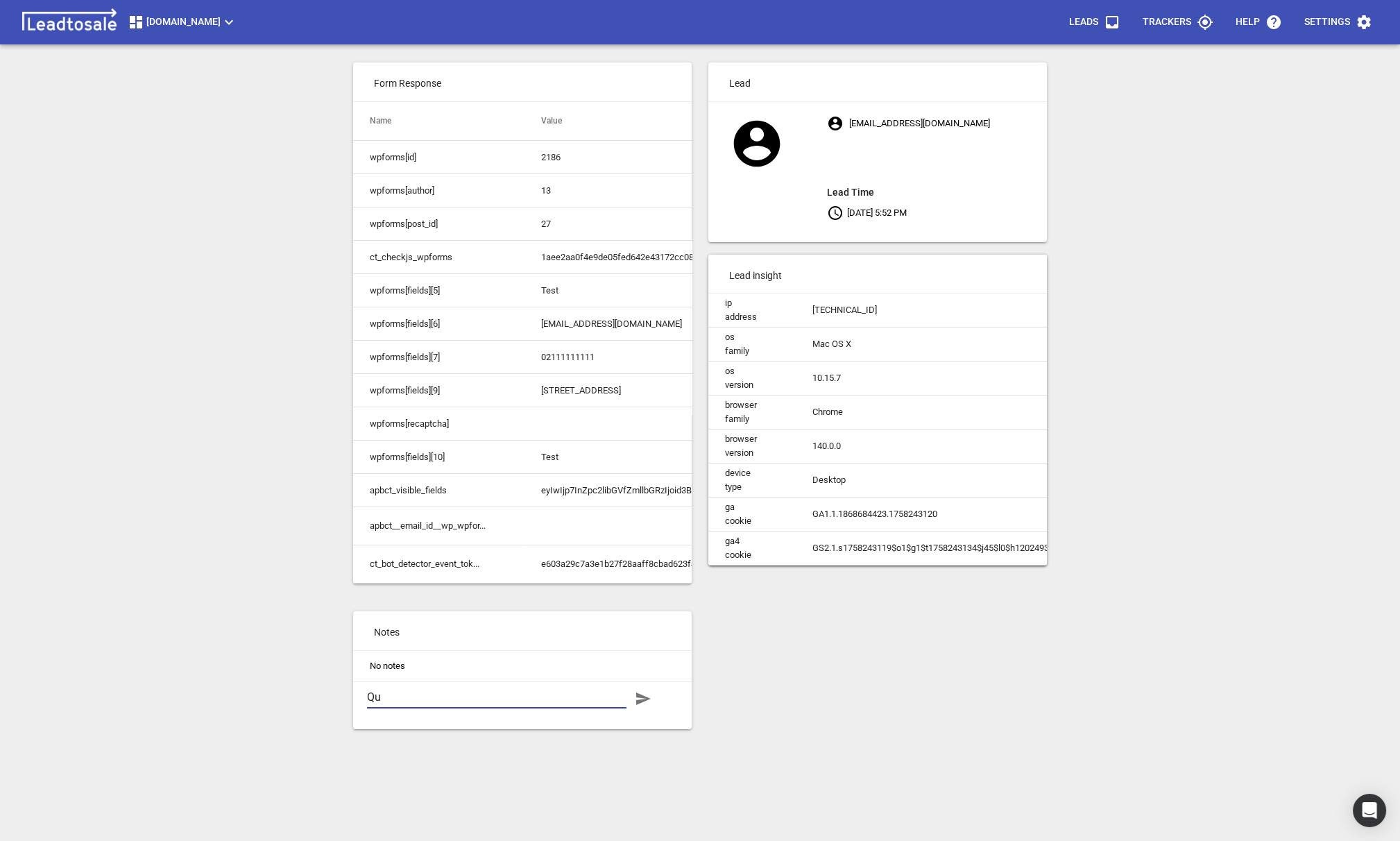
type textarea "Quo"
type textarea "Quot"
type textarea "Quote"
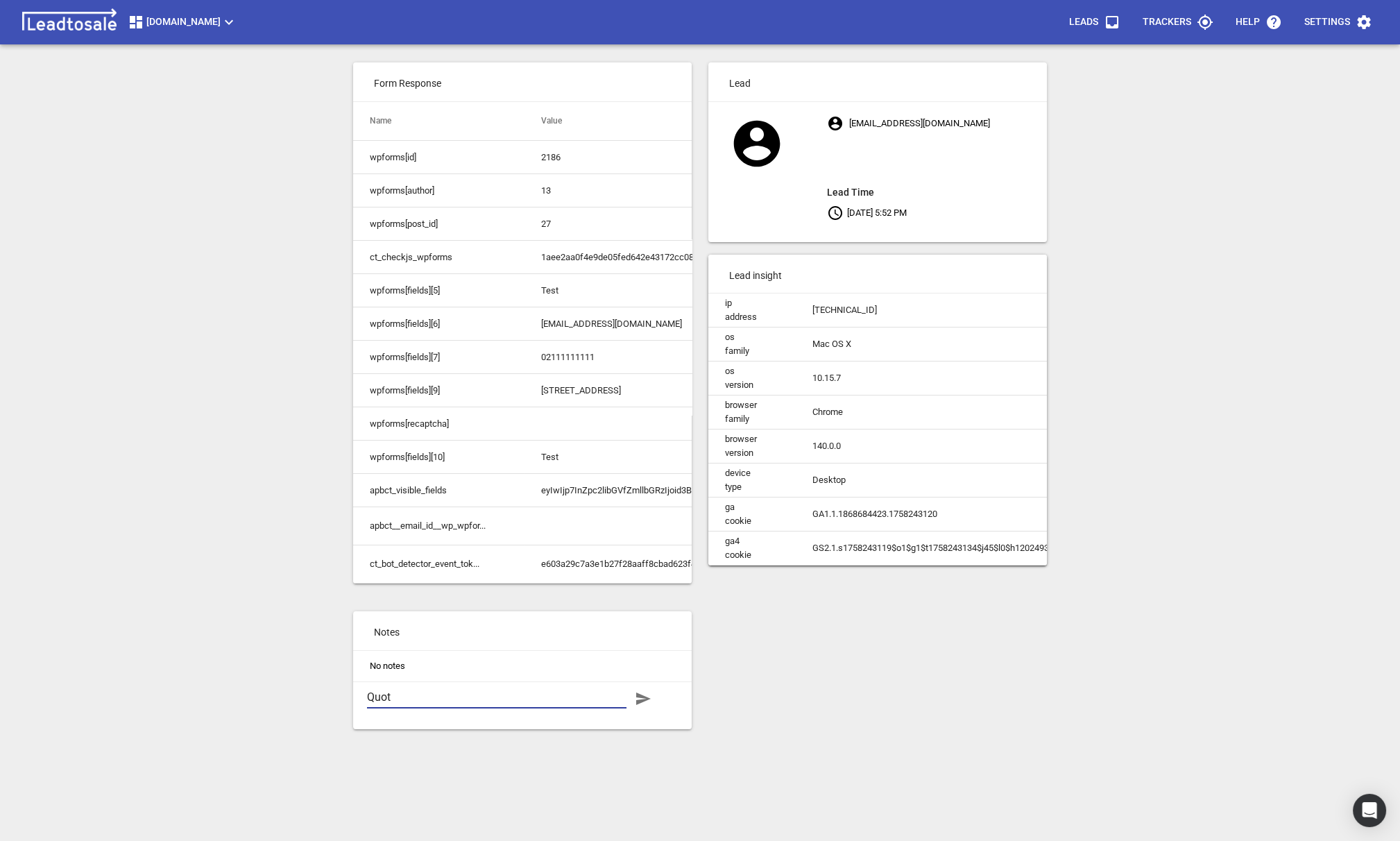
type textarea "Quote"
type textarea "Quoted"
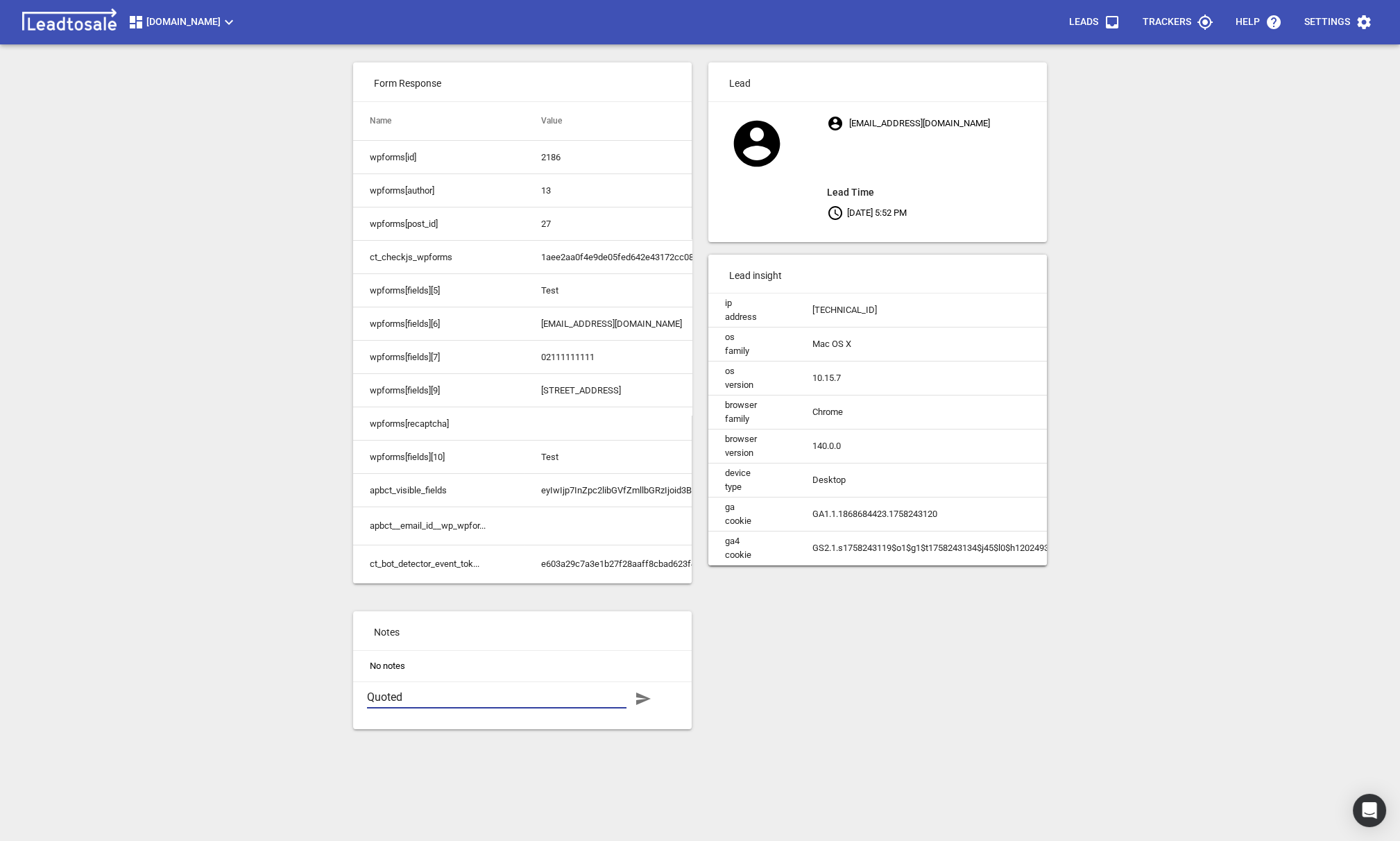
type textarea "Quoted #"
type textarea "Quoted #)"
type textarea "Quoted #"
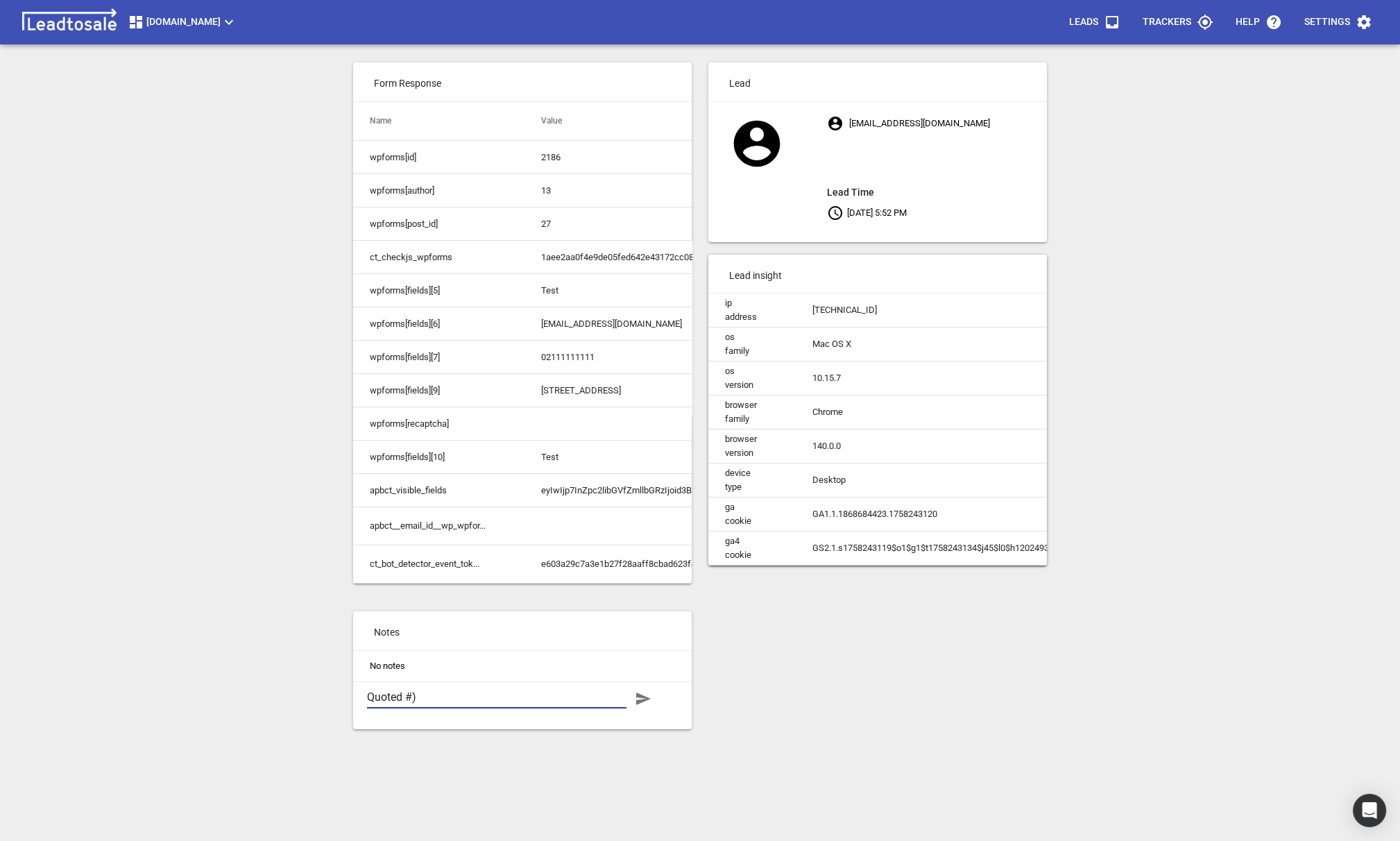
type textarea "Quoted #"
type textarea "Quoted"
type textarea "Quoted 3"
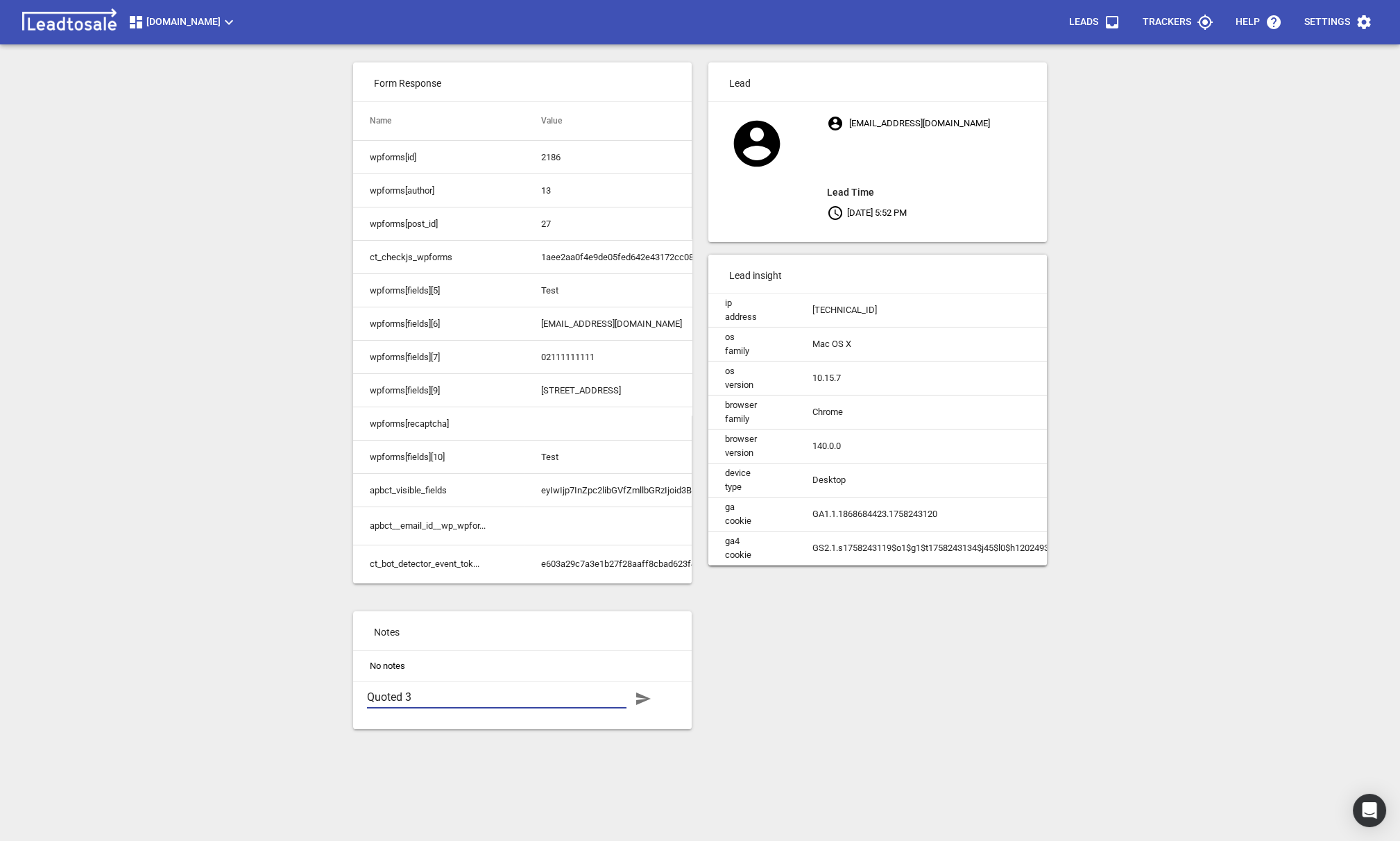
type textarea "Quoted 30"
type textarea "Quoted 30K"
type textarea "B"
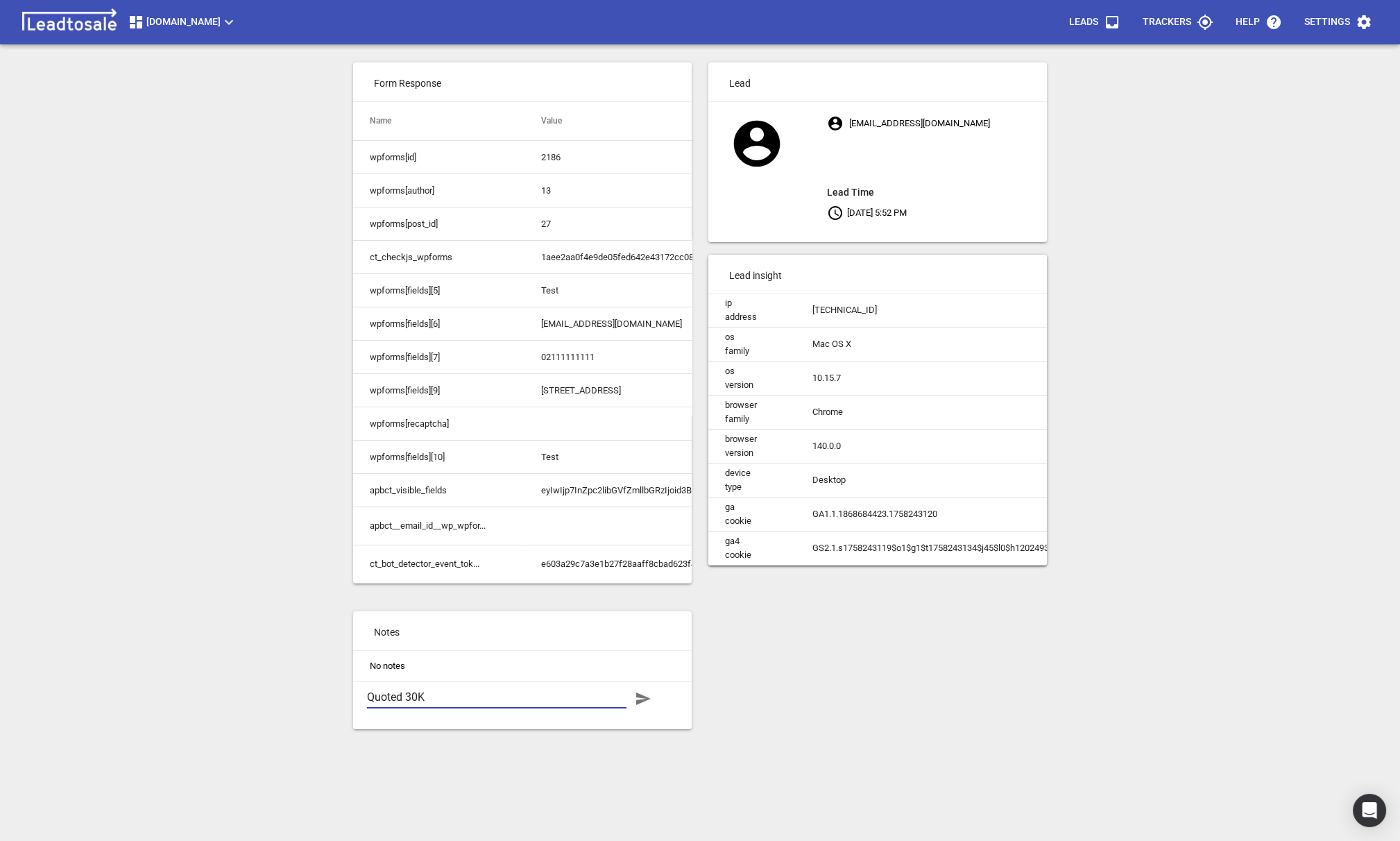
type textarea "B"
type textarea "Bo"
type textarea "Boo"
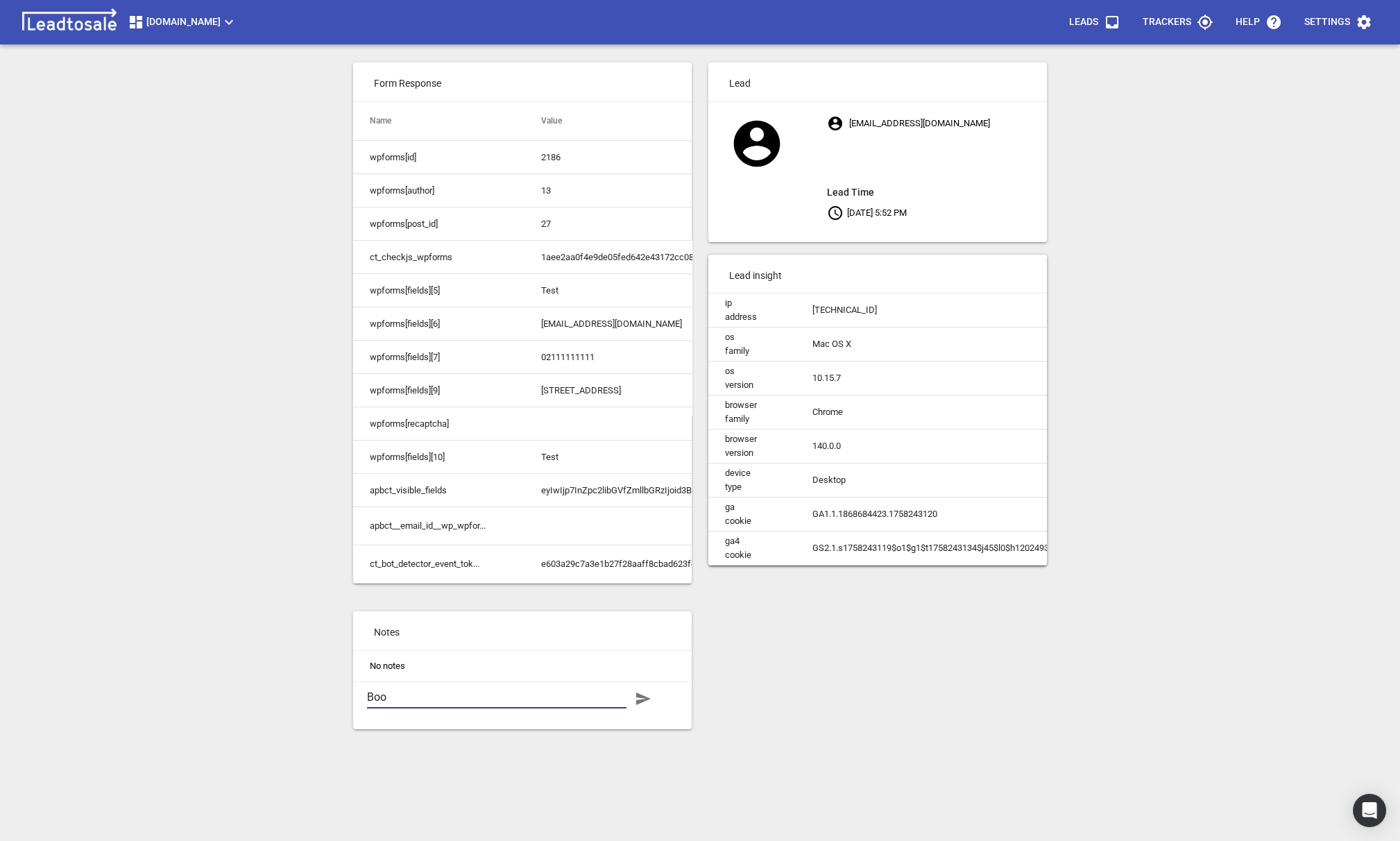
type textarea "Book"
type textarea "Booke"
type textarea "Booked"
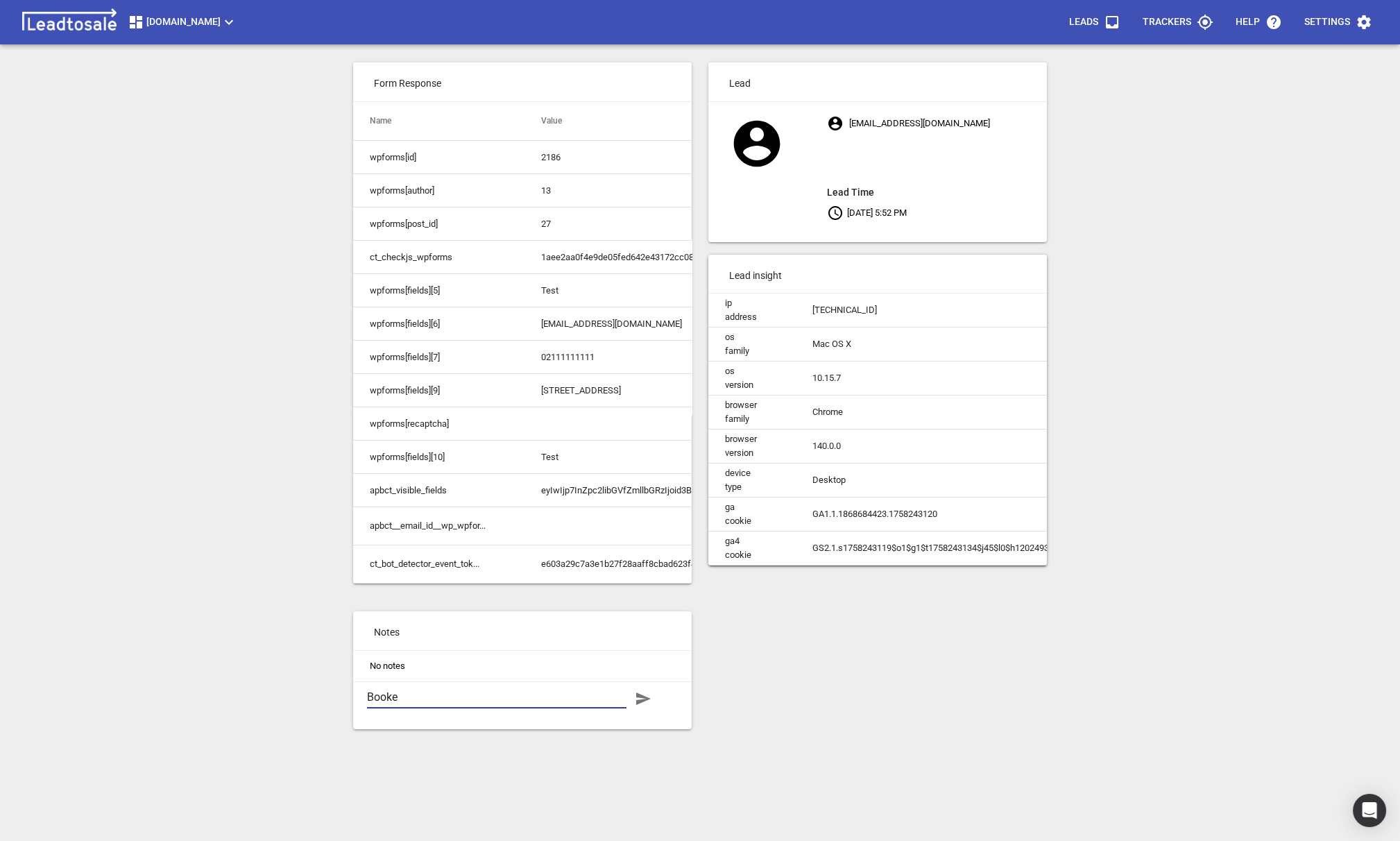
type textarea "Booked"
type textarea "Booked a"
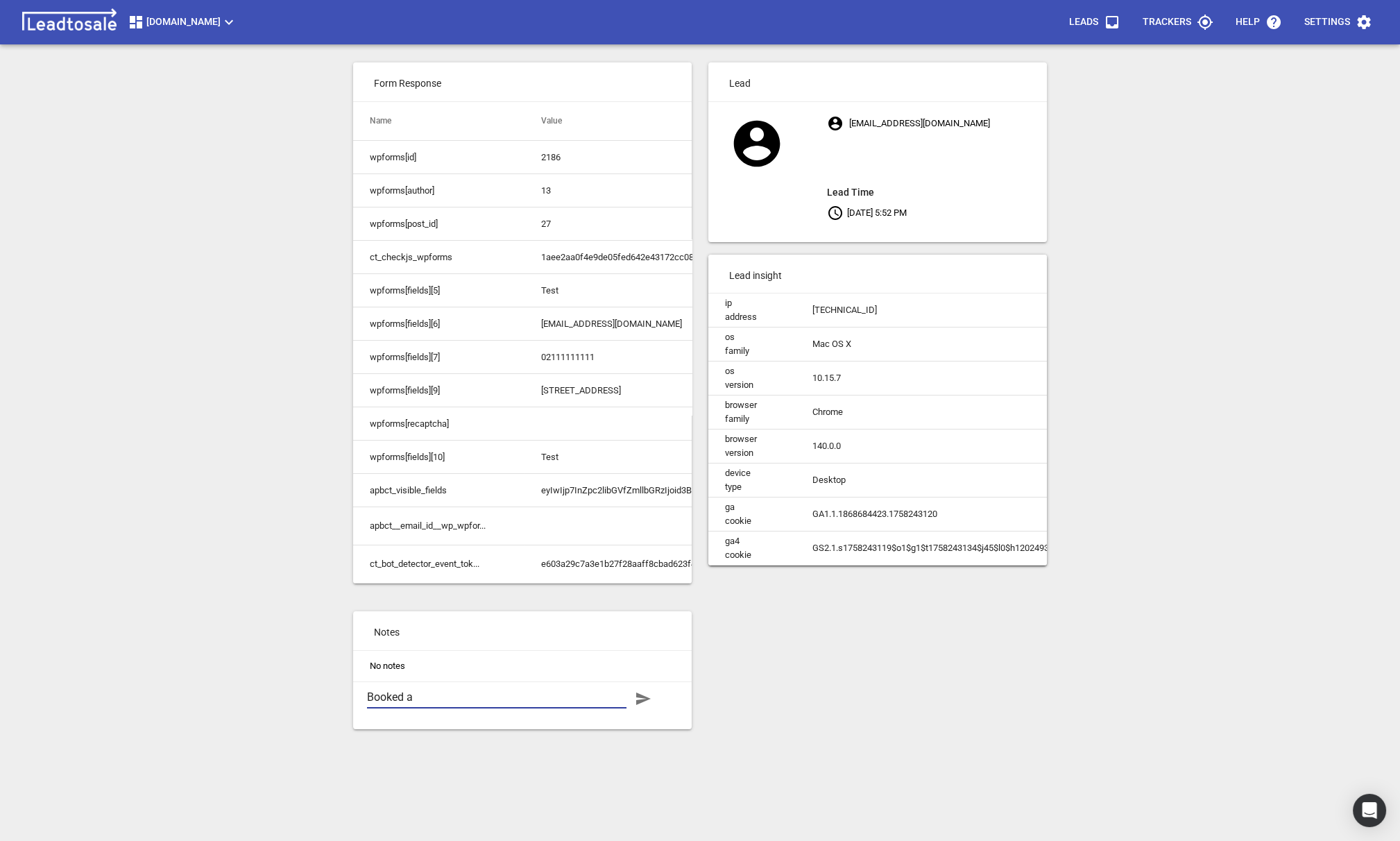
type textarea "Booked a"
type textarea "Booked a s"
type textarea "Booked a si"
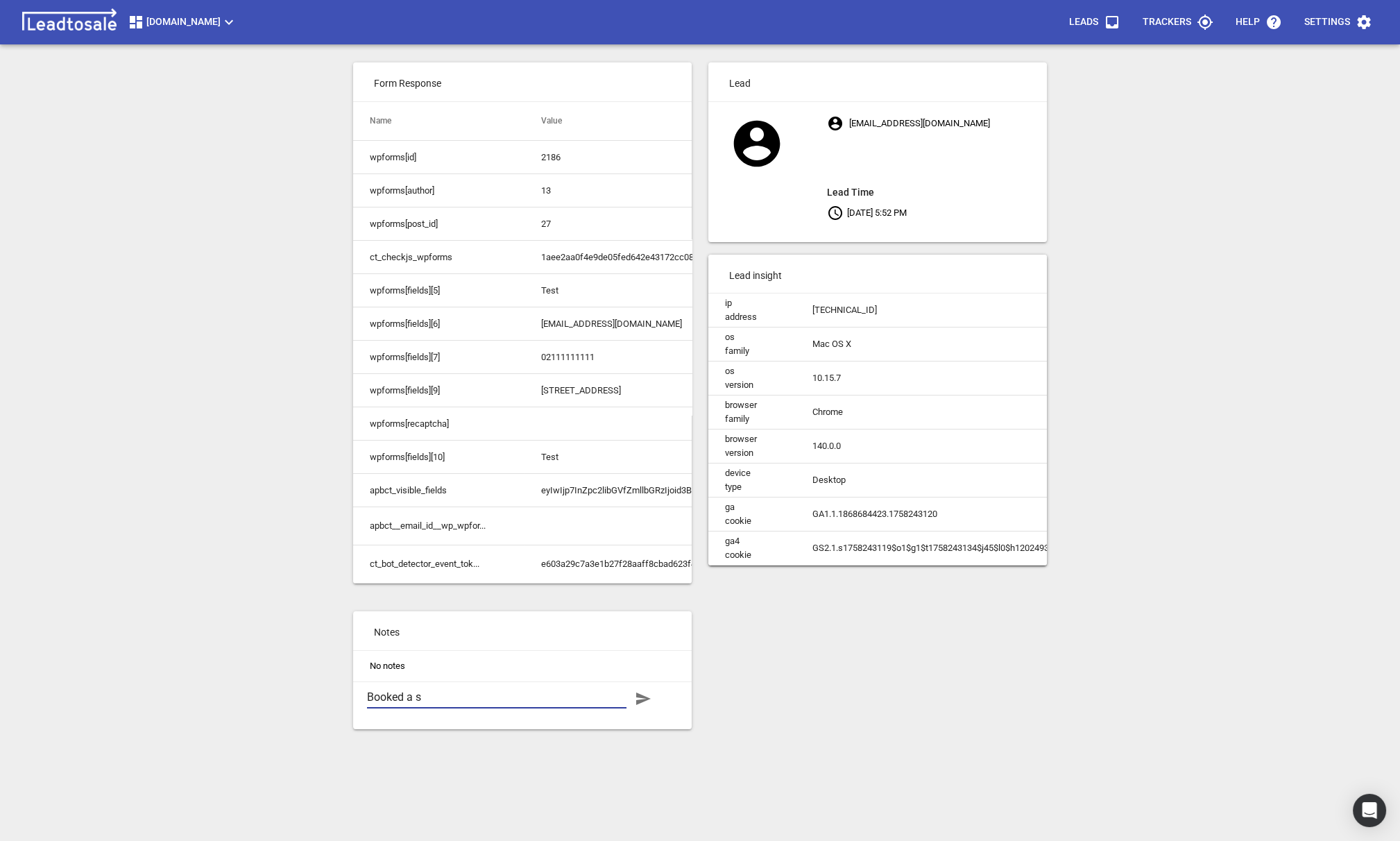
type textarea "Booked a si"
type textarea "Booked a sit"
type textarea "Booked a site"
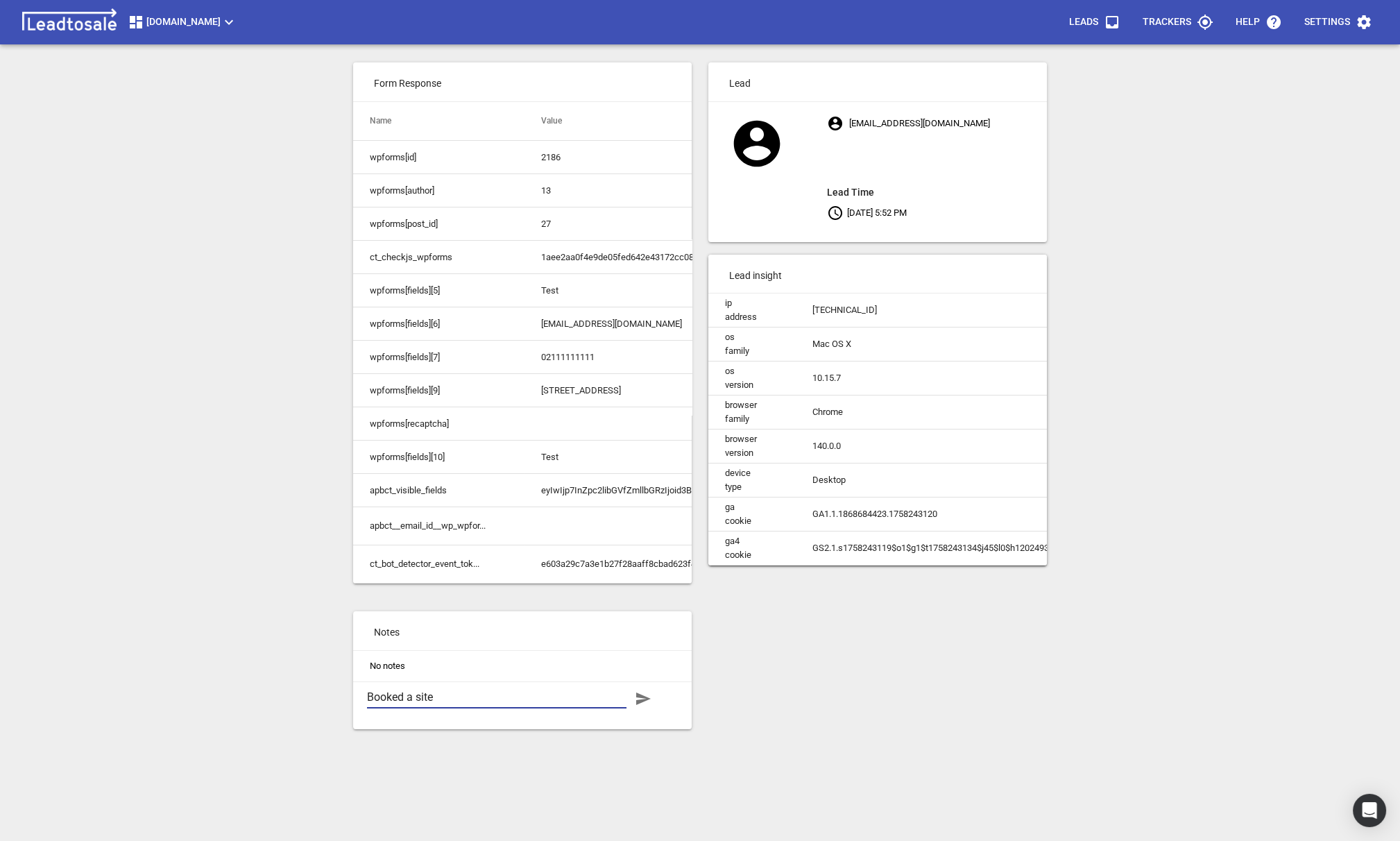
type textarea "Booked a site"
type textarea "Booked a site v"
type textarea "Booked a site vi"
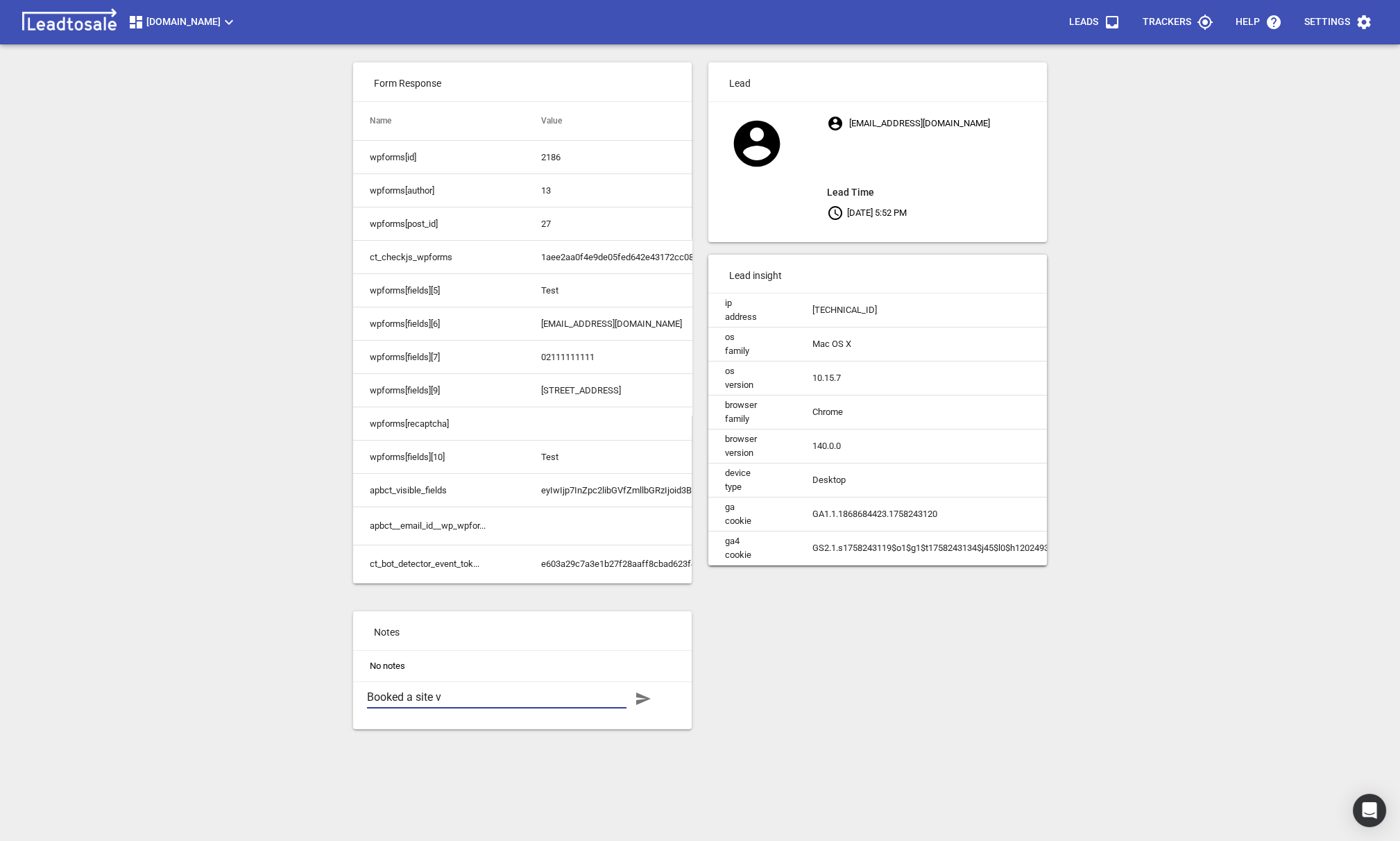
type textarea "Booked a site vi"
type textarea "Booked a site vis"
type textarea "Booked a site visi"
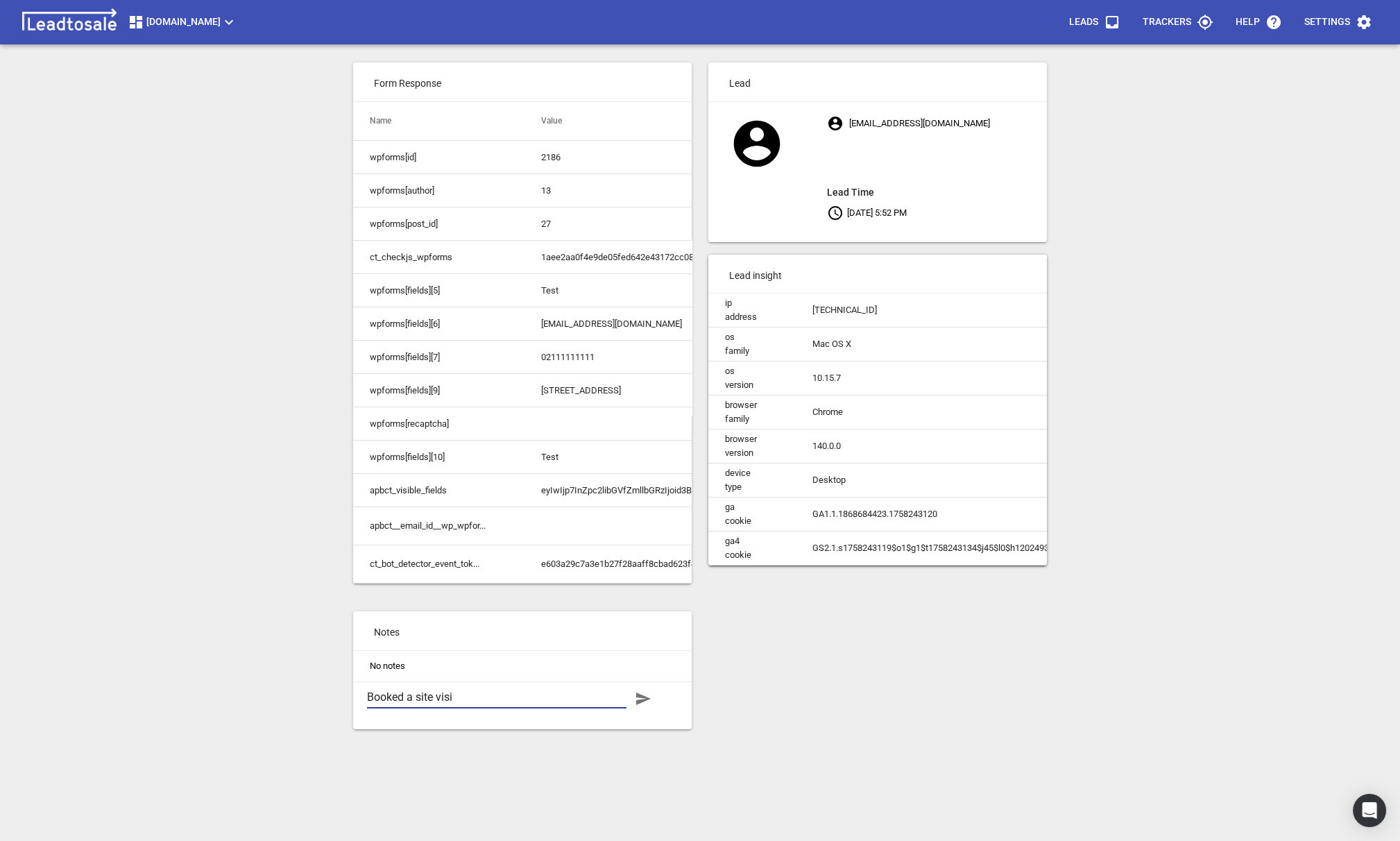
type textarea "Booked a site visit"
click at [650, 699] on icon "button" at bounding box center [643, 699] width 17 height 17
click at [486, 716] on textarea at bounding box center [497, 713] width 259 height 13
click at [789, 702] on div "Lead test1@test.com Lead Time Sep 18, 2025 5:52 PM Lead insight ip address 130.…" at bounding box center [877, 404] width 355 height 700
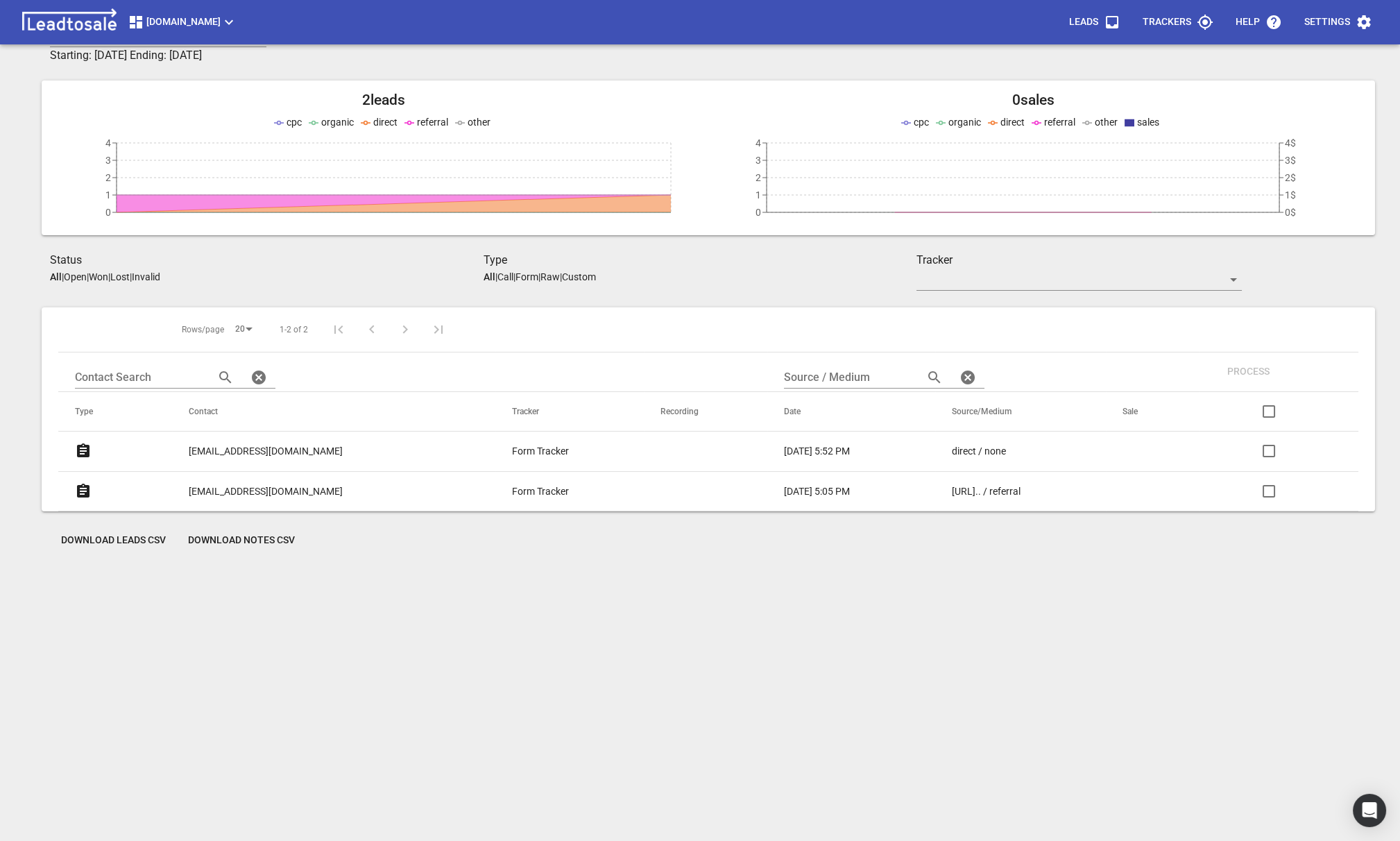
scroll to position [59, 0]
click at [229, 329] on div "20" at bounding box center [243, 331] width 28 height 19
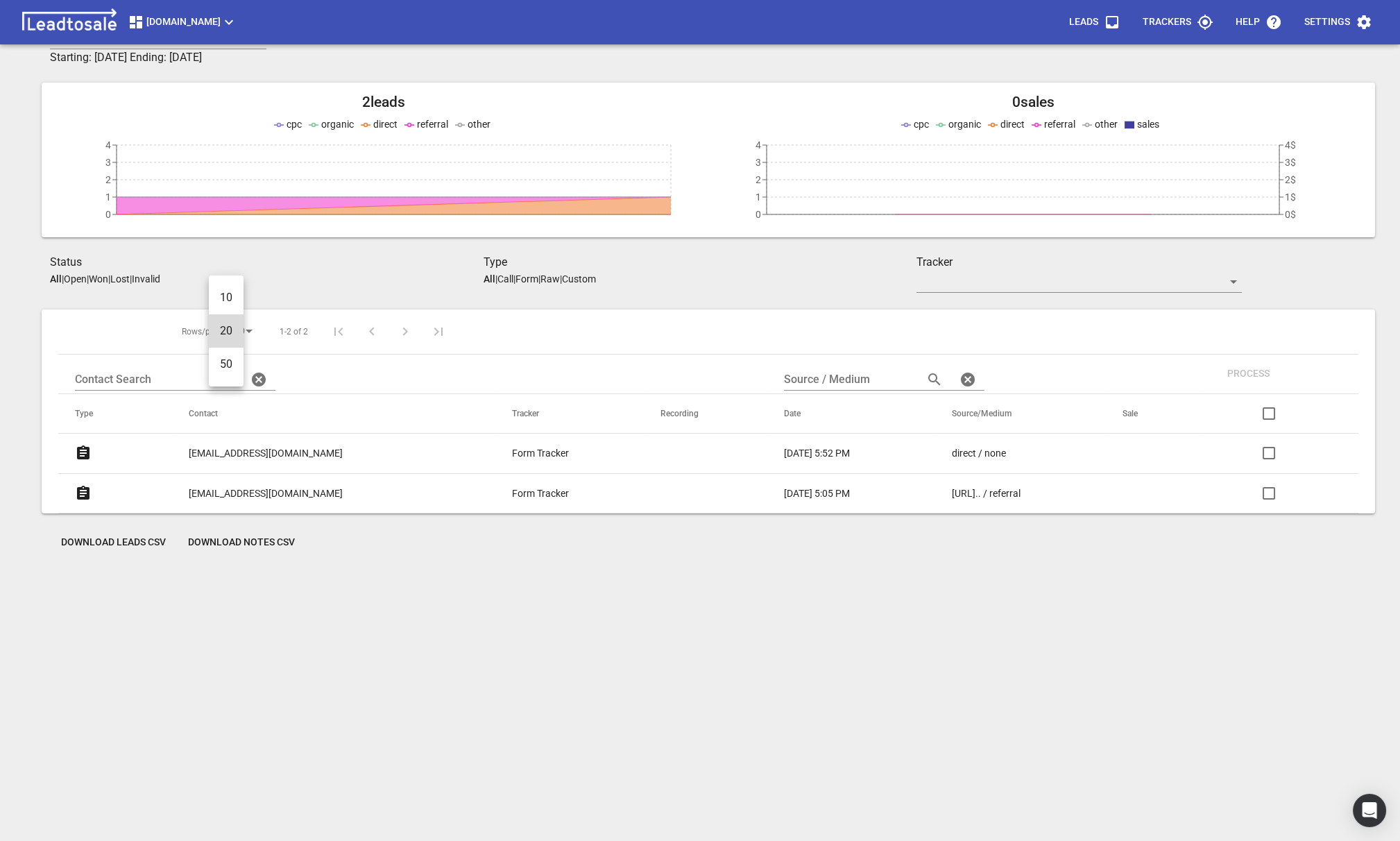
click at [322, 628] on div at bounding box center [700, 420] width 1400 height 841
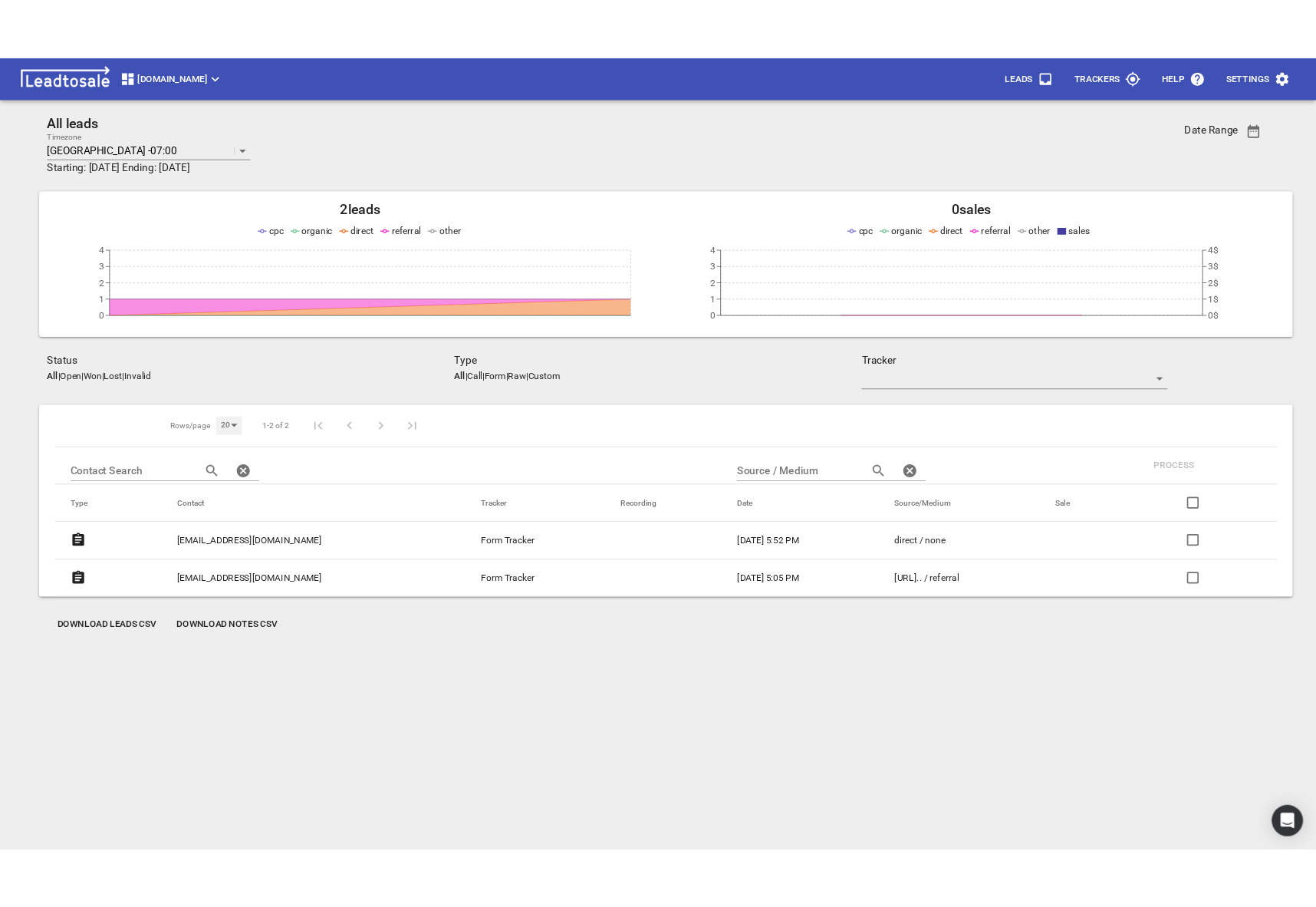
scroll to position [2, 0]
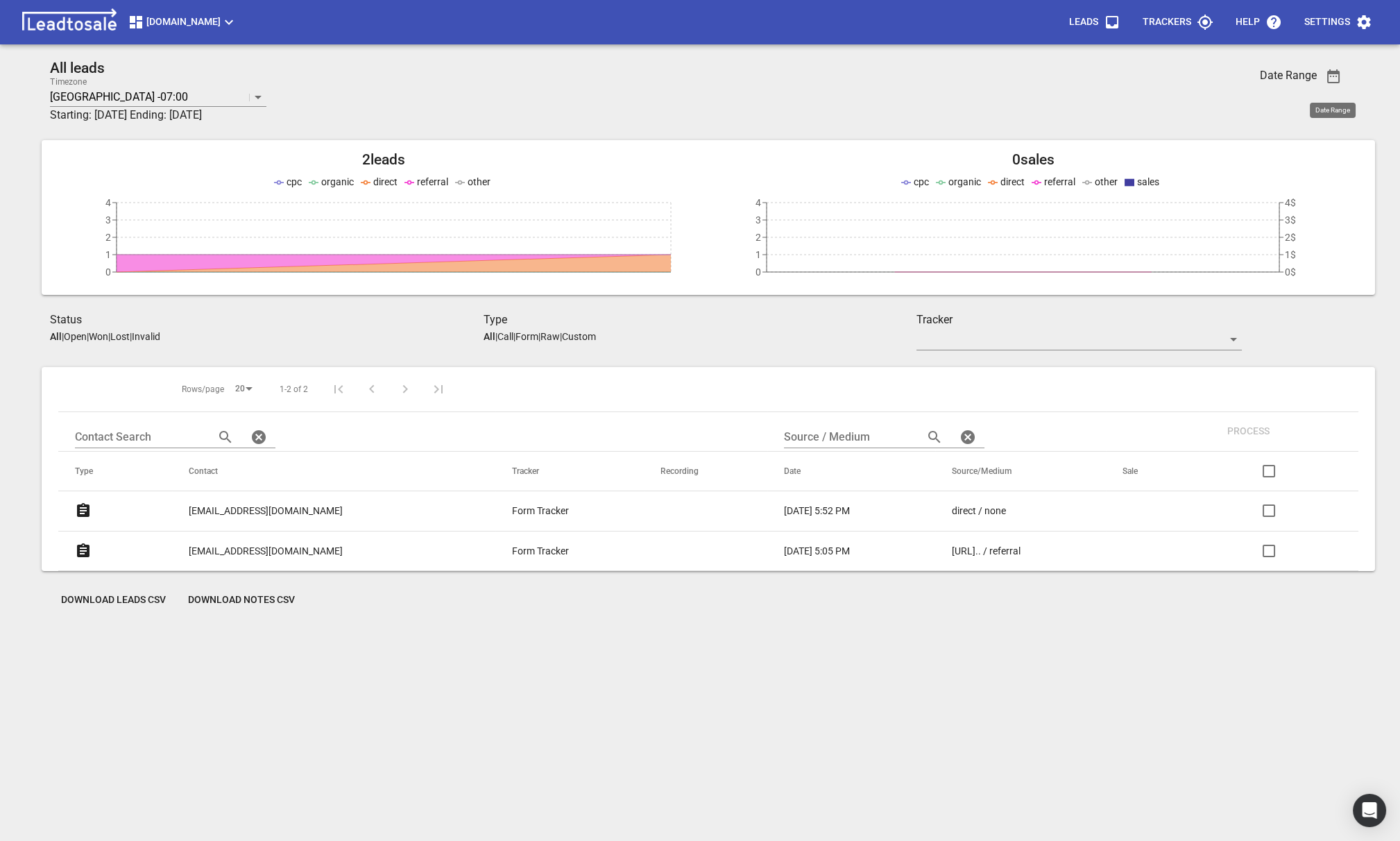
click at [1324, 79] on span "button" at bounding box center [1333, 76] width 33 height 17
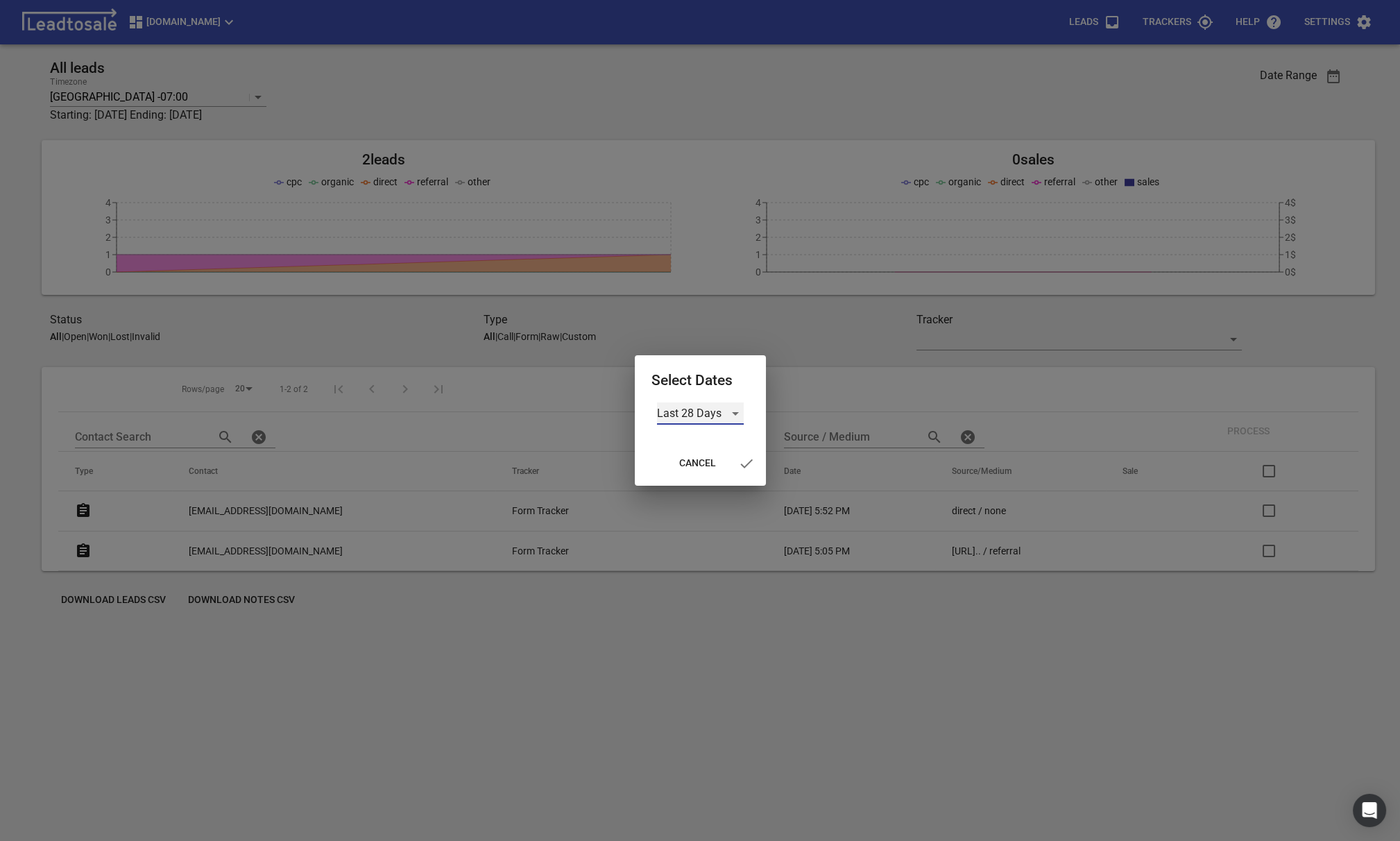
click at [718, 415] on div "Last 28 Days" at bounding box center [700, 414] width 86 height 22
